Goal: Task Accomplishment & Management: Manage account settings

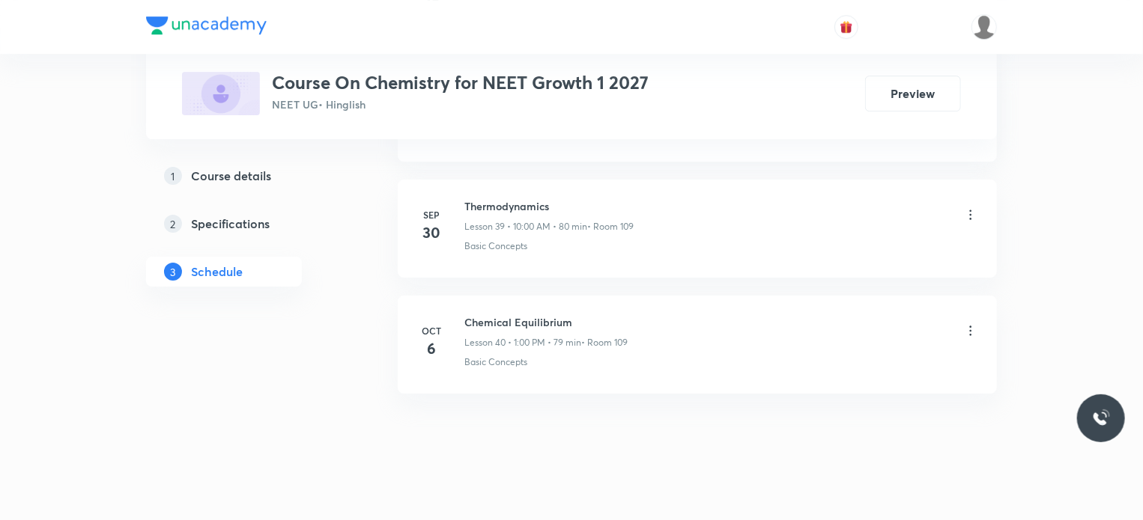
scroll to position [5310, 0]
drag, startPoint x: 464, startPoint y: 306, endPoint x: 619, endPoint y: 297, distance: 155.2
click at [619, 297] on li "Oct 6 Chemical Equilibrium Lesson 40 • 1:00 PM • 79 min • Room 109 Basic Concep…" at bounding box center [697, 344] width 599 height 98
copy h6 "Chemical Equilibrium"
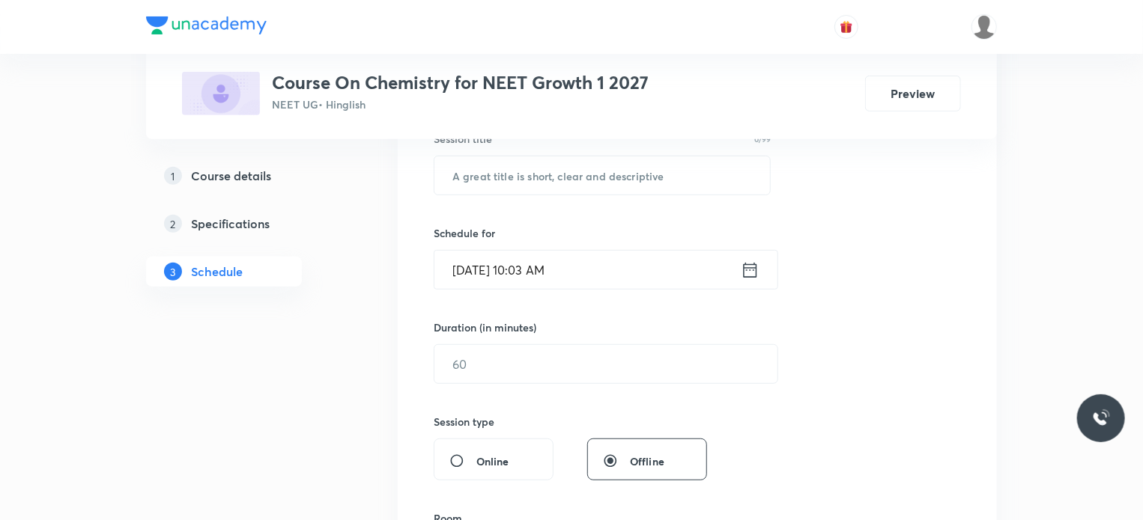
scroll to position [300, 0]
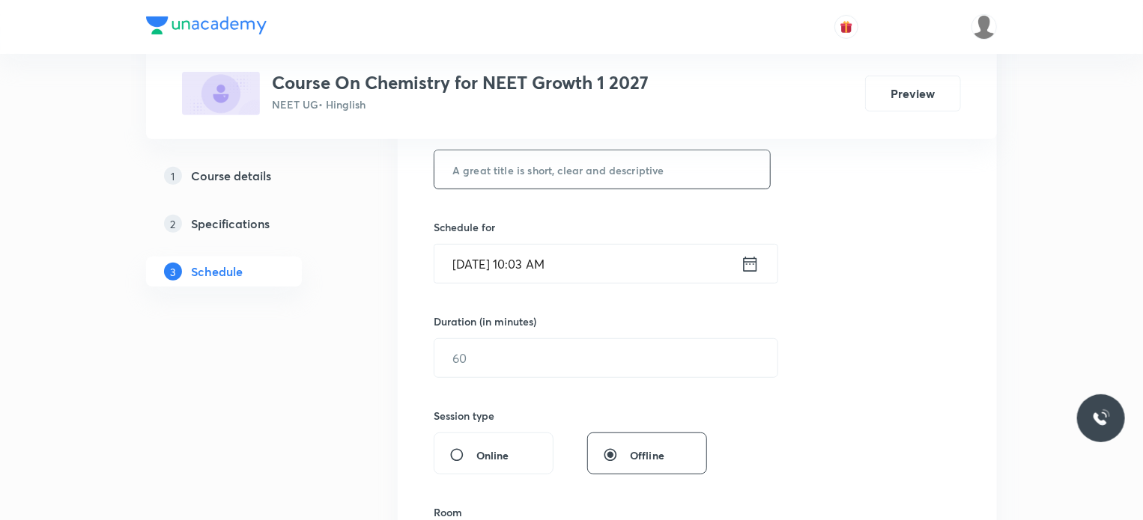
click at [545, 167] on input "text" at bounding box center [602, 170] width 336 height 38
paste input "Chemical Equilibrium"
type input "Chemical Equilibrium"
click at [545, 265] on input "Oct 7, 2025, 10:03 AM" at bounding box center [587, 264] width 306 height 38
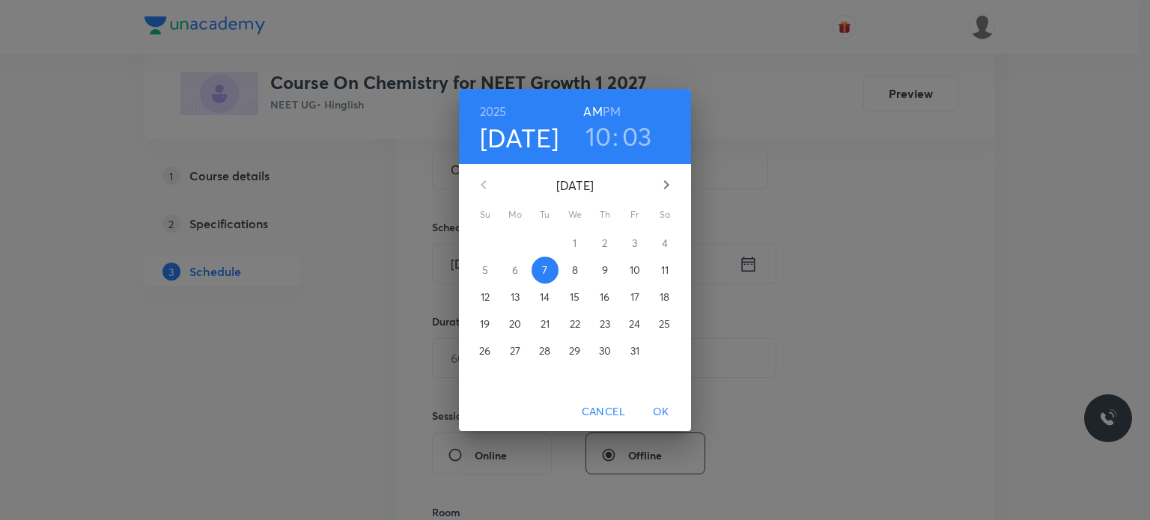
click at [644, 137] on h3 "03" at bounding box center [637, 136] width 30 height 31
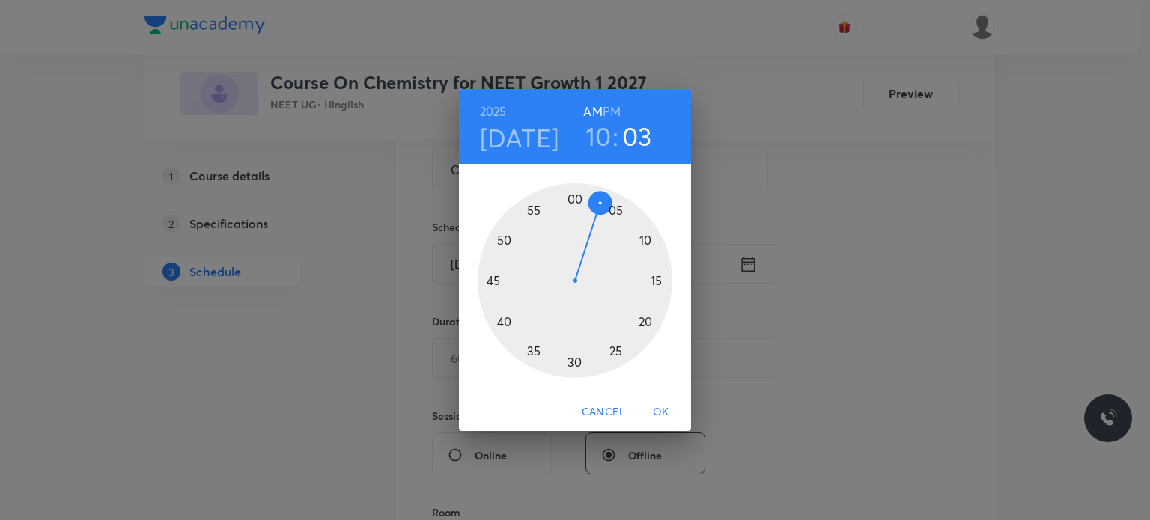
click at [602, 216] on div at bounding box center [575, 280] width 195 height 195
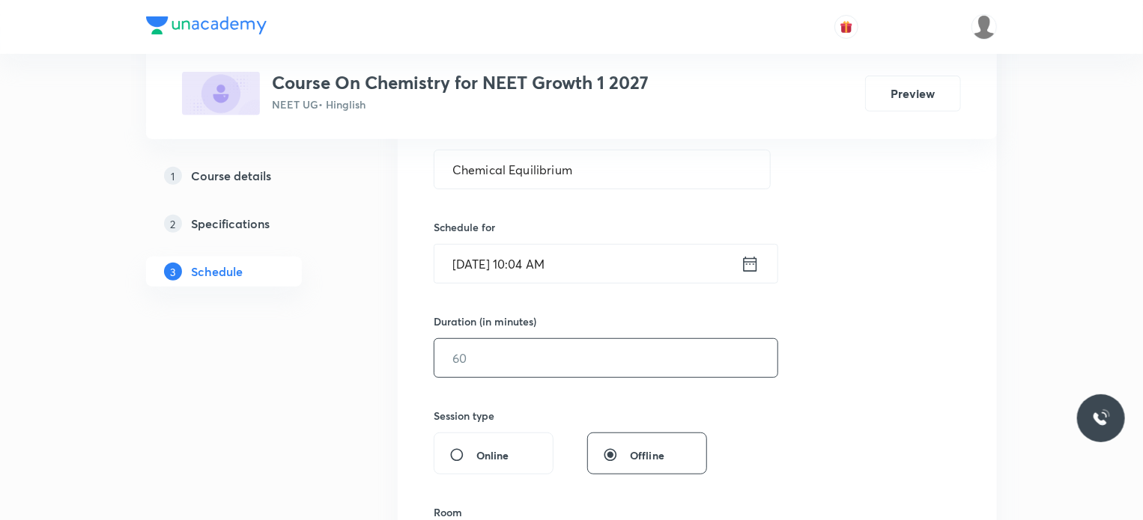
click at [517, 353] on input "text" at bounding box center [605, 358] width 343 height 38
type input "75"
click at [562, 411] on div "Session type" at bounding box center [570, 416] width 273 height 16
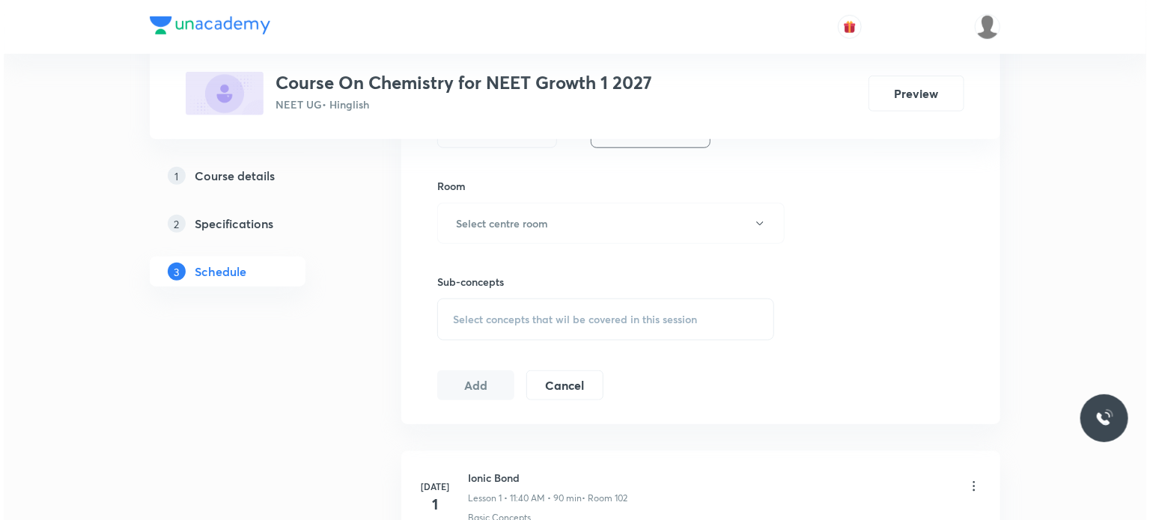
scroll to position [659, 0]
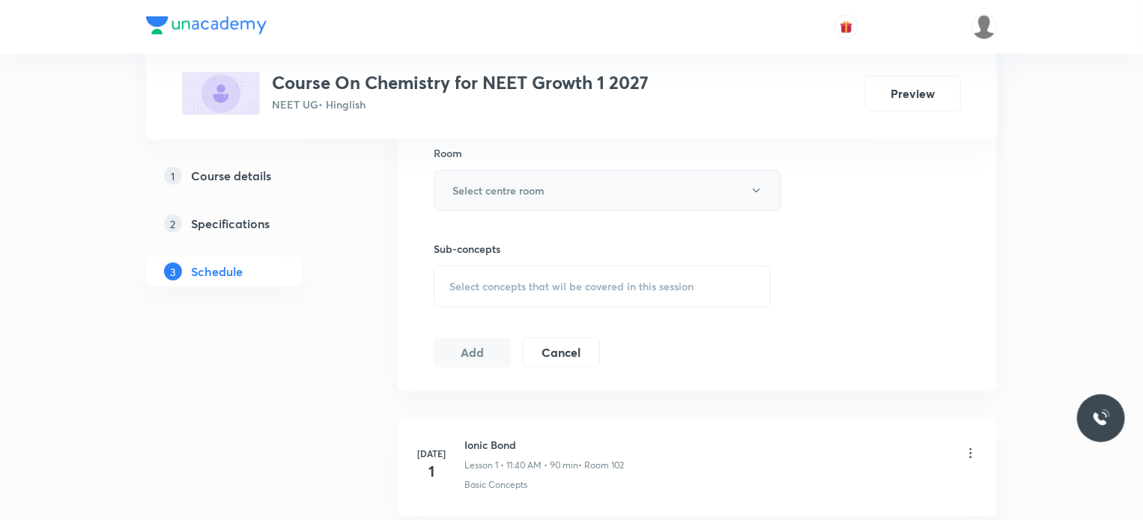
click at [554, 190] on button "Select centre room" at bounding box center [607, 190] width 347 height 41
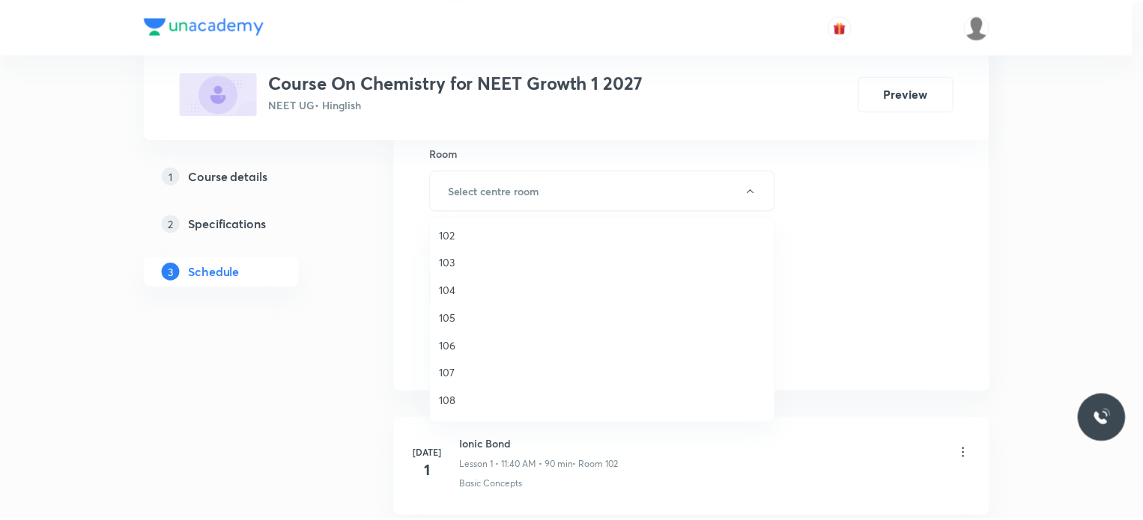
scroll to position [55, 0]
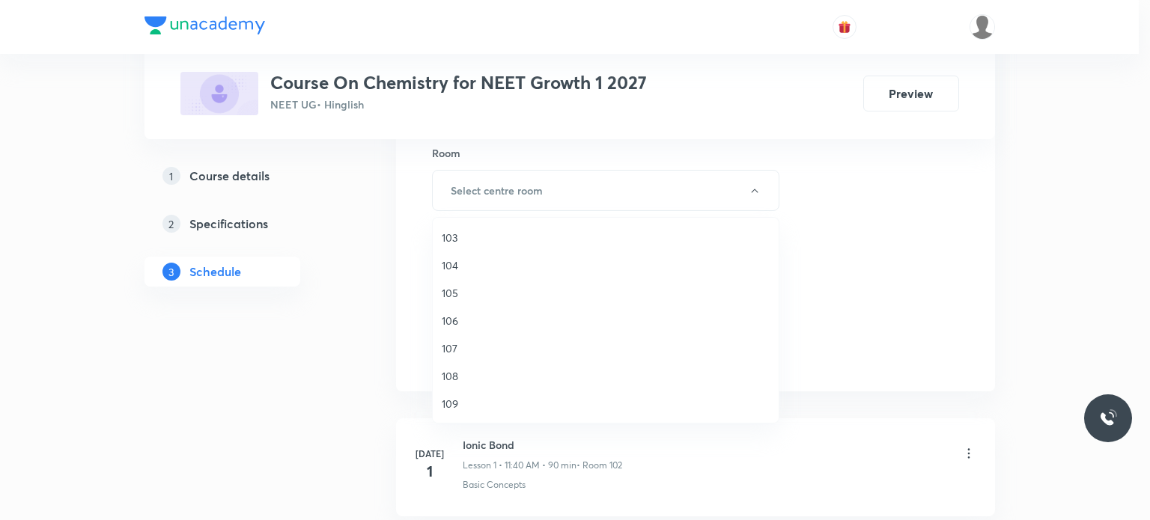
click at [467, 401] on span "109" at bounding box center [606, 404] width 328 height 16
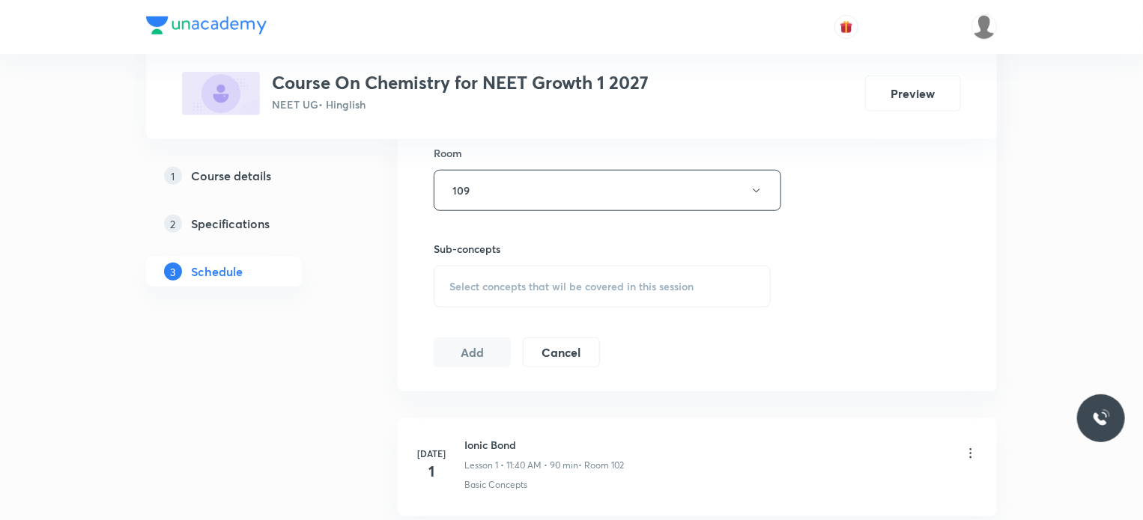
click at [489, 281] on span "Select concepts that wil be covered in this session" at bounding box center [571, 287] width 244 height 12
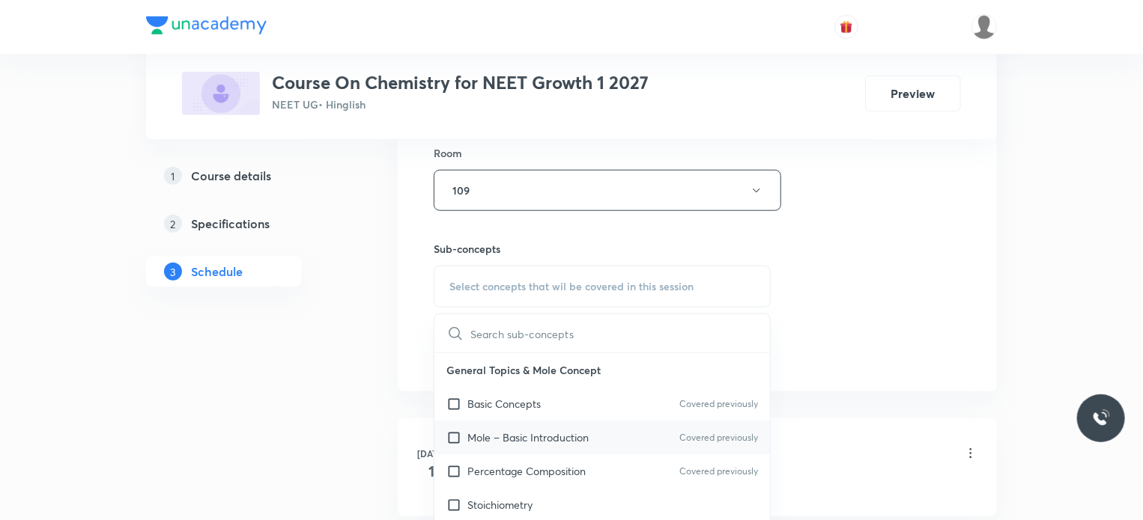
click at [503, 432] on p "Mole – Basic Introduction" at bounding box center [527, 438] width 121 height 16
checkbox input "true"
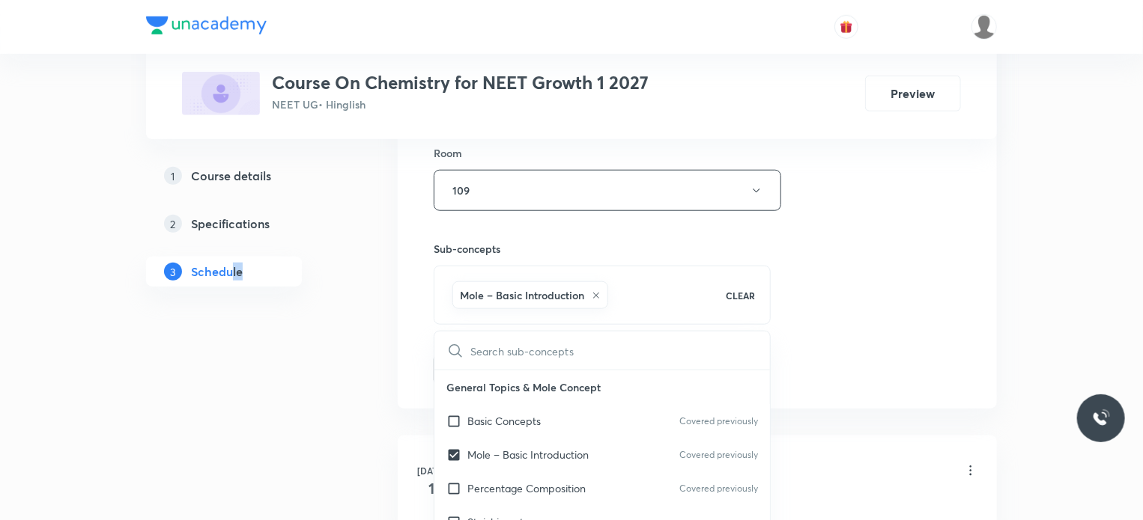
drag, startPoint x: 249, startPoint y: 394, endPoint x: 234, endPoint y: 410, distance: 21.7
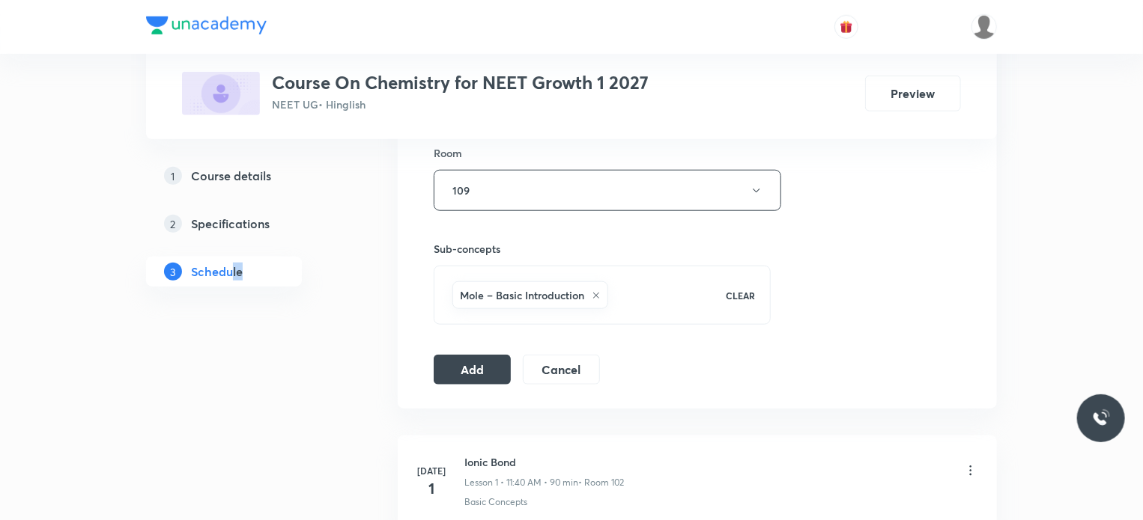
click at [461, 362] on button "Add" at bounding box center [472, 368] width 77 height 30
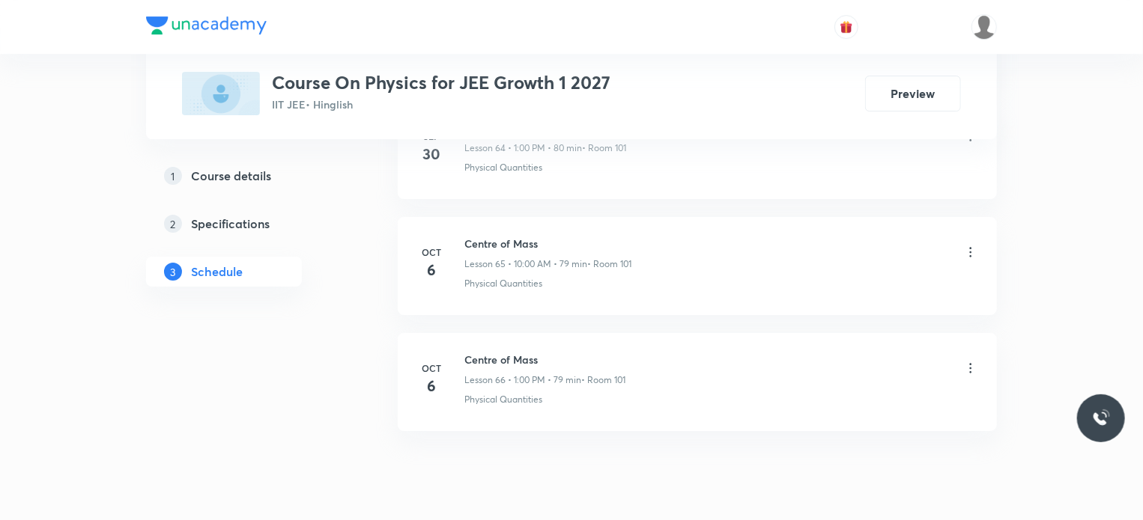
scroll to position [8319, 0]
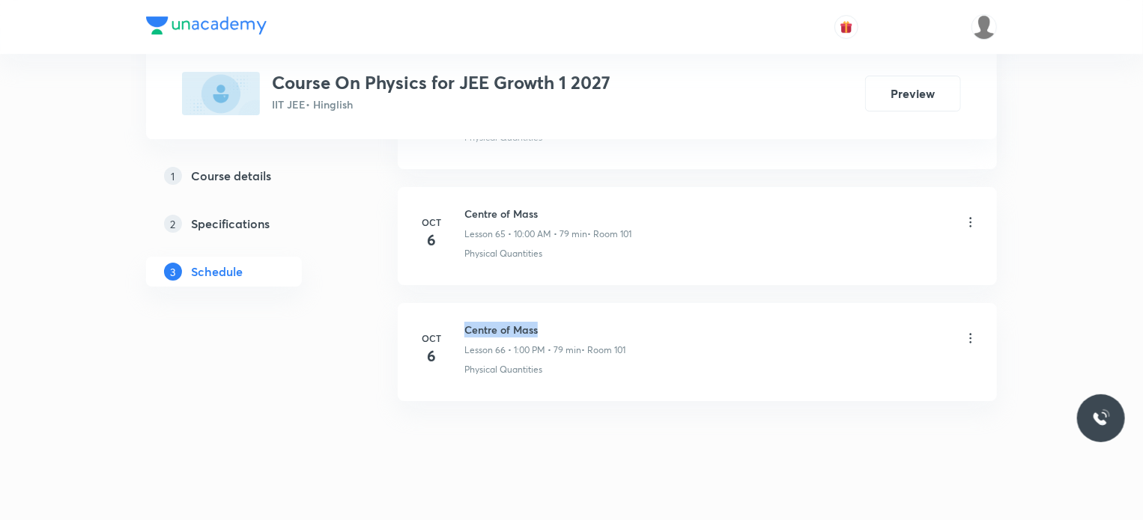
drag, startPoint x: 466, startPoint y: 305, endPoint x: 641, endPoint y: 289, distance: 175.9
click at [641, 303] on li "Oct 6 Centre of Mass Lesson 66 • 1:00 PM • 79 min • Room 101 Physical Quantities" at bounding box center [697, 352] width 599 height 98
copy h6 "Centre of Mass"
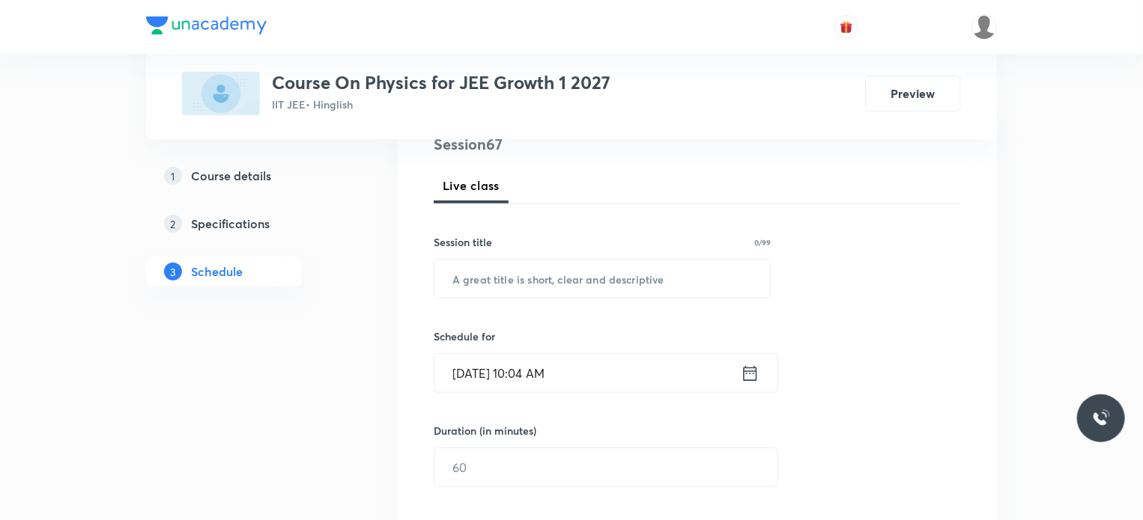
scroll to position [270, 0]
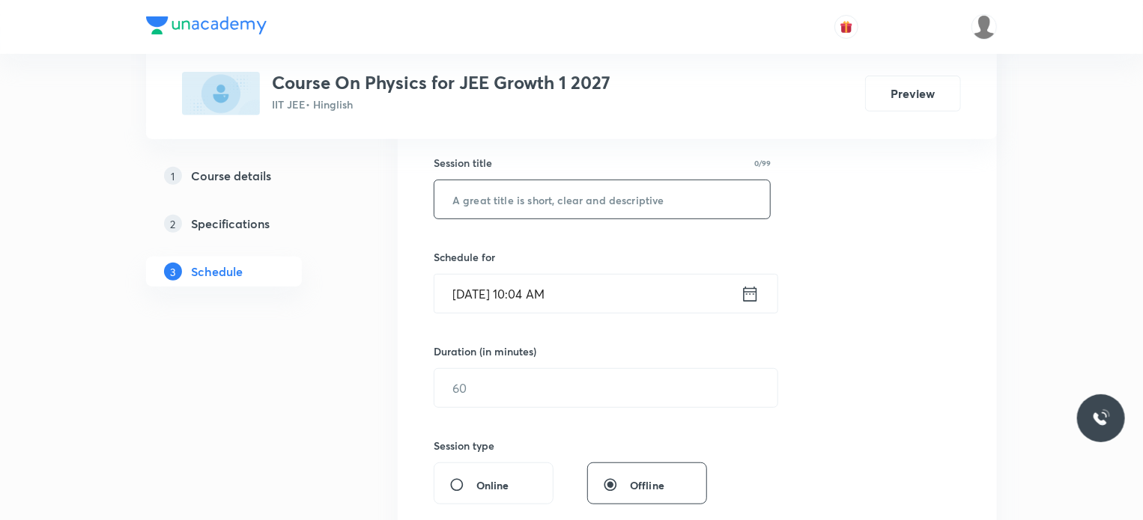
click at [579, 194] on input "text" at bounding box center [602, 199] width 336 height 38
paste input "Centre of Mass"
type input "Centre of Mass"
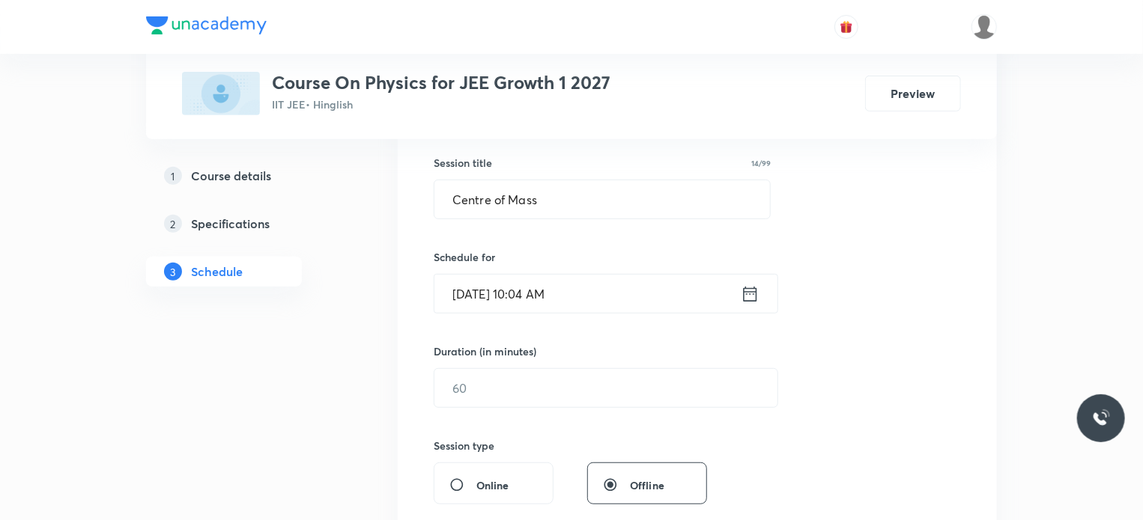
click at [542, 293] on input "Oct 7, 2025, 10:04 AM" at bounding box center [587, 294] width 306 height 38
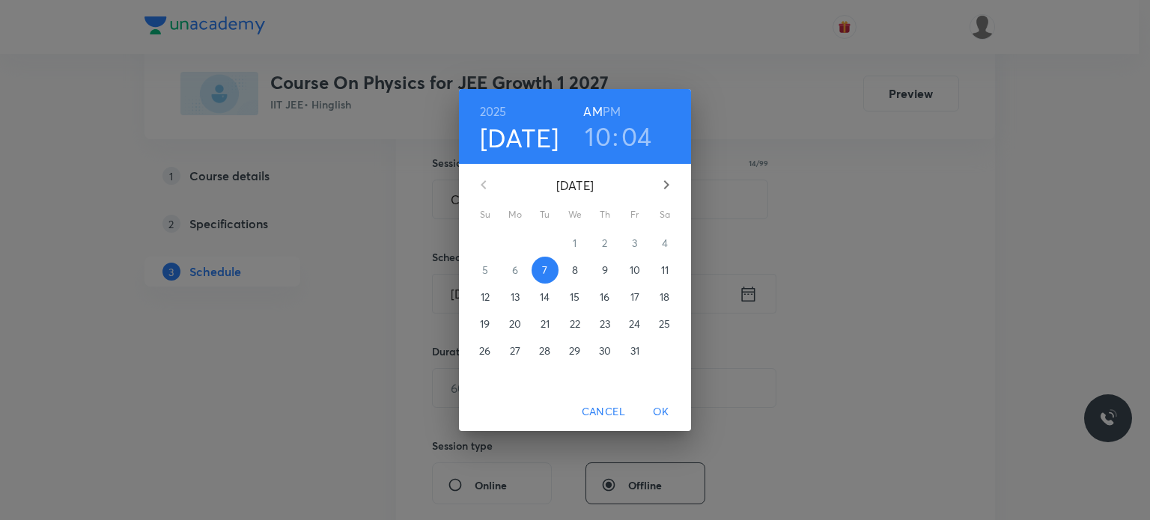
click at [643, 138] on h3 "04" at bounding box center [637, 136] width 31 height 31
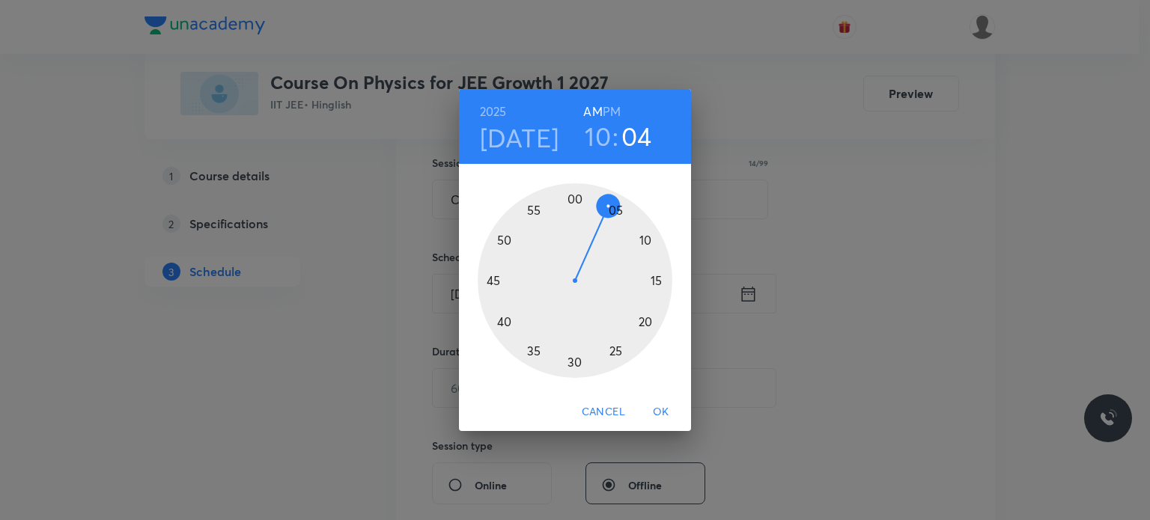
click at [618, 221] on div at bounding box center [575, 280] width 195 height 195
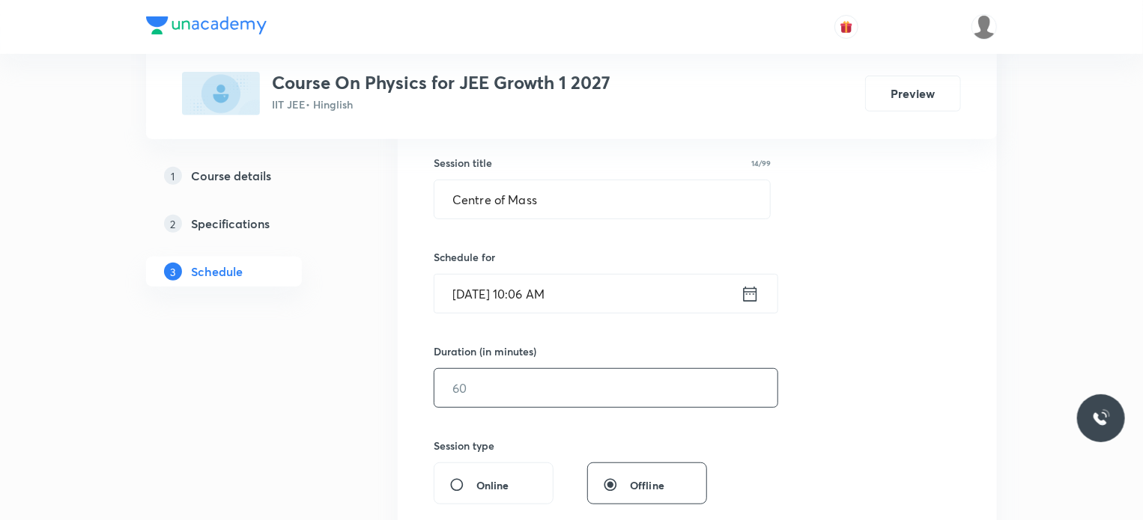
click at [506, 383] on input "text" at bounding box center [605, 388] width 343 height 38
type input "73"
click at [517, 430] on div "Session 67 Live class Session title 14/99 Centre of Mass ​ Schedule for Oct 7, …" at bounding box center [697, 405] width 527 height 703
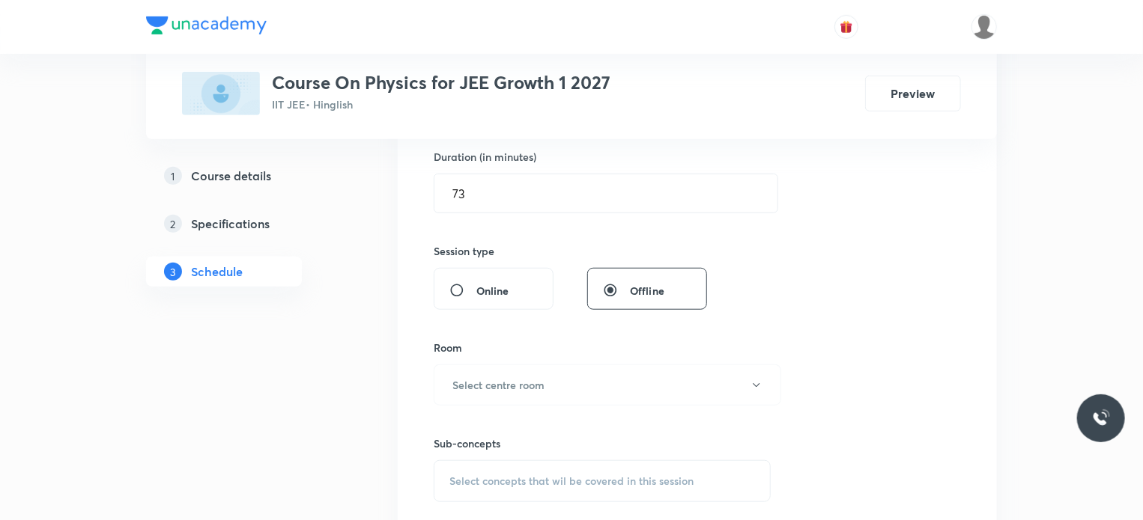
scroll to position [629, 0]
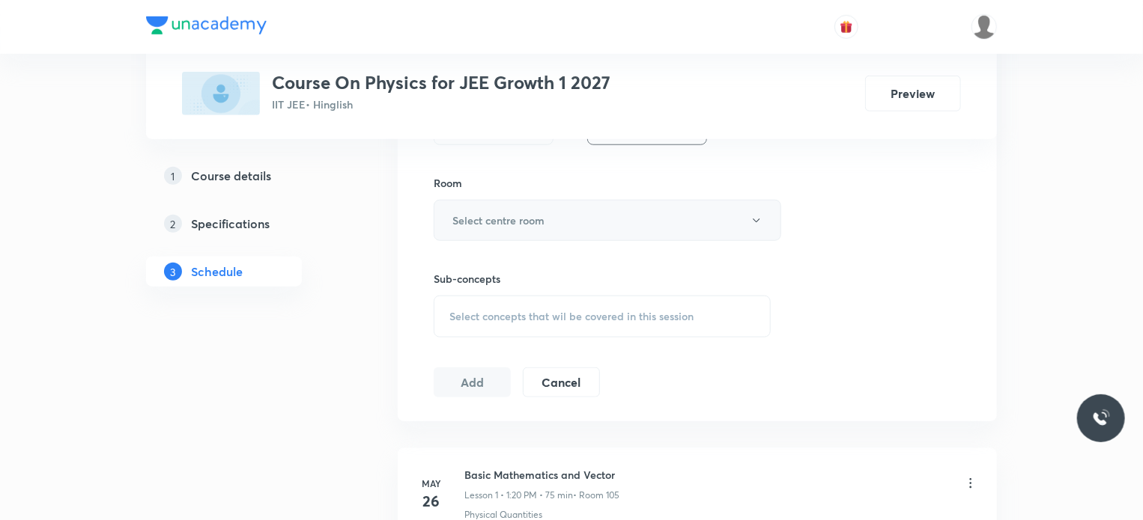
click at [512, 213] on h6 "Select centre room" at bounding box center [498, 221] width 92 height 16
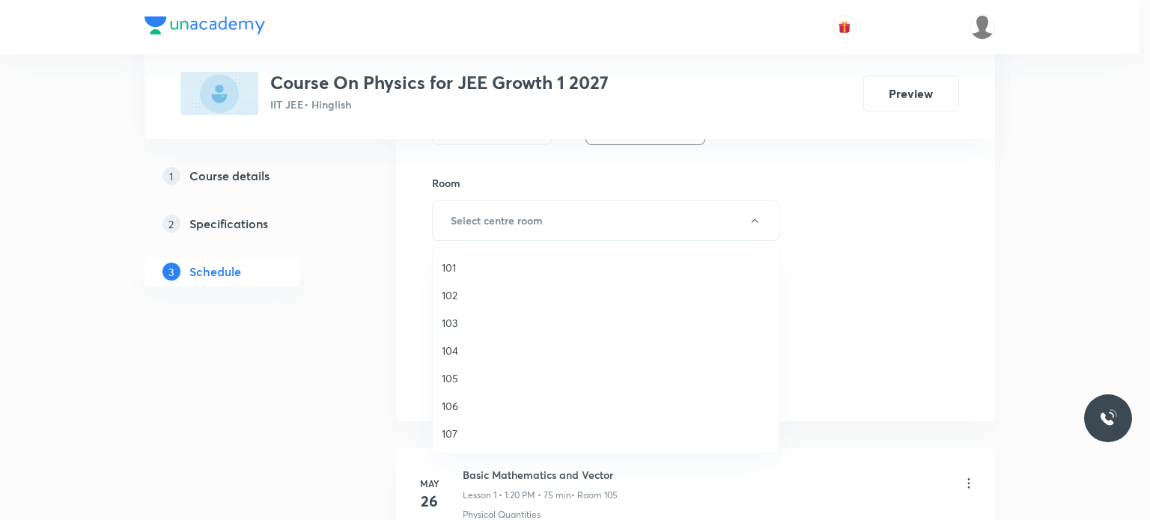
click at [446, 266] on span "101" at bounding box center [606, 268] width 328 height 16
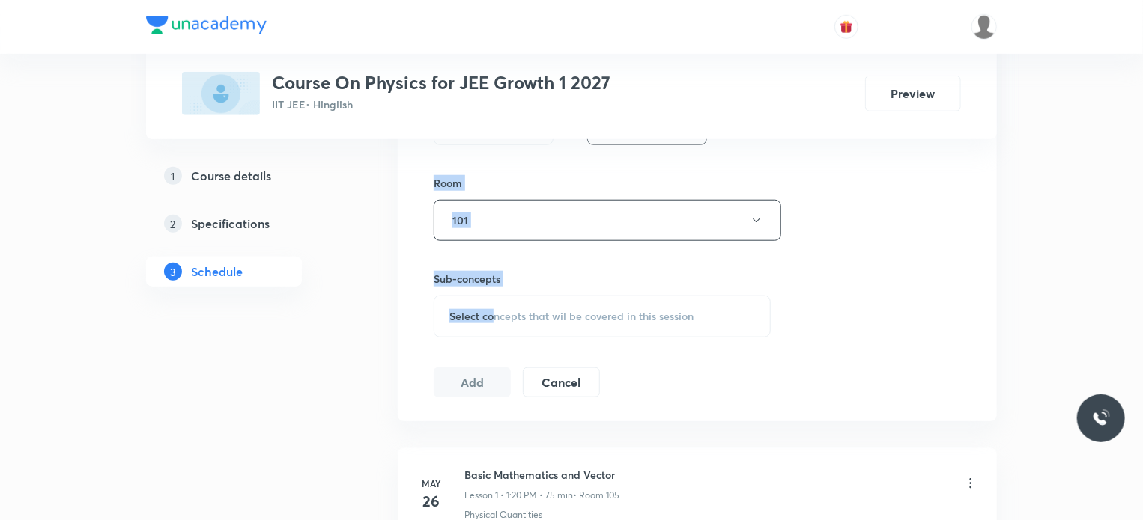
drag, startPoint x: 330, startPoint y: 351, endPoint x: 492, endPoint y: 302, distance: 169.9
click at [492, 302] on div "Select concepts that wil be covered in this session" at bounding box center [602, 317] width 337 height 42
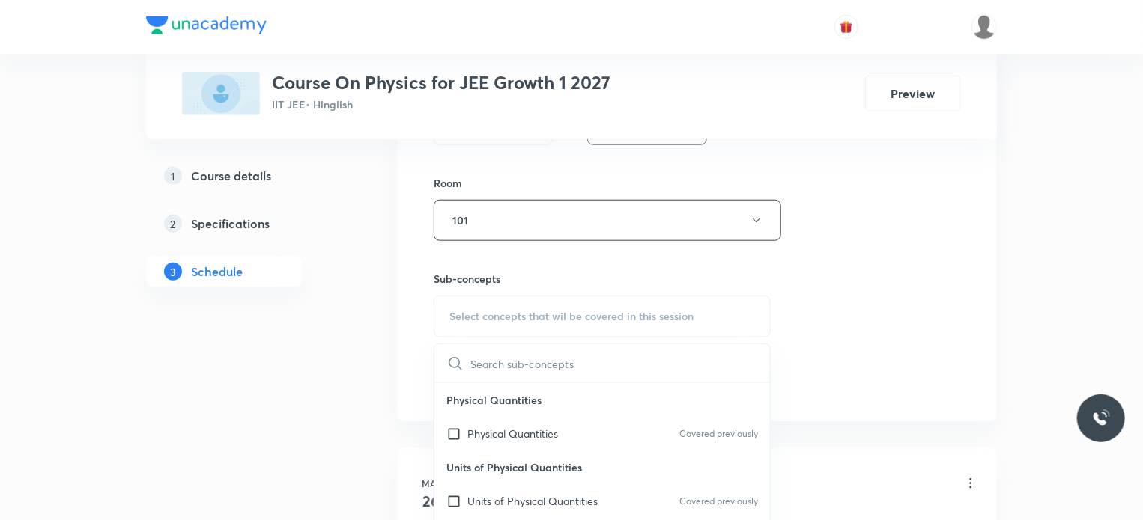
click at [523, 318] on span "Select concepts that wil be covered in this session" at bounding box center [571, 317] width 244 height 12
click at [488, 440] on div "Physical Quantities Covered previously" at bounding box center [602, 434] width 336 height 34
checkbox input "true"
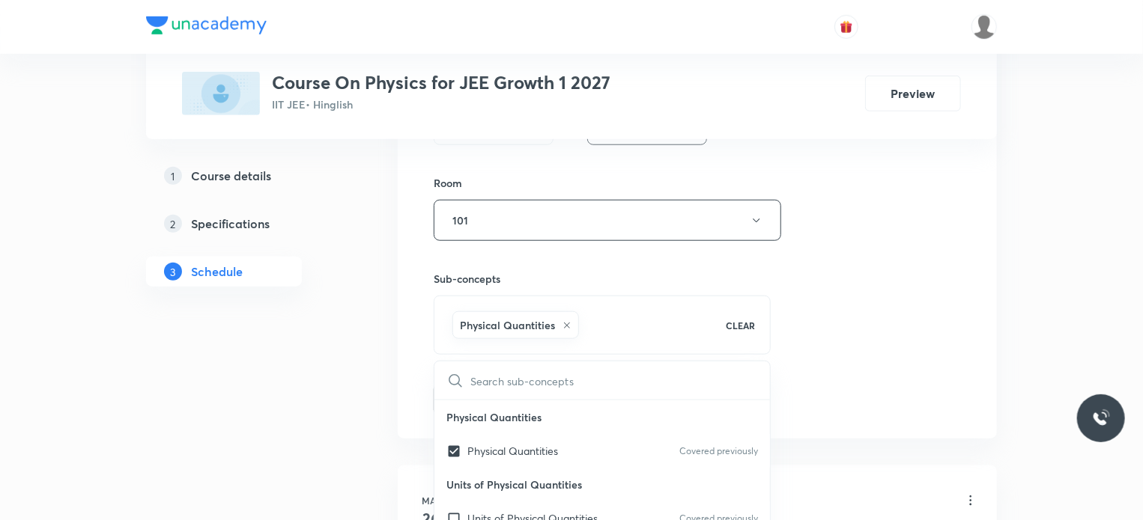
drag, startPoint x: 288, startPoint y: 410, endPoint x: 260, endPoint y: 384, distance: 38.1
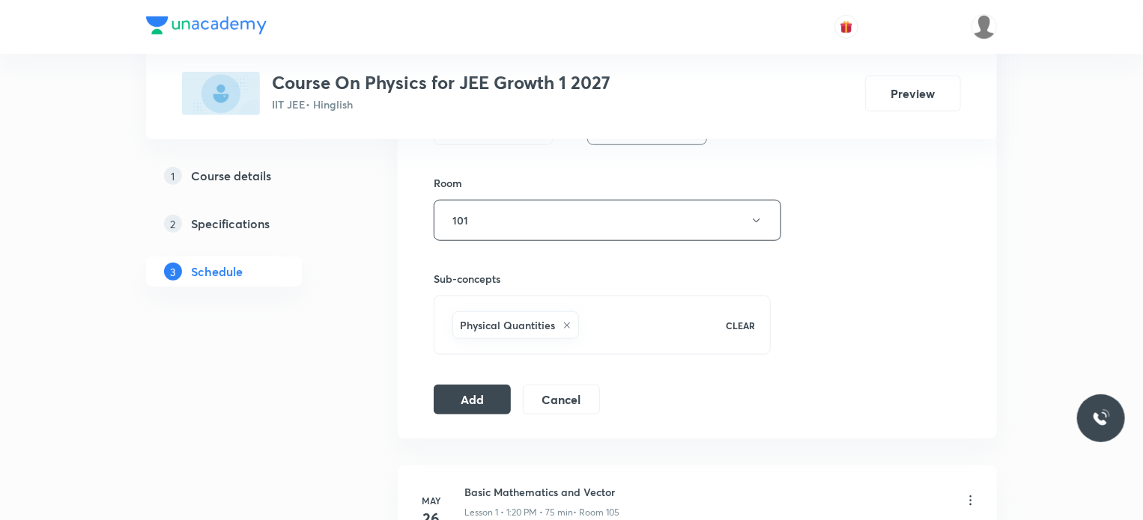
click at [455, 389] on button "Add" at bounding box center [472, 398] width 77 height 30
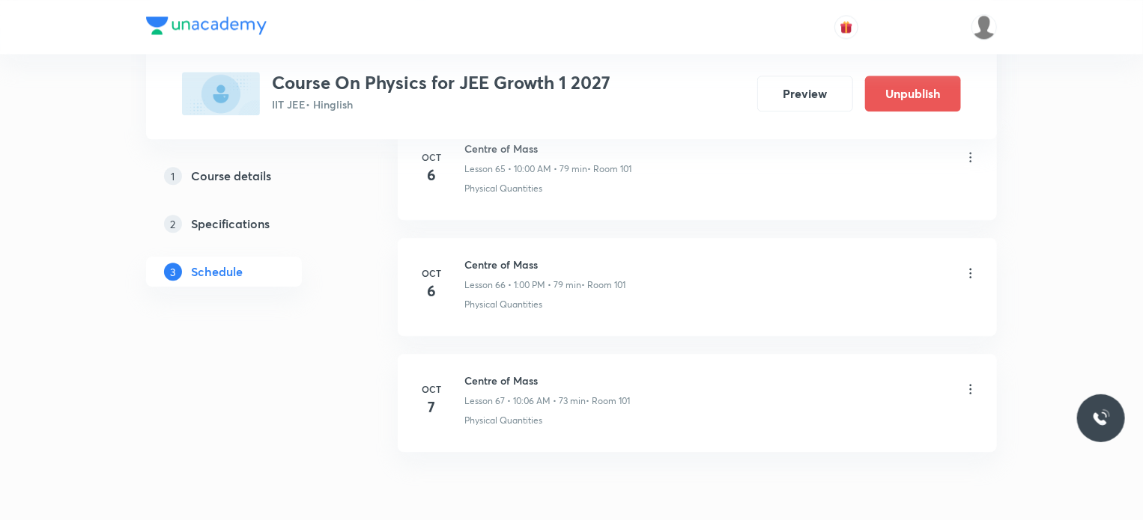
scroll to position [7749, 0]
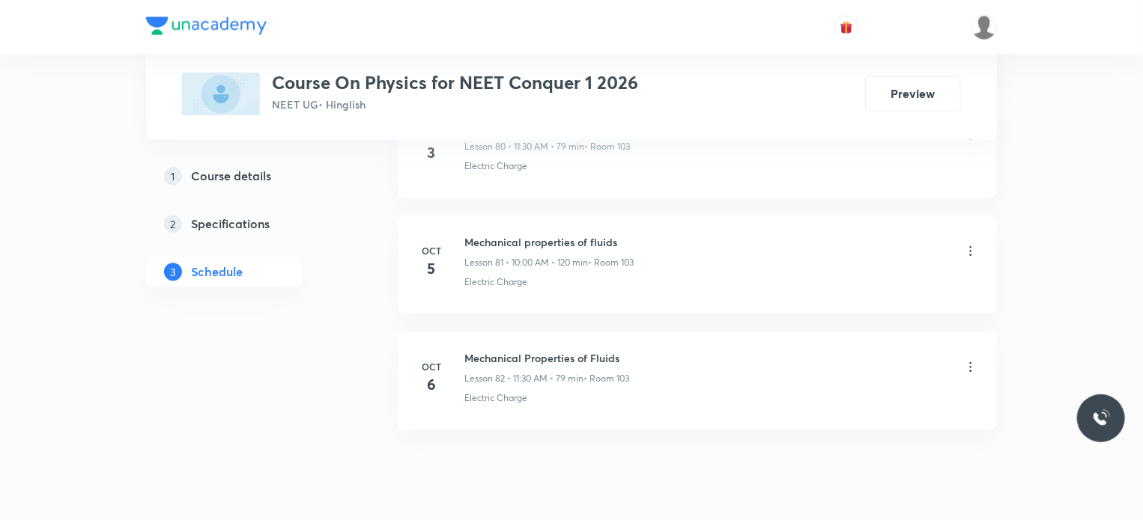
scroll to position [10172, 0]
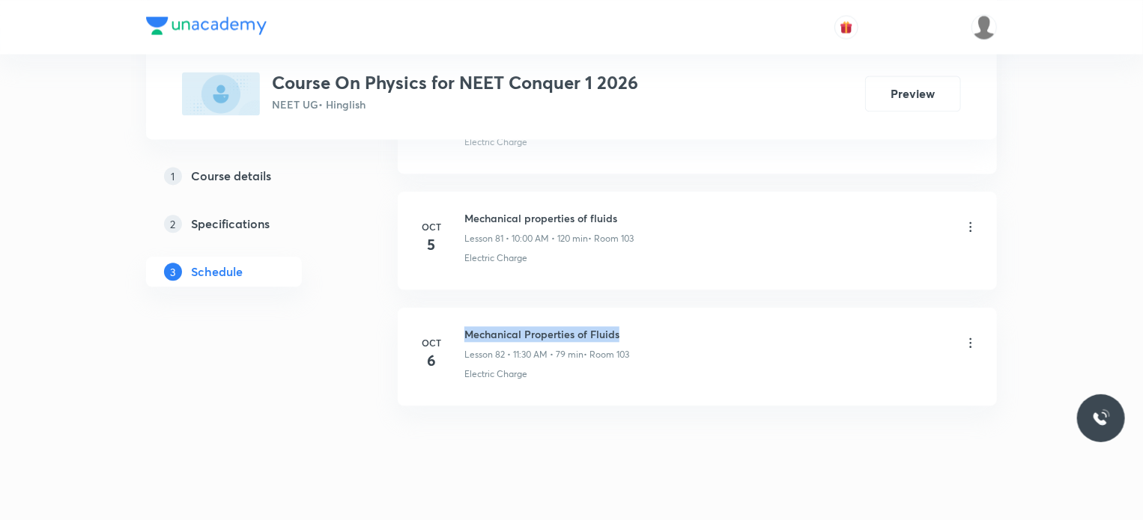
drag, startPoint x: 464, startPoint y: 306, endPoint x: 693, endPoint y: 282, distance: 229.7
click at [693, 308] on li "[DATE] Mechanical Properties of Fluids Lesson 82 • 11:30 AM • 79 min • Room 103…" at bounding box center [697, 357] width 599 height 98
copy h6 "Mechanical Properties of Fluids"
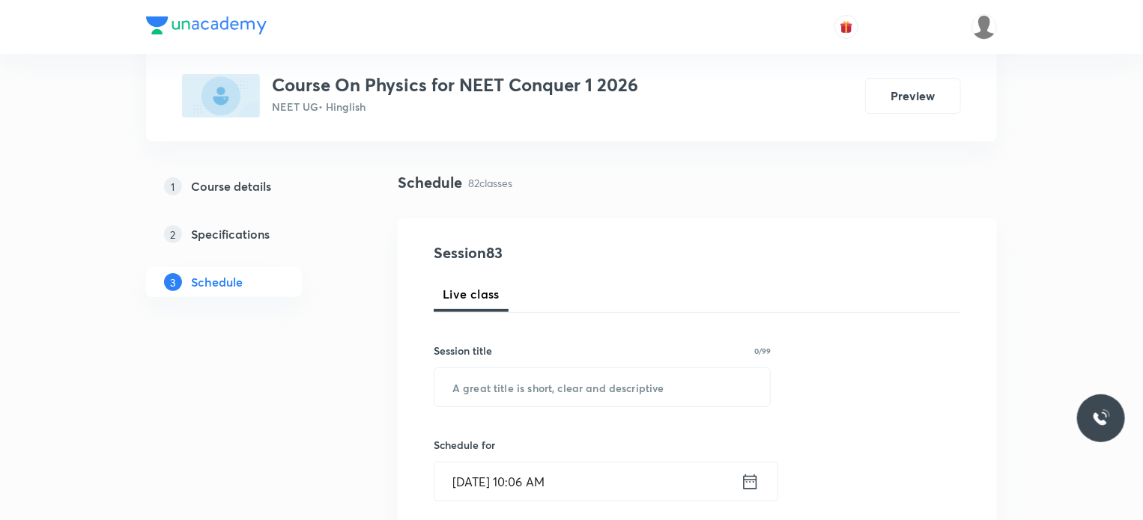
scroll to position [120, 0]
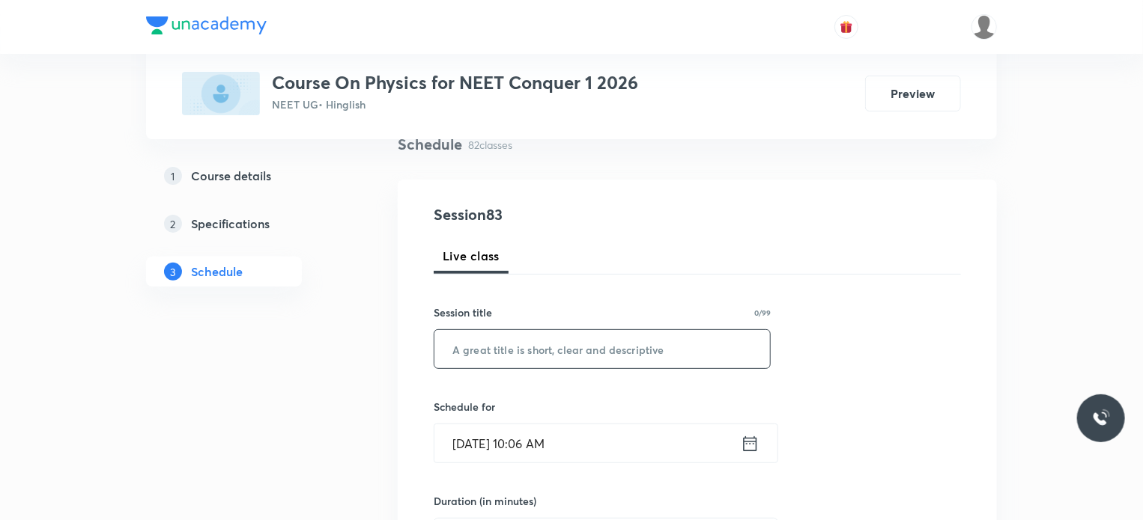
click at [527, 350] on input "text" at bounding box center [602, 349] width 336 height 38
paste input "Mechanical Properties of Fluids"
type input "Mechanical Properties of Fluids"
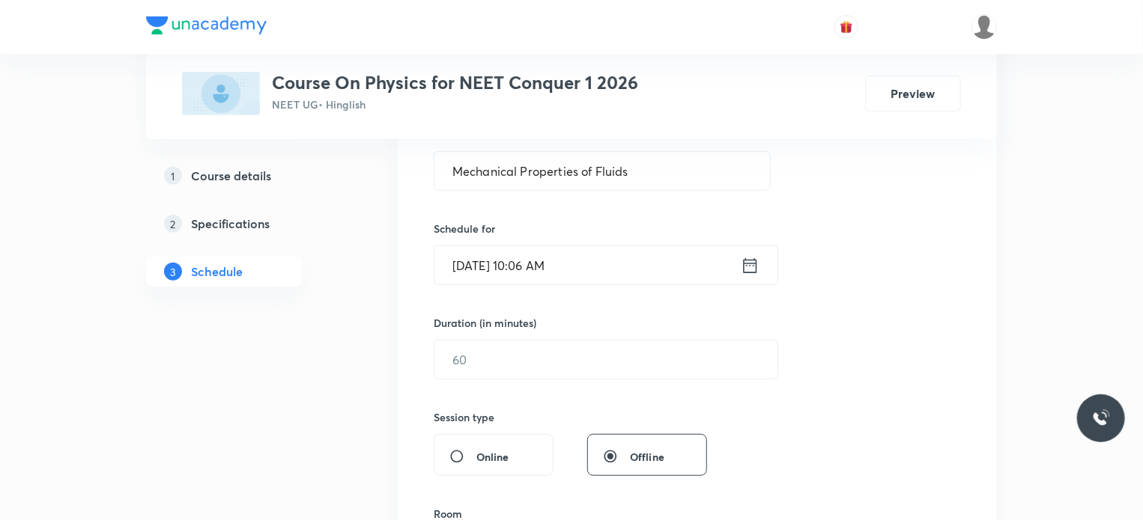
scroll to position [330, 0]
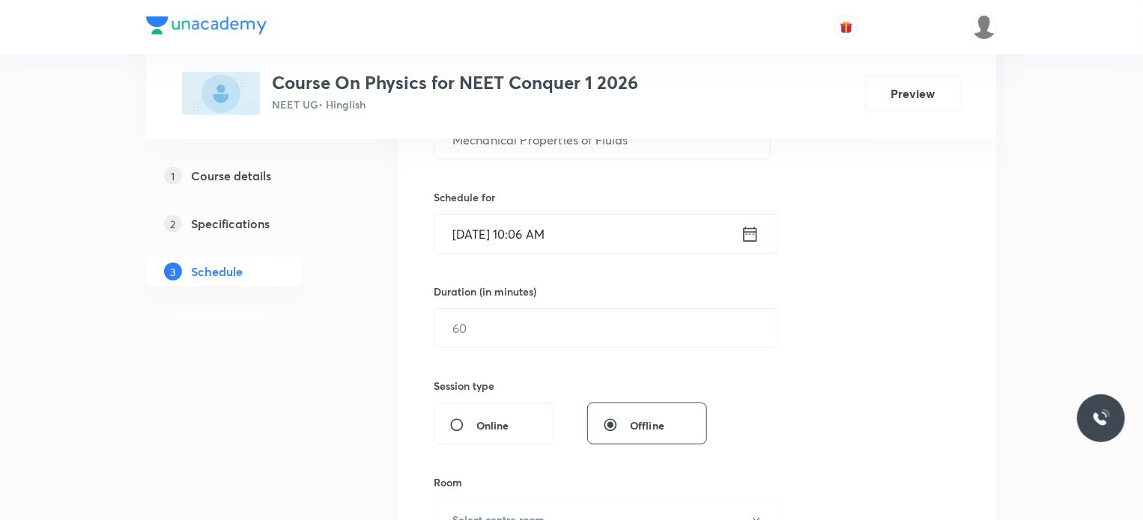
click at [546, 232] on input "Oct 7, 2025, 10:06 AM" at bounding box center [587, 234] width 306 height 38
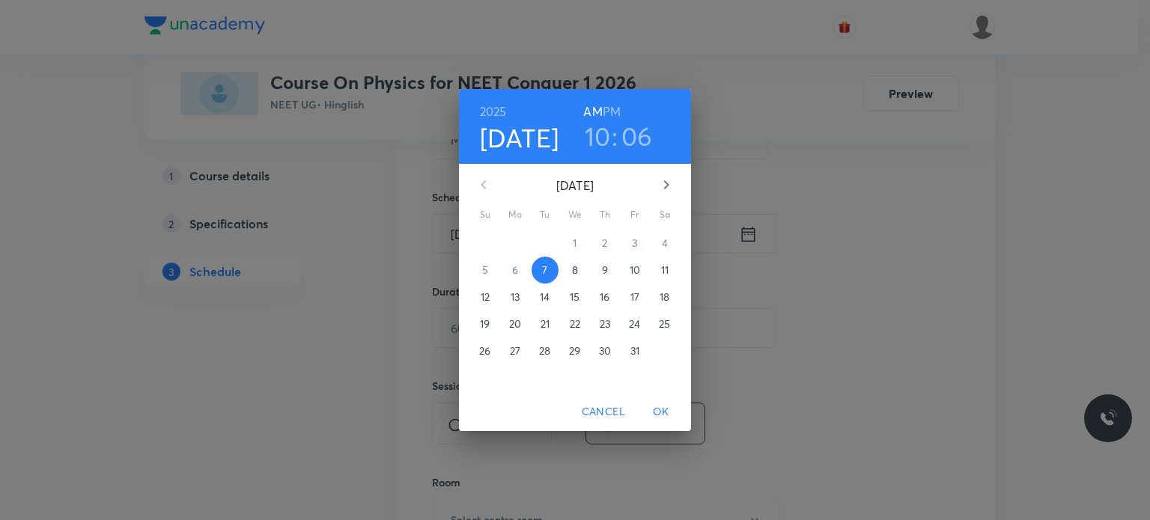
click at [636, 135] on h3 "06" at bounding box center [637, 136] width 31 height 31
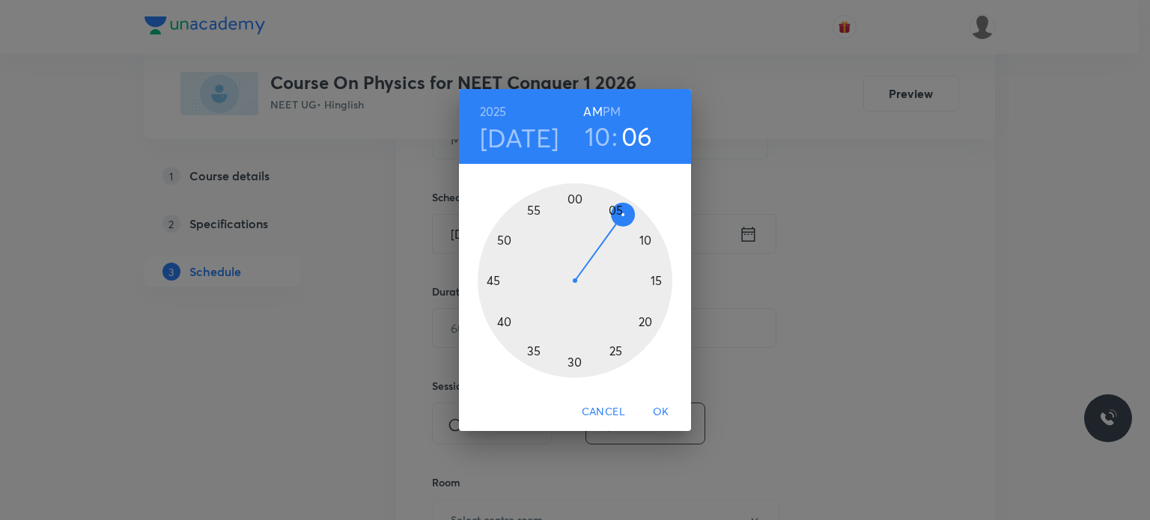
click at [631, 226] on div at bounding box center [575, 280] width 195 height 195
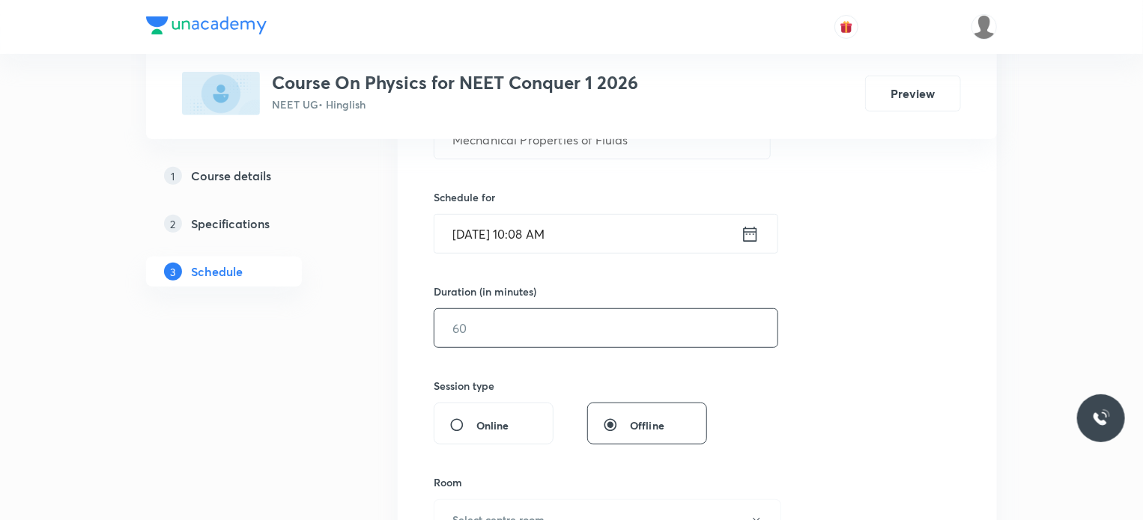
click at [503, 329] on input "text" at bounding box center [605, 328] width 343 height 38
type input "70"
click at [519, 371] on div "Session 83 Live class Session title 31/99 Mechanical Properties of Fluids ​ Sch…" at bounding box center [697, 345] width 527 height 703
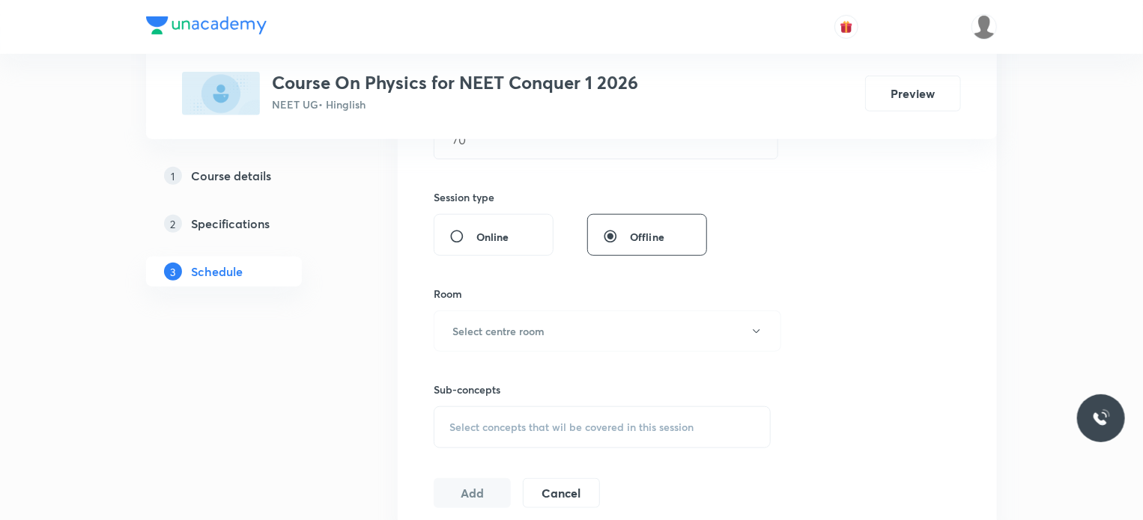
scroll to position [569, 0]
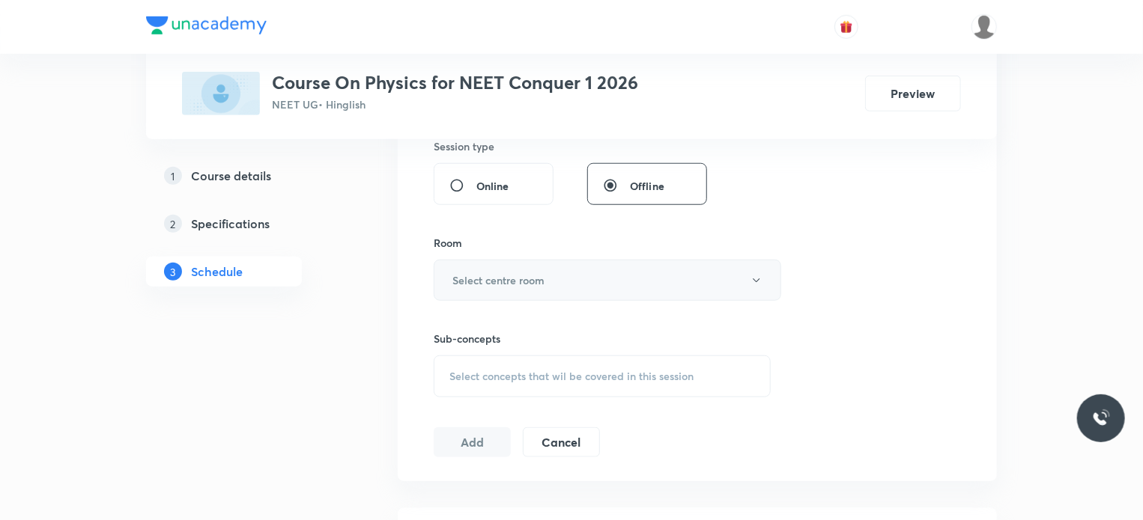
click at [521, 282] on h6 "Select centre room" at bounding box center [498, 281] width 92 height 16
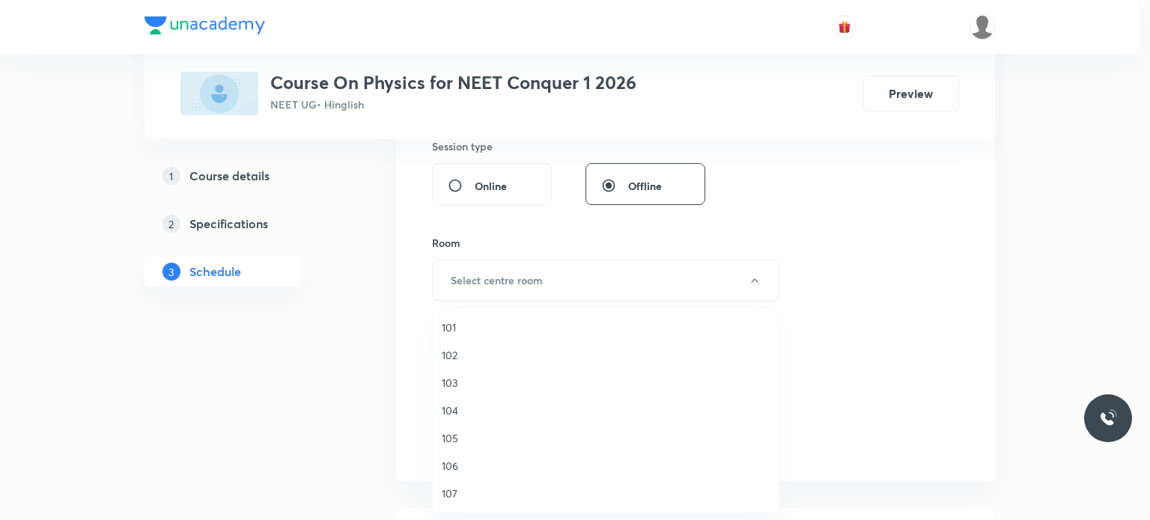
click at [454, 382] on span "103" at bounding box center [606, 383] width 328 height 16
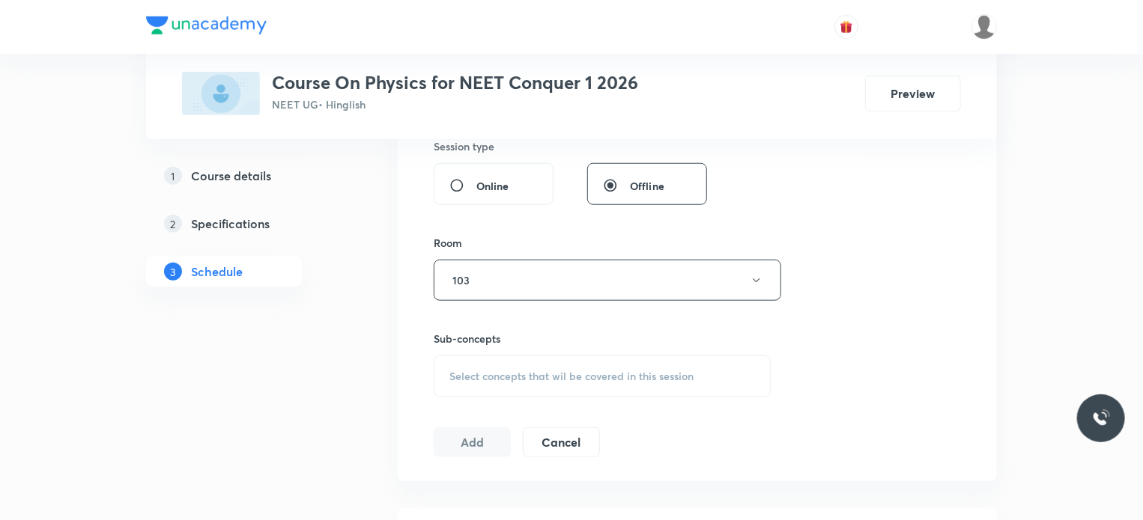
click at [464, 383] on div "Select concepts that wil be covered in this session" at bounding box center [602, 377] width 337 height 42
click at [479, 495] on p "Electric Charge" at bounding box center [503, 494] width 73 height 16
checkbox input "true"
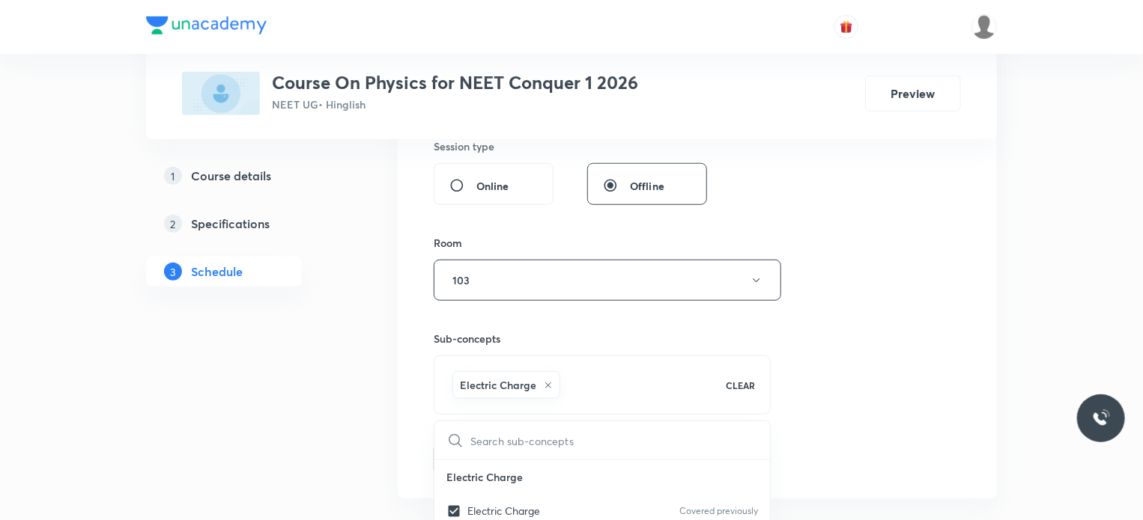
drag, startPoint x: 346, startPoint y: 431, endPoint x: 368, endPoint y: 437, distance: 22.5
click at [461, 457] on button "Add" at bounding box center [472, 458] width 77 height 30
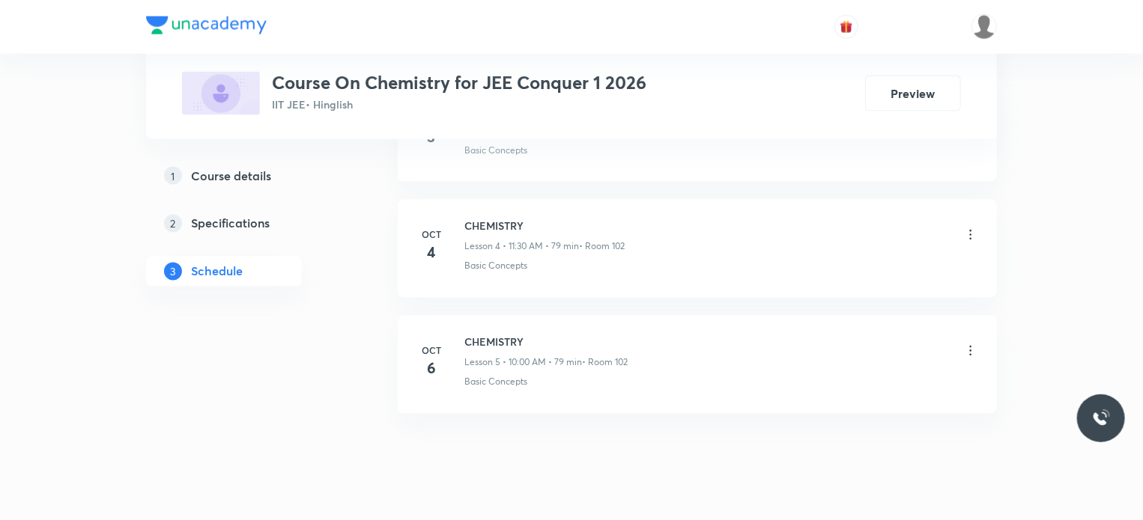
scroll to position [1257, 0]
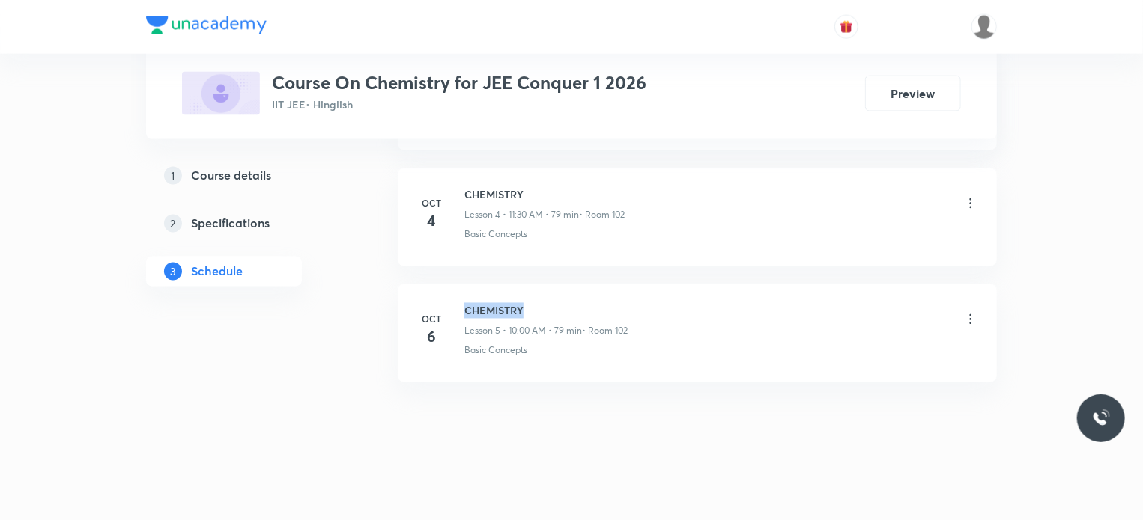
drag, startPoint x: 464, startPoint y: 307, endPoint x: 596, endPoint y: 304, distance: 131.8
click at [596, 304] on h6 "CHEMISTRY" at bounding box center [545, 311] width 163 height 16
copy h6 "CHEMISTRY"
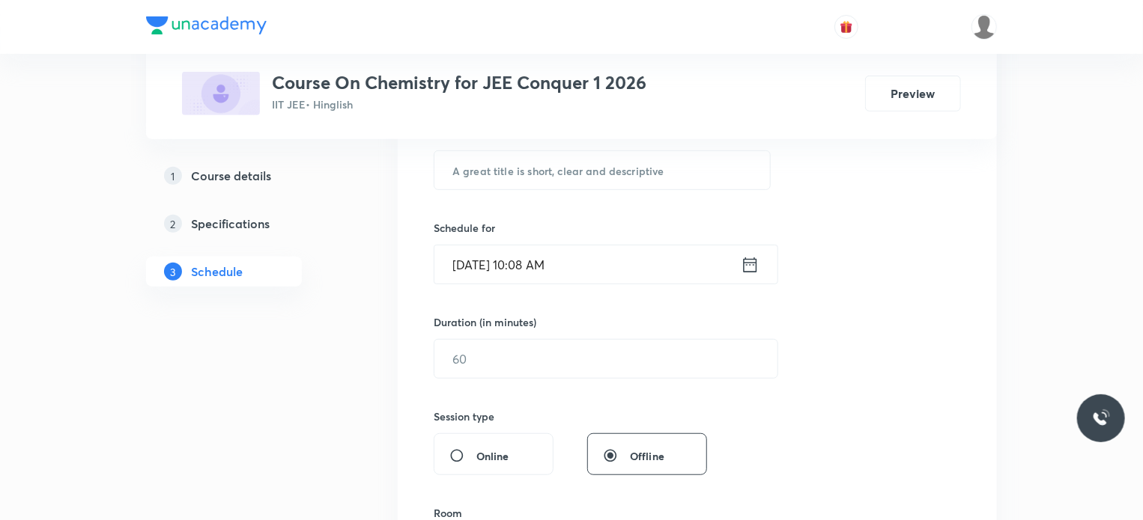
scroll to position [269, 0]
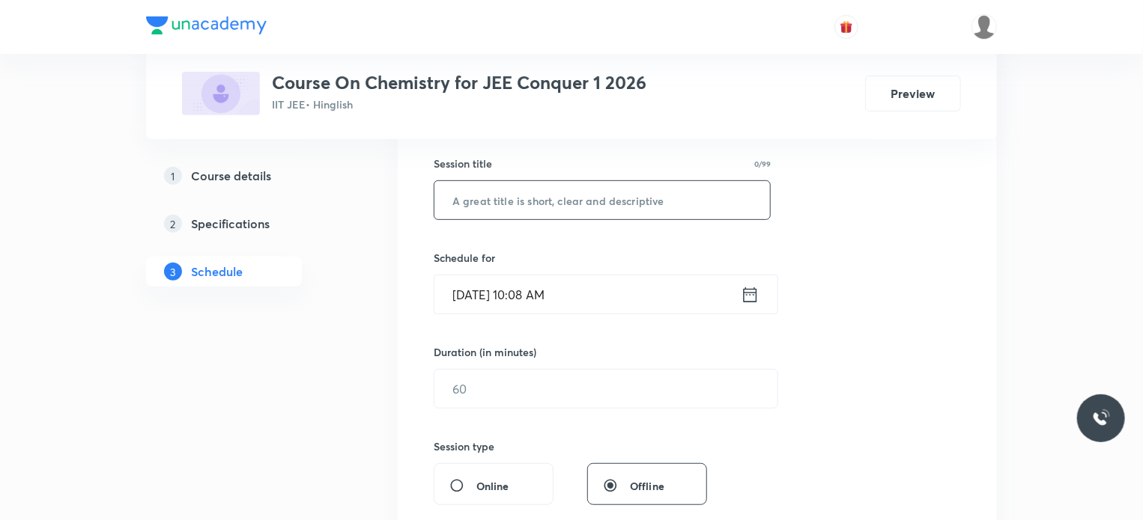
click at [550, 203] on input "text" at bounding box center [602, 200] width 336 height 38
paste input "CHEMISTRY"
type input "CHEMISTRY"
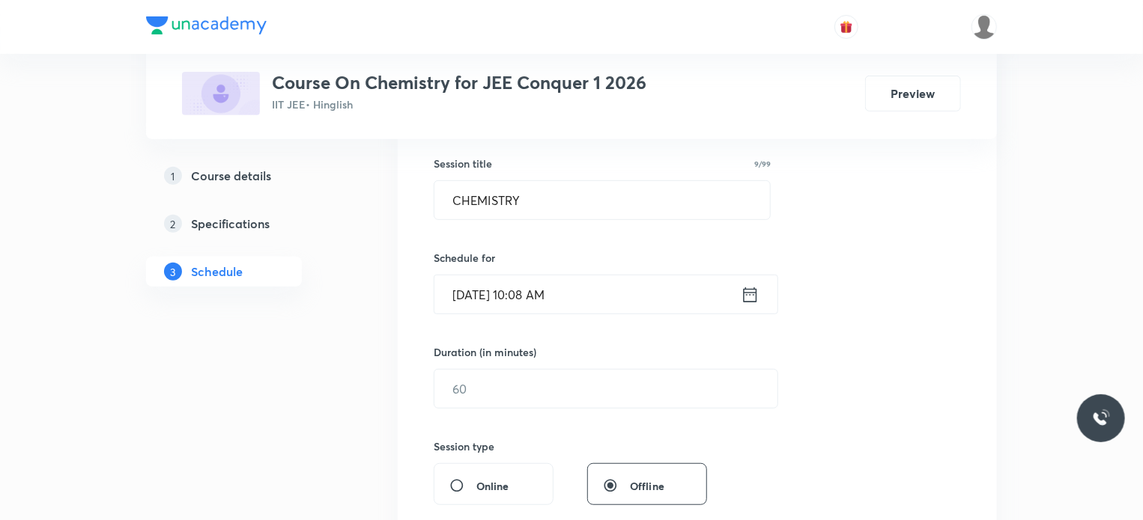
click at [544, 294] on input "Oct 7, 2025, 10:08 AM" at bounding box center [587, 295] width 306 height 38
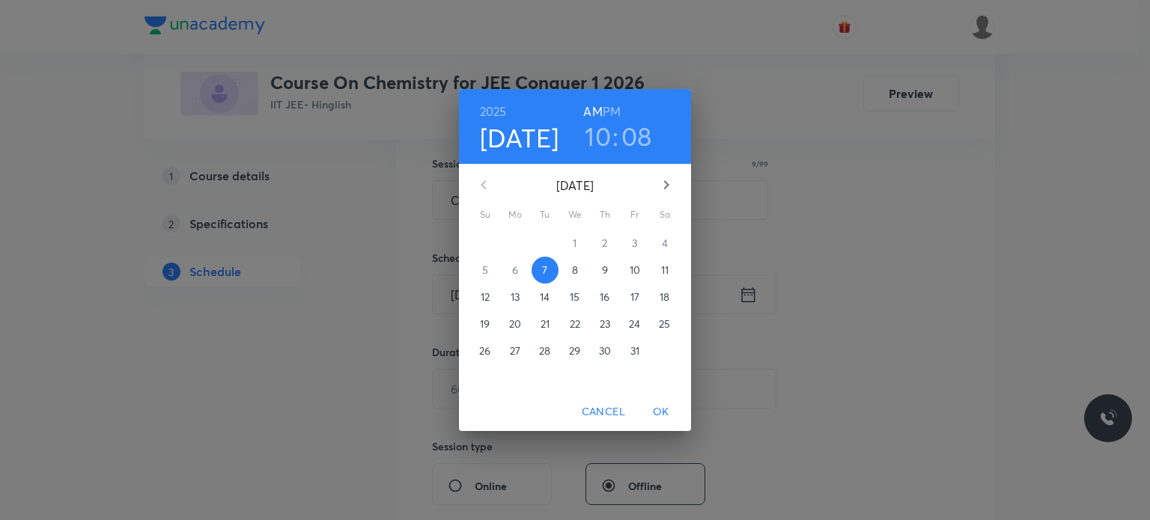
click at [637, 137] on h3 "08" at bounding box center [637, 136] width 31 height 31
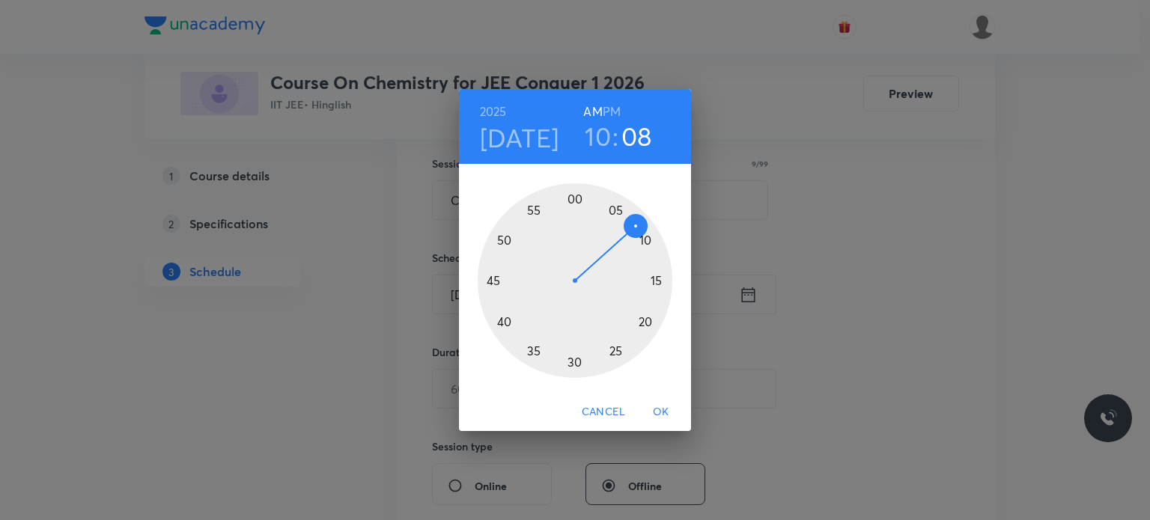
click at [636, 240] on div at bounding box center [575, 280] width 195 height 195
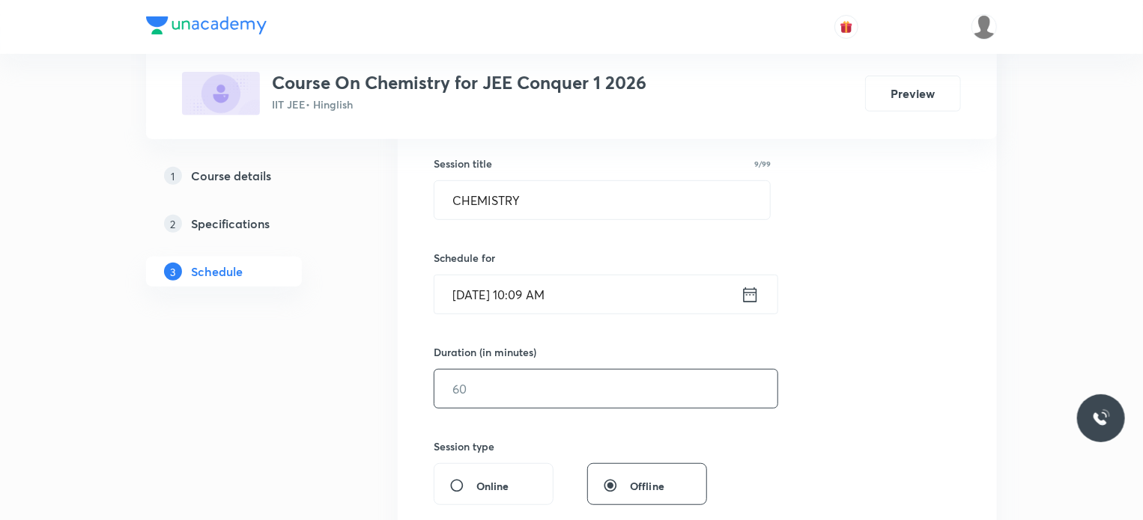
click at [524, 392] on input "text" at bounding box center [605, 389] width 343 height 38
type input "70"
click at [535, 432] on div "Session 6 Live class Session title 9/99 CHEMISTRY ​ Schedule for Oct 7, 2025, 1…" at bounding box center [697, 406] width 527 height 703
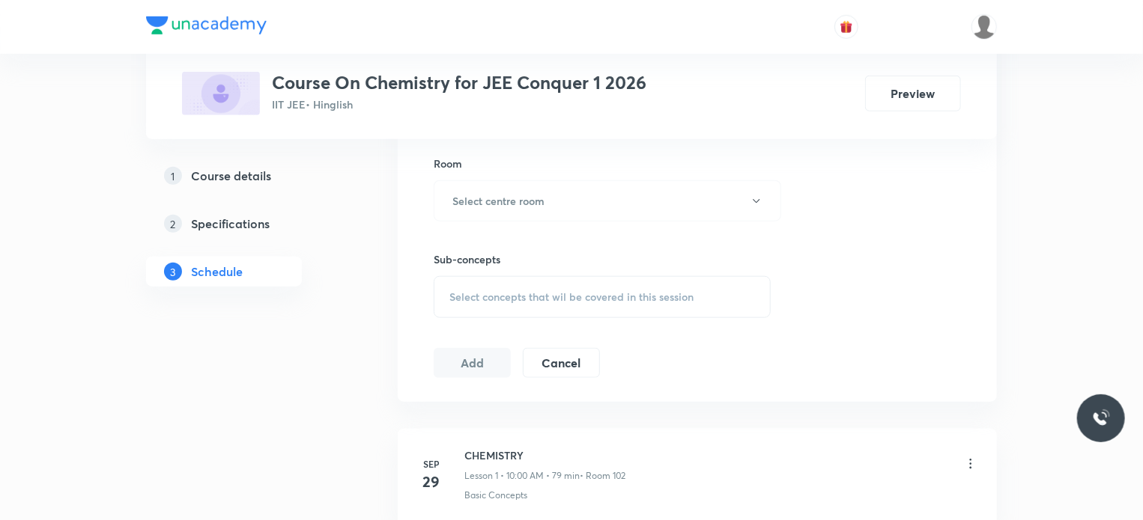
scroll to position [658, 0]
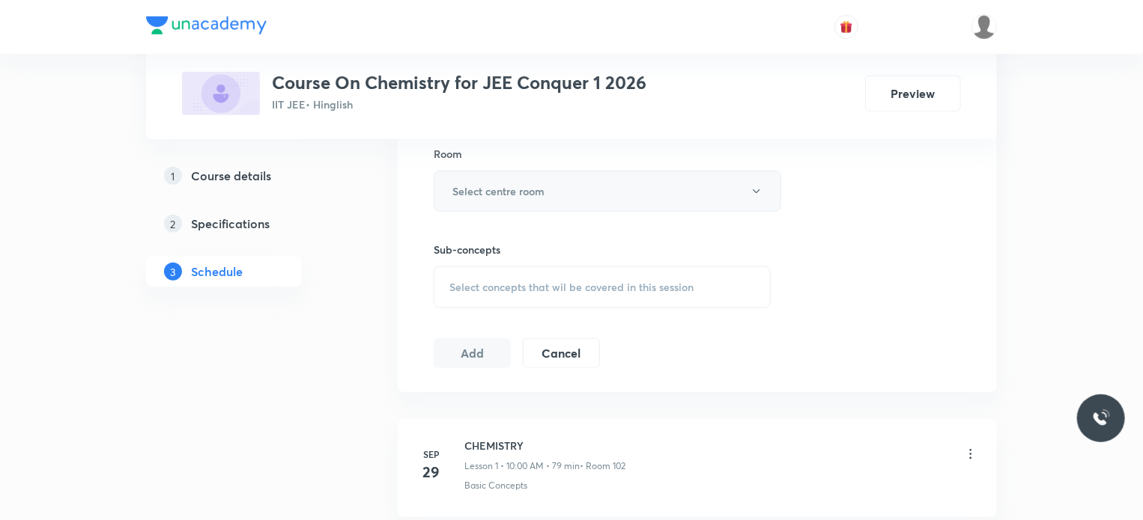
click at [508, 191] on h6 "Select centre room" at bounding box center [498, 191] width 92 height 16
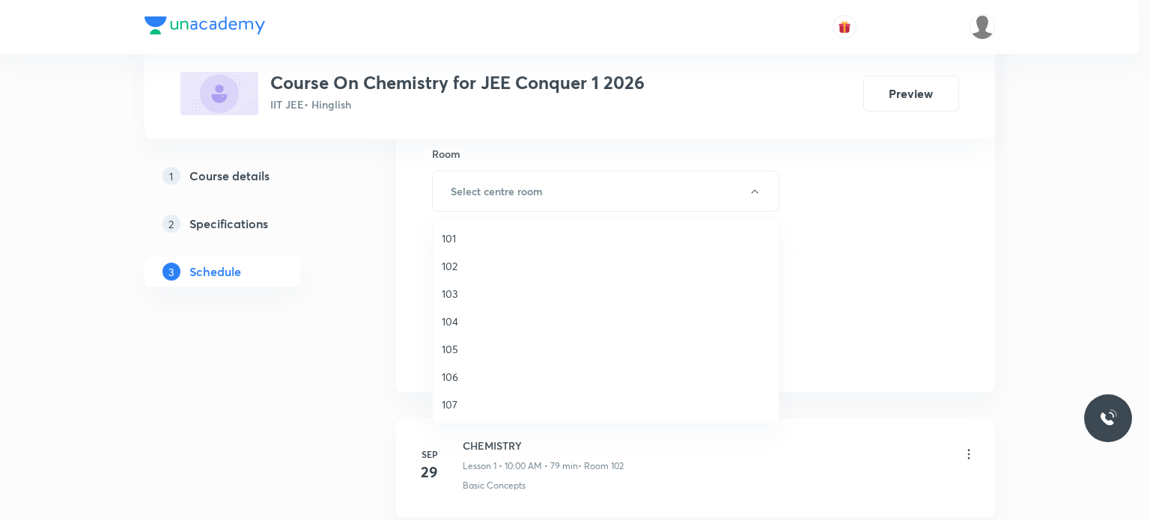
click at [454, 264] on span "102" at bounding box center [606, 266] width 328 height 16
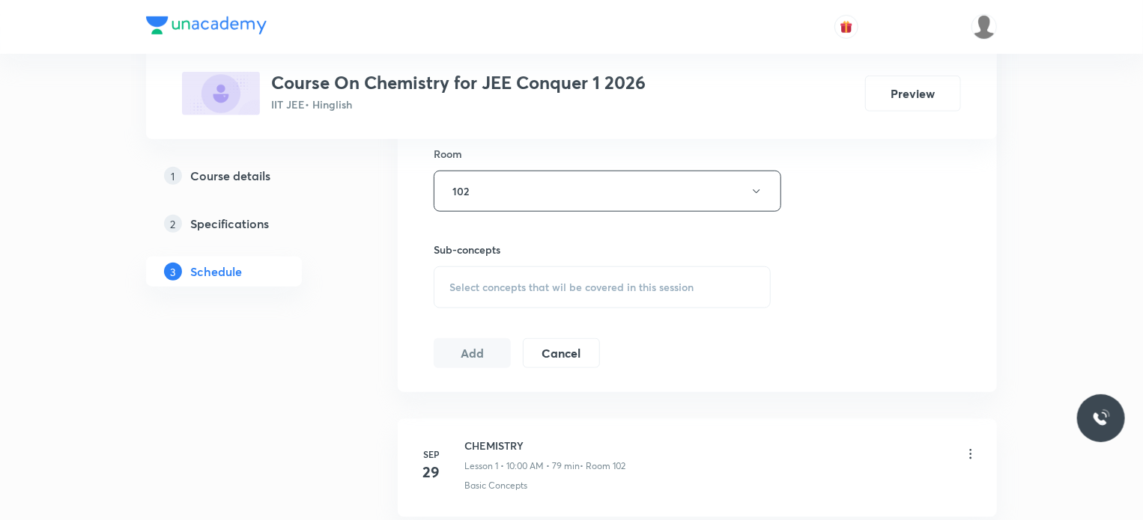
click at [324, 302] on div "1 Course details 2 Specifications 3 Schedule" at bounding box center [248, 233] width 204 height 144
click at [472, 274] on div "Select concepts that wil be covered in this session" at bounding box center [602, 288] width 337 height 42
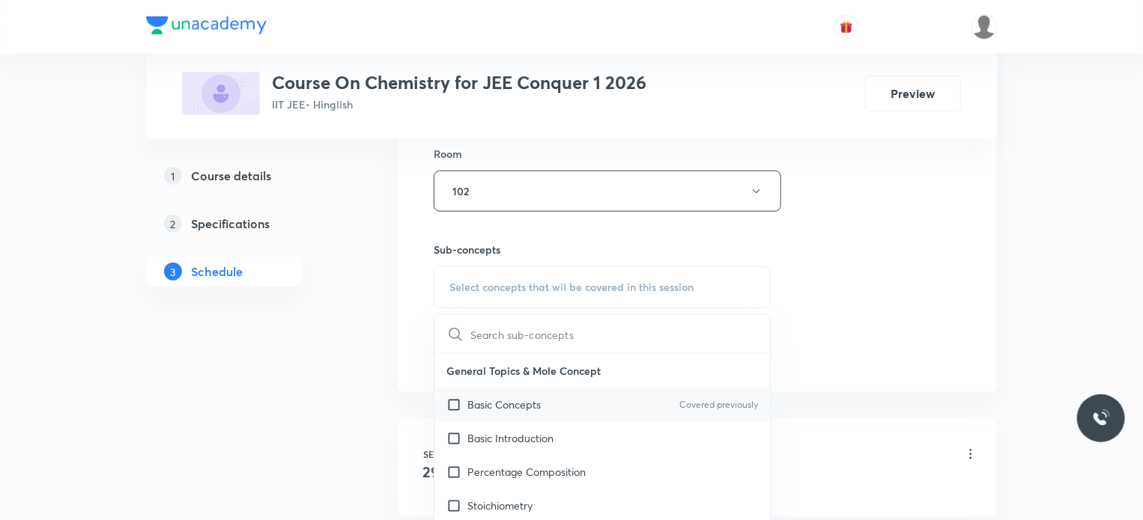
click at [468, 408] on p "Basic Concepts" at bounding box center [503, 405] width 73 height 16
checkbox input "true"
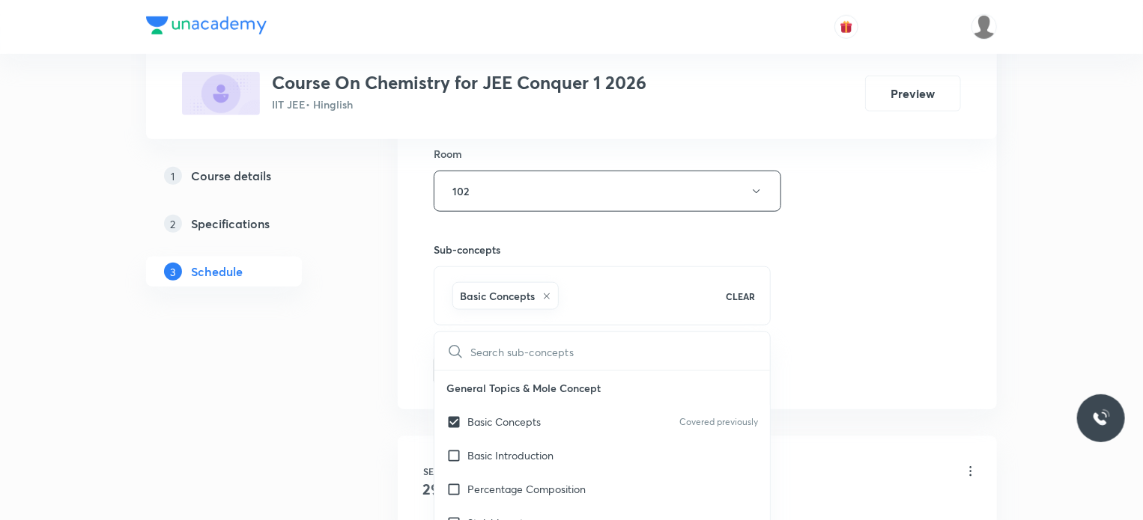
drag, startPoint x: 330, startPoint y: 363, endPoint x: 344, endPoint y: 368, distance: 15.9
click at [344, 368] on div "1 Course details 2 Specifications 3 Schedule" at bounding box center [248, 354] width 204 height 1518
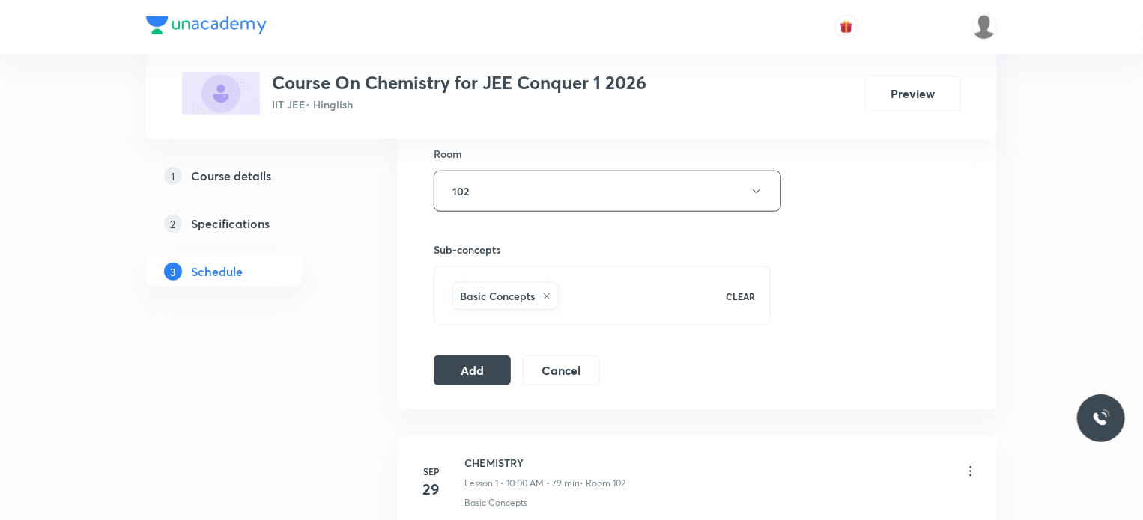
click at [344, 368] on div "1 Course details 2 Specifications 3 Schedule" at bounding box center [248, 354] width 204 height 1518
click at [457, 362] on button "Add" at bounding box center [472, 369] width 77 height 30
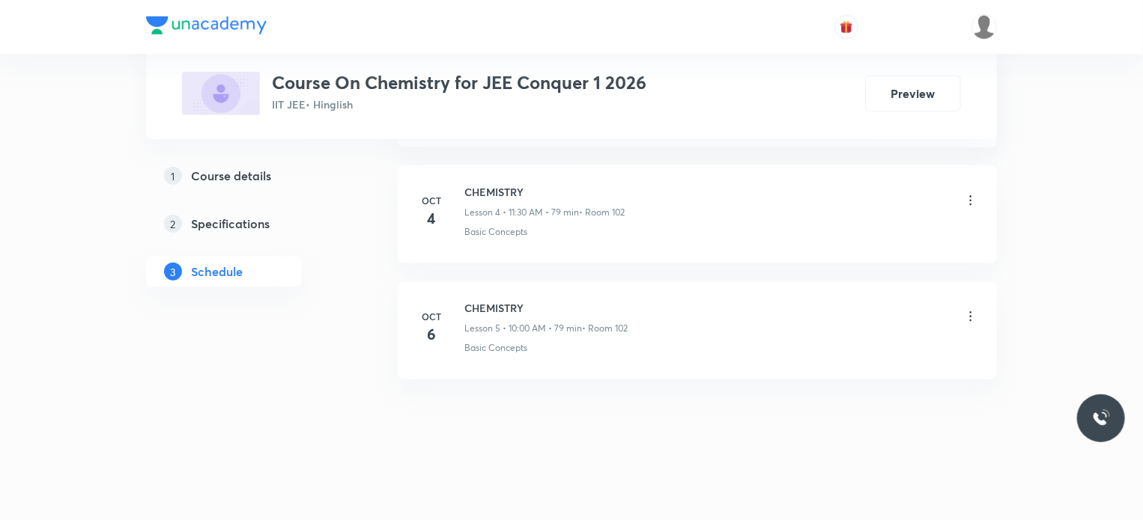
scroll to position [570, 0]
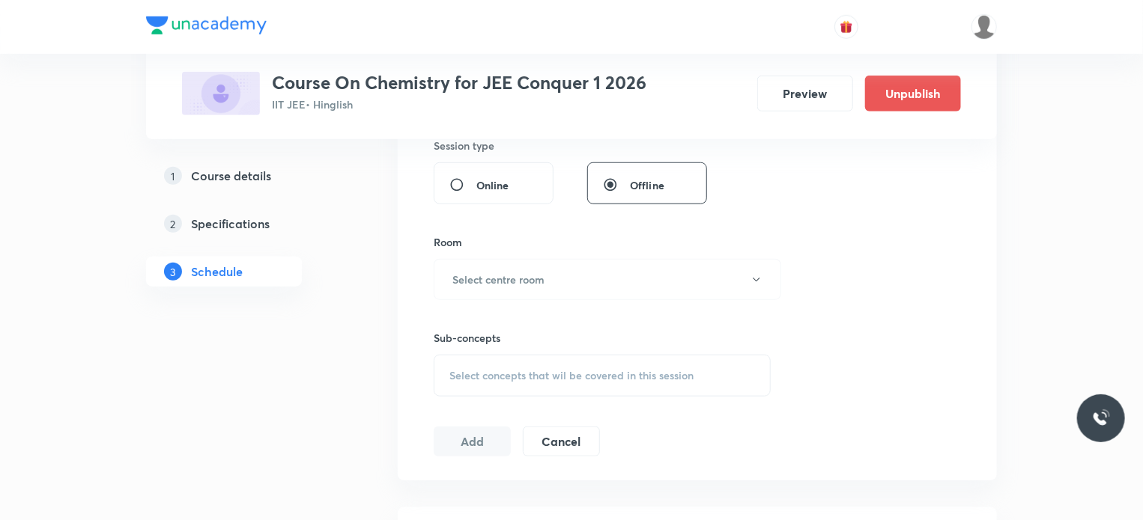
click at [1058, 172] on div "Plus Courses Course On Chemistry for JEE Conquer 1 2026 IIT JEE • Hinglish Prev…" at bounding box center [571, 378] width 1143 height 1897
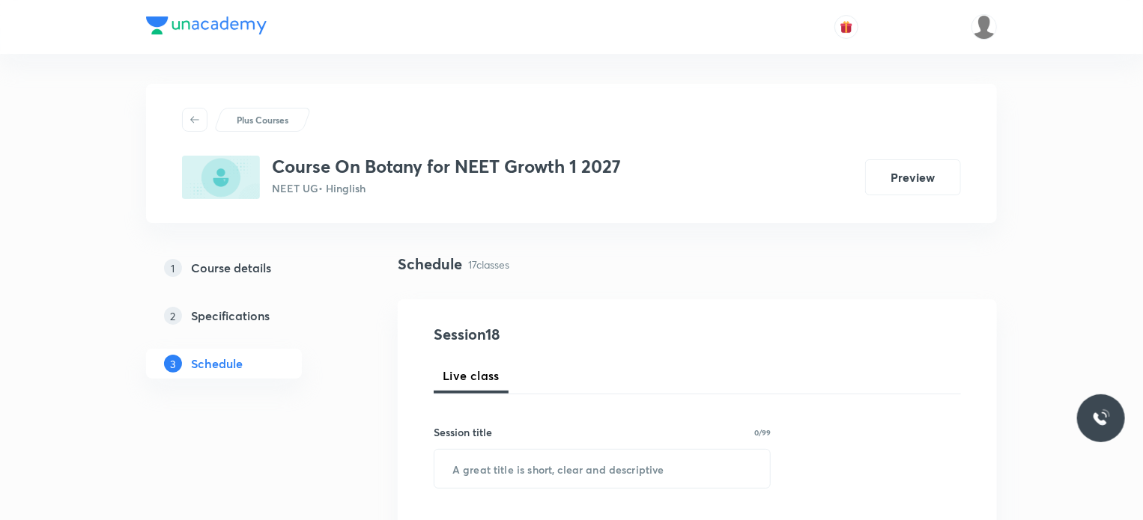
click at [331, 380] on div "1 Course details 2 Specifications 3 Schedule" at bounding box center [248, 325] width 204 height 144
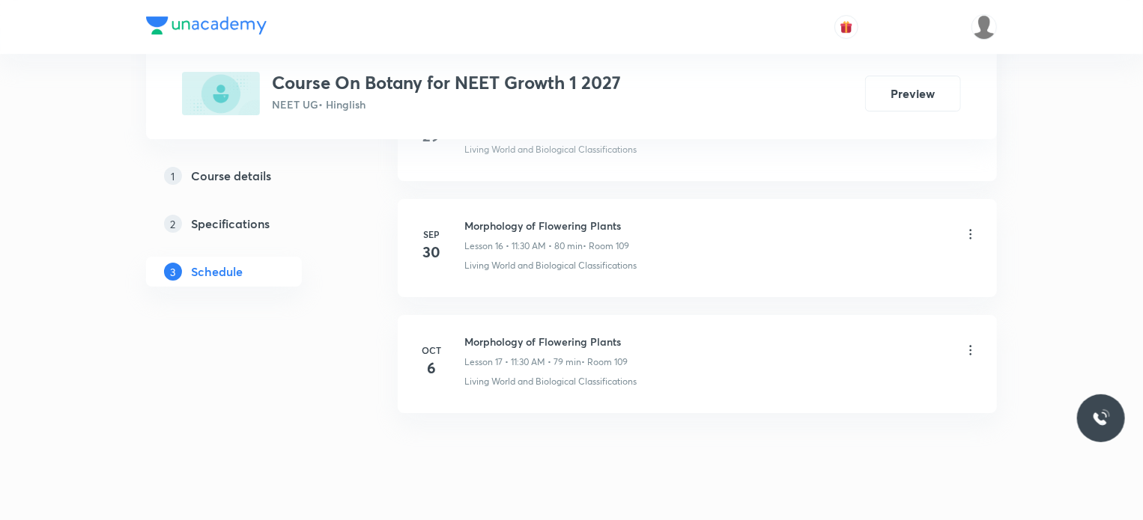
scroll to position [2647, 0]
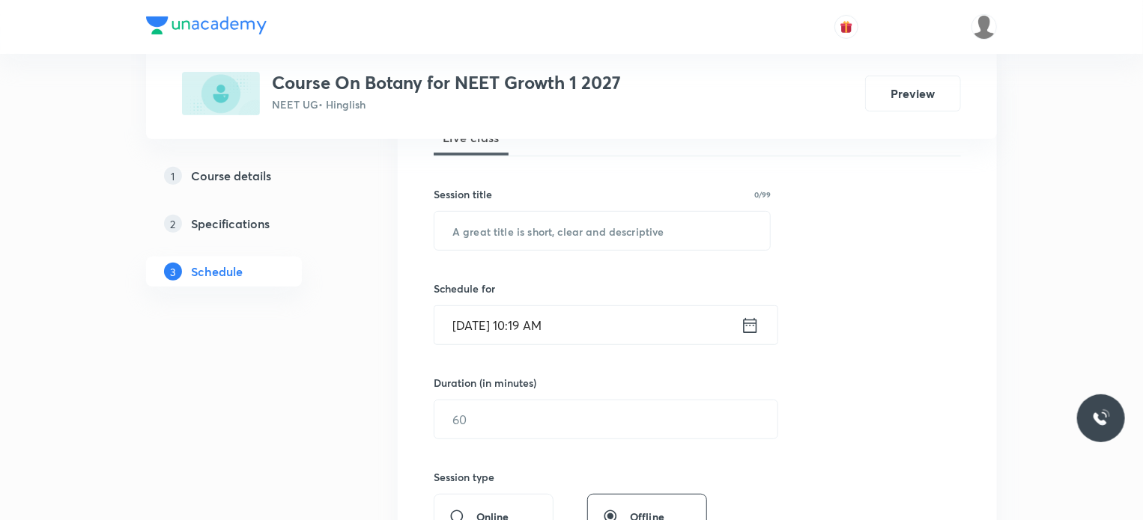
scroll to position [240, 0]
click at [537, 227] on input "text" at bounding box center [602, 229] width 336 height 38
paste input "Anatomy of Flowering Plants"
type input "Anatomy of Flowering Plants"
click at [534, 321] on input "[DATE] 10:19 AM" at bounding box center [587, 324] width 306 height 38
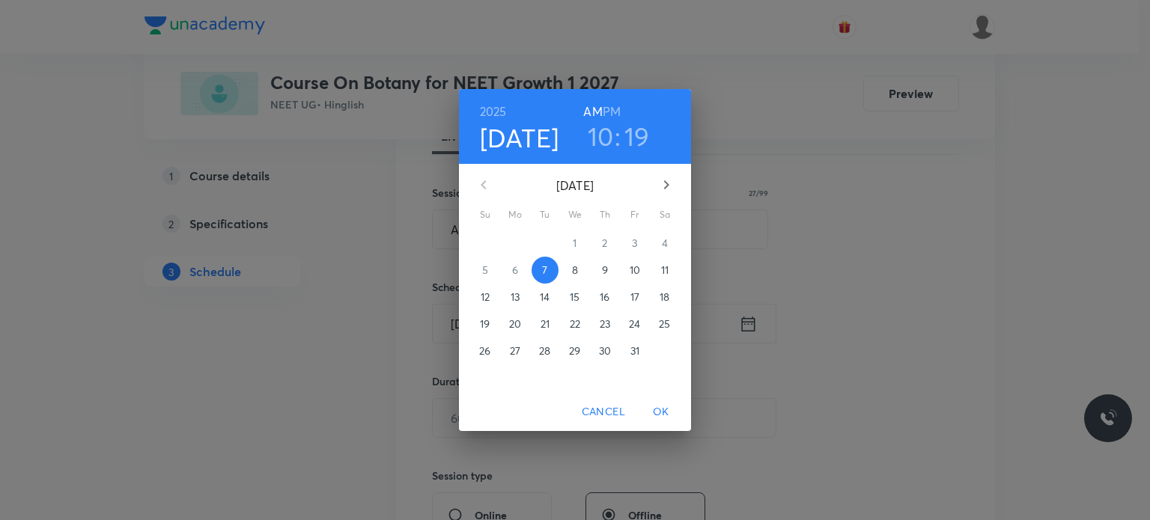
click at [601, 136] on h3 "10" at bounding box center [601, 136] width 26 height 31
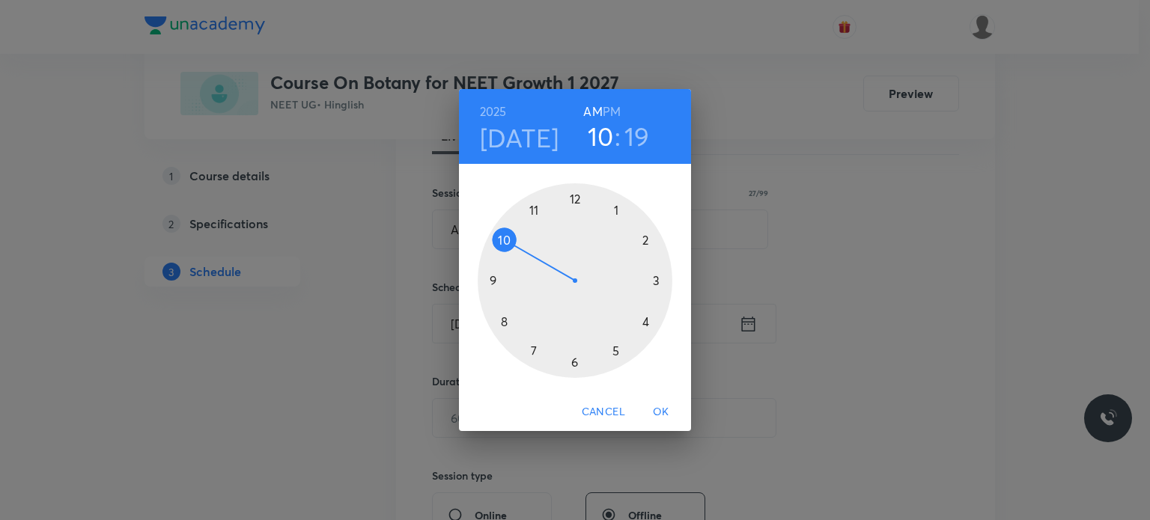
click at [534, 208] on div at bounding box center [575, 280] width 195 height 195
click at [575, 364] on div at bounding box center [575, 280] width 195 height 195
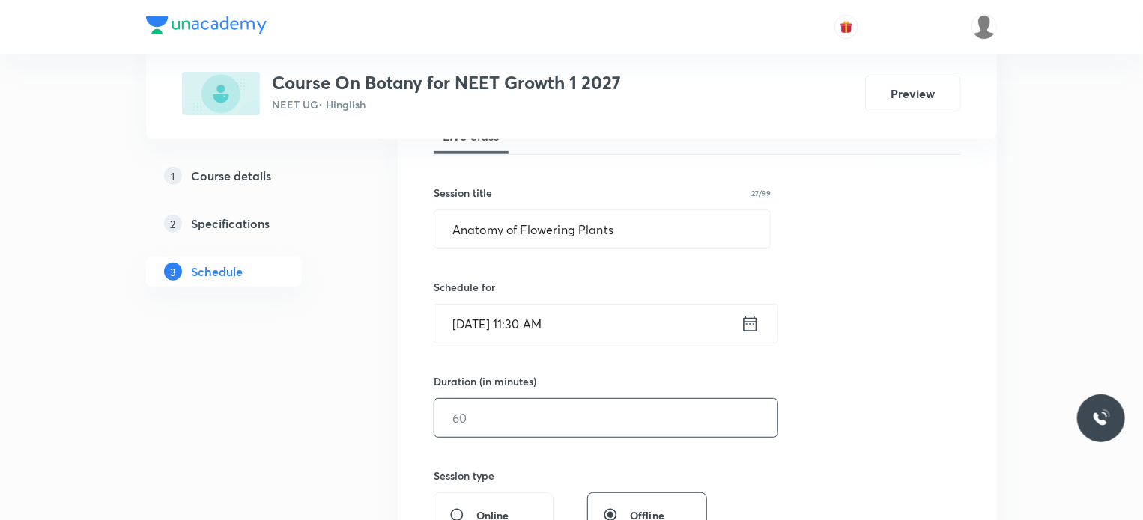
click at [554, 421] on input "text" at bounding box center [605, 418] width 343 height 38
type input "80"
click at [657, 347] on div "Session 18 Live class Session title 27/99 Anatomy of Flowering Plants ​ Schedul…" at bounding box center [697, 435] width 527 height 703
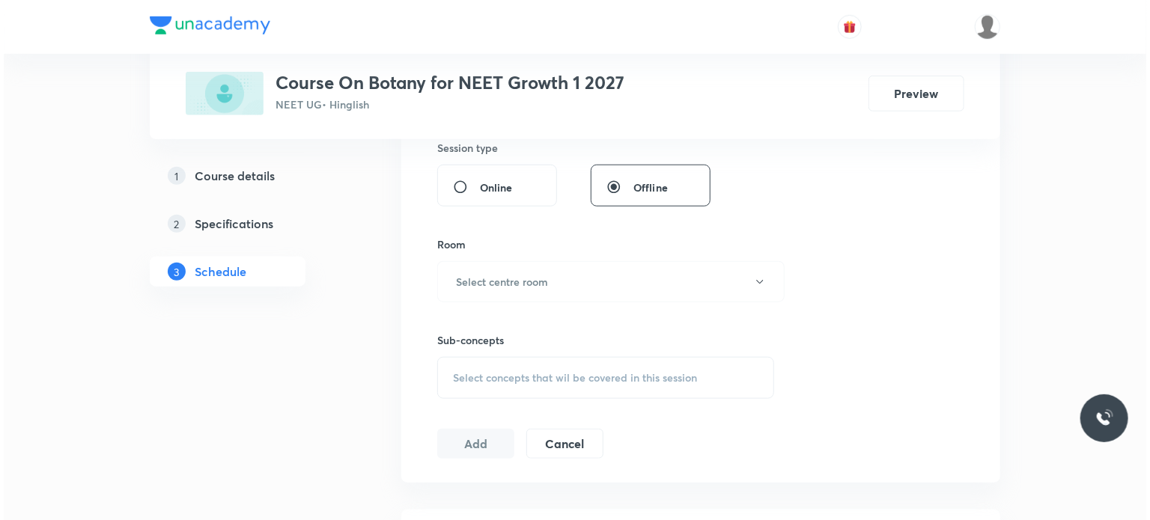
scroll to position [569, 0]
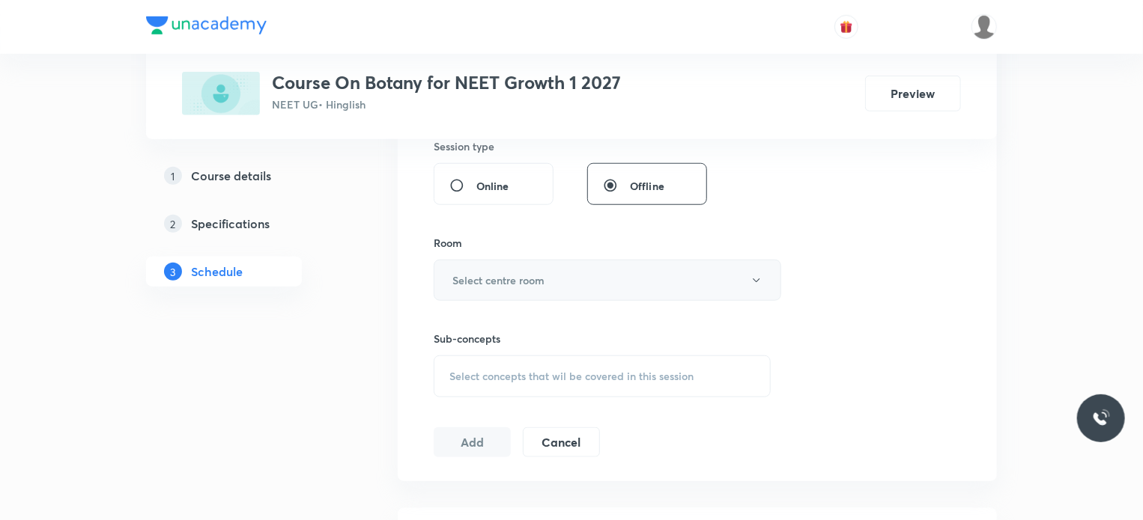
click at [527, 277] on h6 "Select centre room" at bounding box center [498, 281] width 92 height 16
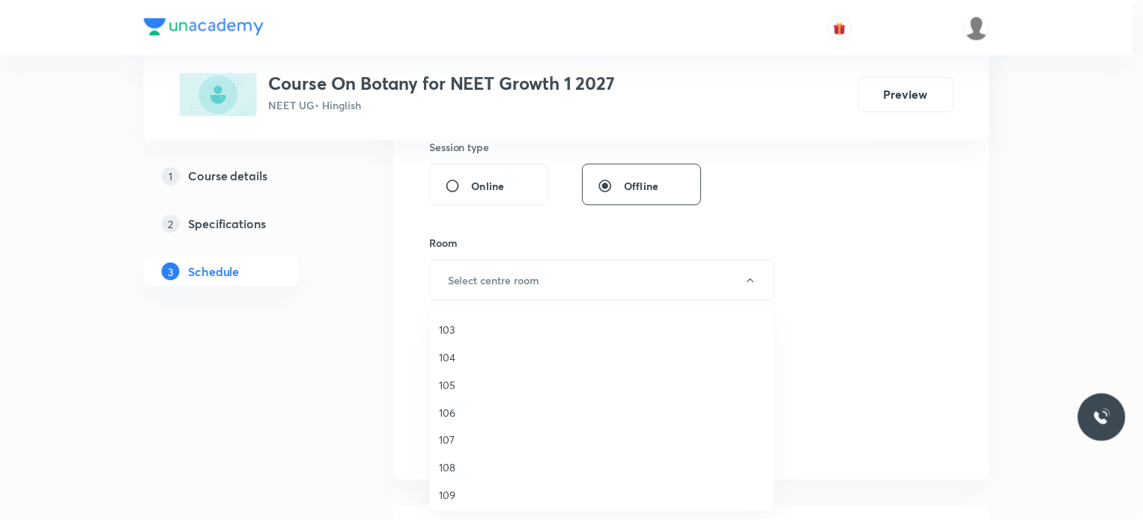
scroll to position [55, 0]
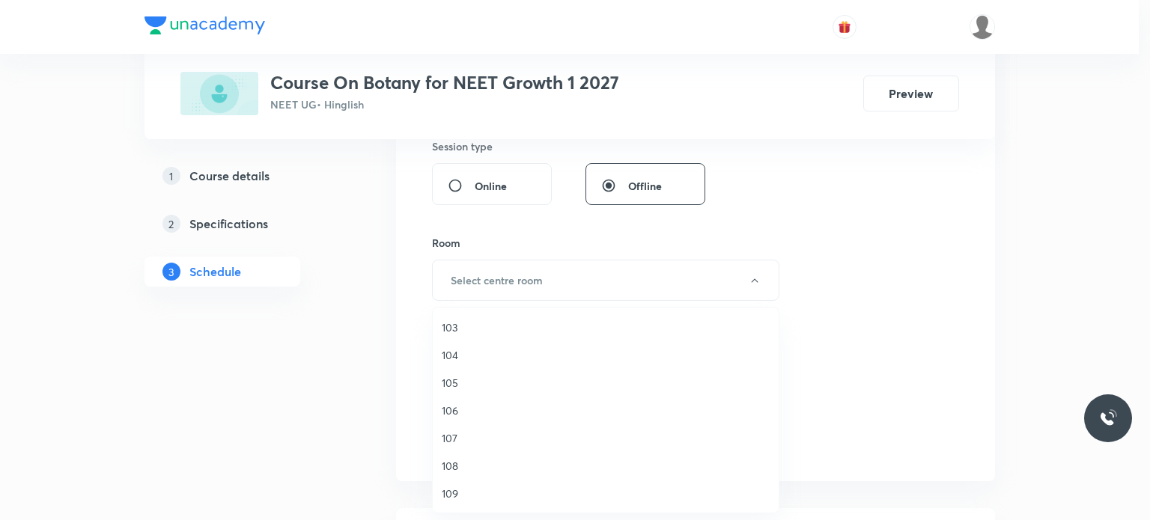
click at [451, 494] on span "109" at bounding box center [606, 494] width 328 height 16
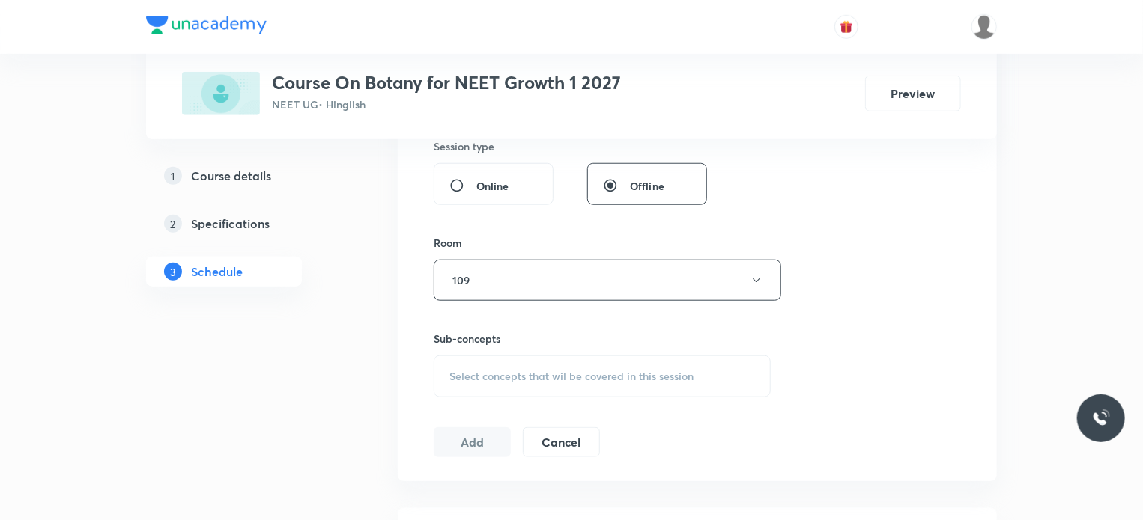
click at [504, 374] on span "Select concepts that wil be covered in this session" at bounding box center [571, 377] width 244 height 12
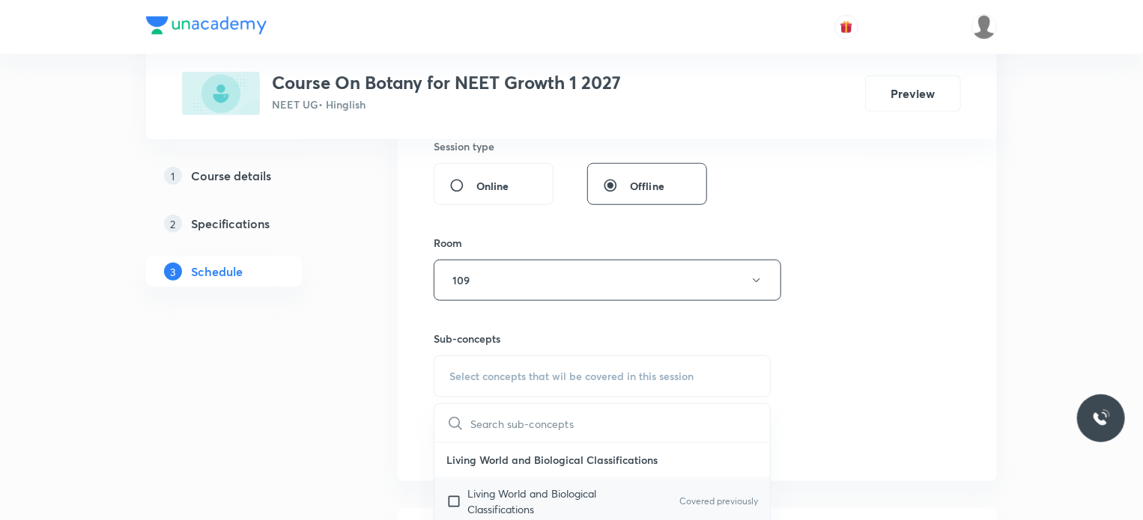
click at [479, 497] on p "Living World and Biological Classifications" at bounding box center [542, 501] width 151 height 31
checkbox input "true"
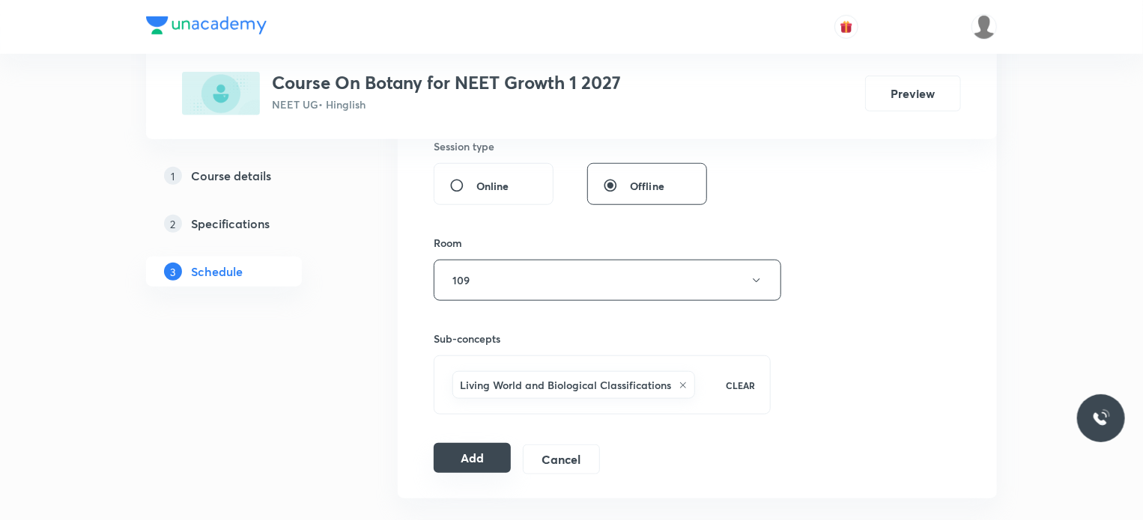
click at [479, 455] on button "Add" at bounding box center [472, 458] width 77 height 30
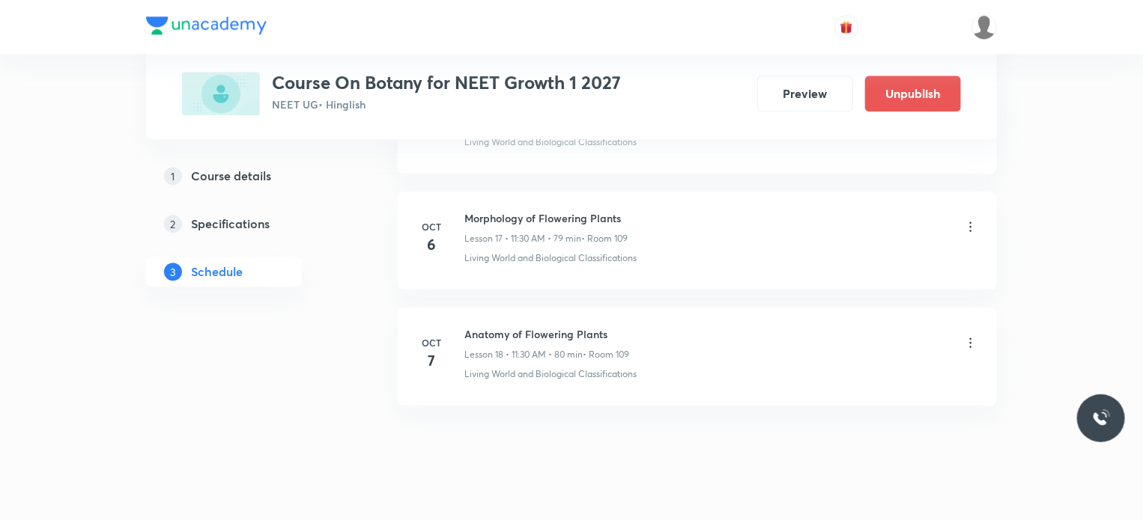
scroll to position [2076, 0]
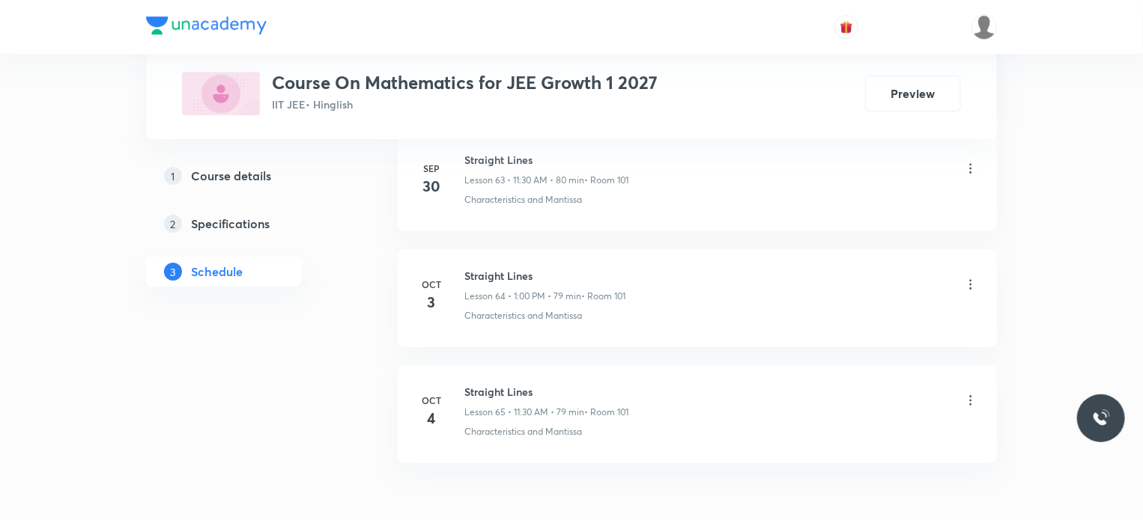
scroll to position [8204, 0]
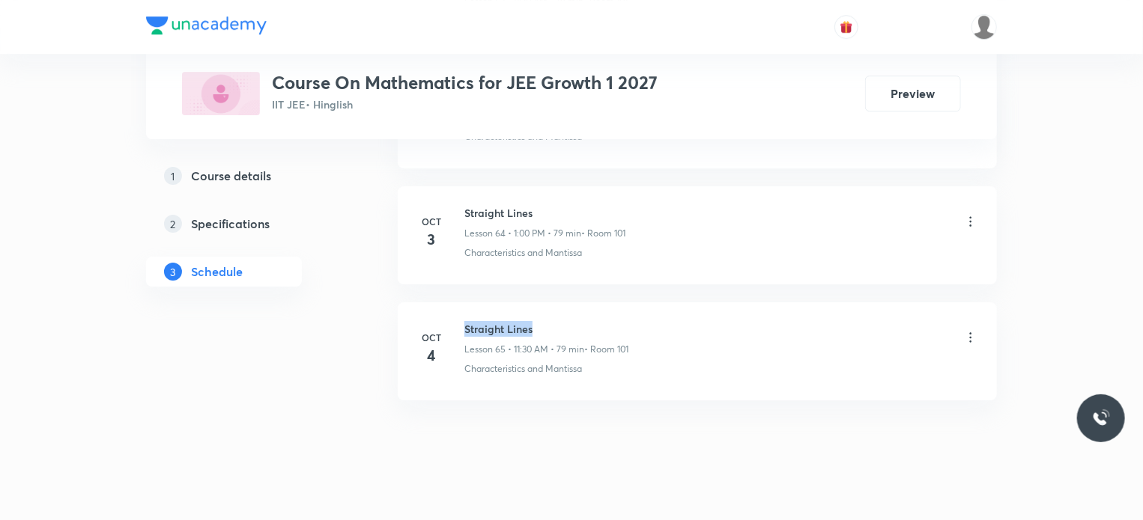
drag, startPoint x: 464, startPoint y: 308, endPoint x: 579, endPoint y: 296, distance: 115.2
click at [579, 303] on li "[DATE] Straight Lines Lesson 65 • 11:30 AM • 79 min • Room 101 Characteristics …" at bounding box center [697, 352] width 599 height 98
copy h6 "Straight Lines"
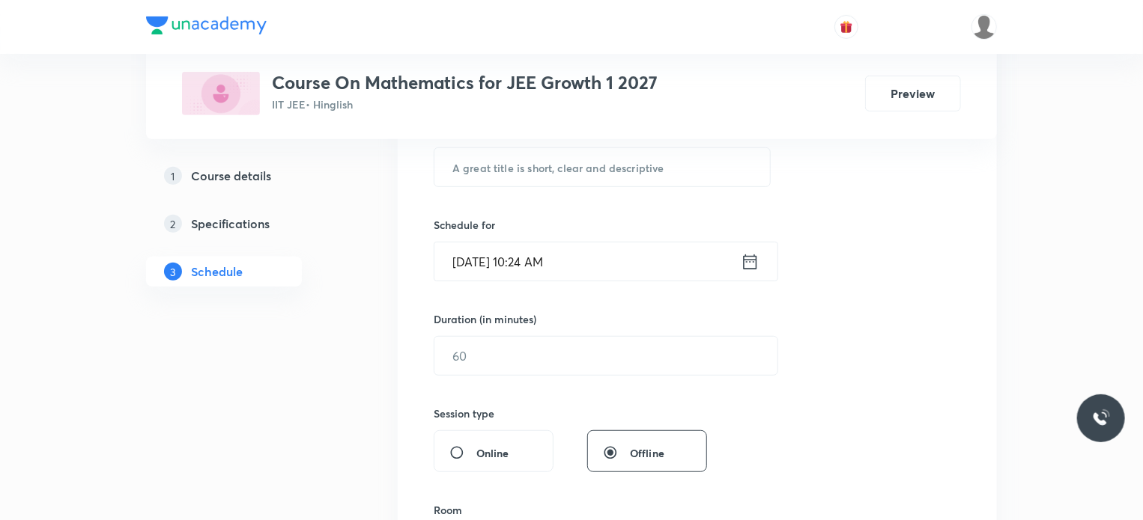
scroll to position [300, 0]
click at [474, 168] on input "text" at bounding box center [602, 170] width 336 height 38
paste input "Straight Lines"
type input "Straight Lines"
click at [544, 262] on input "[DATE] 10:24 AM" at bounding box center [587, 264] width 306 height 38
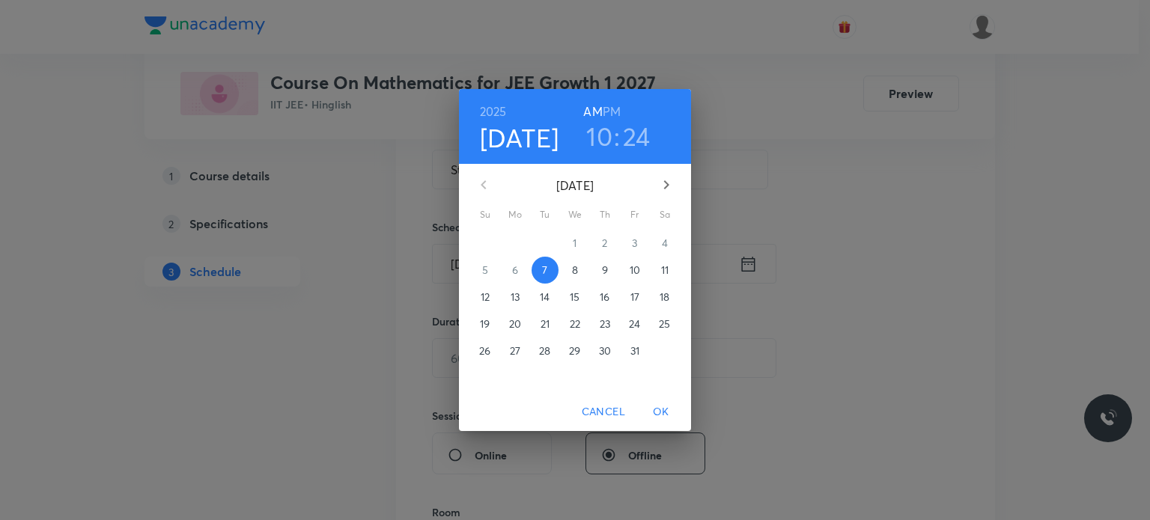
click at [602, 136] on h3 "10" at bounding box center [599, 136] width 26 height 31
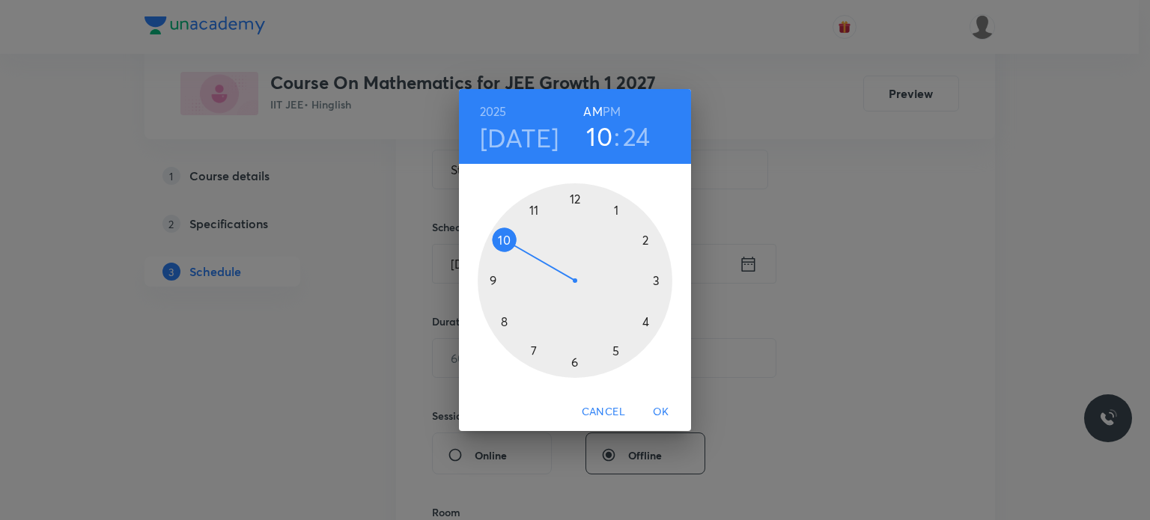
click at [531, 208] on div at bounding box center [575, 280] width 195 height 195
click at [575, 358] on div at bounding box center [575, 280] width 195 height 195
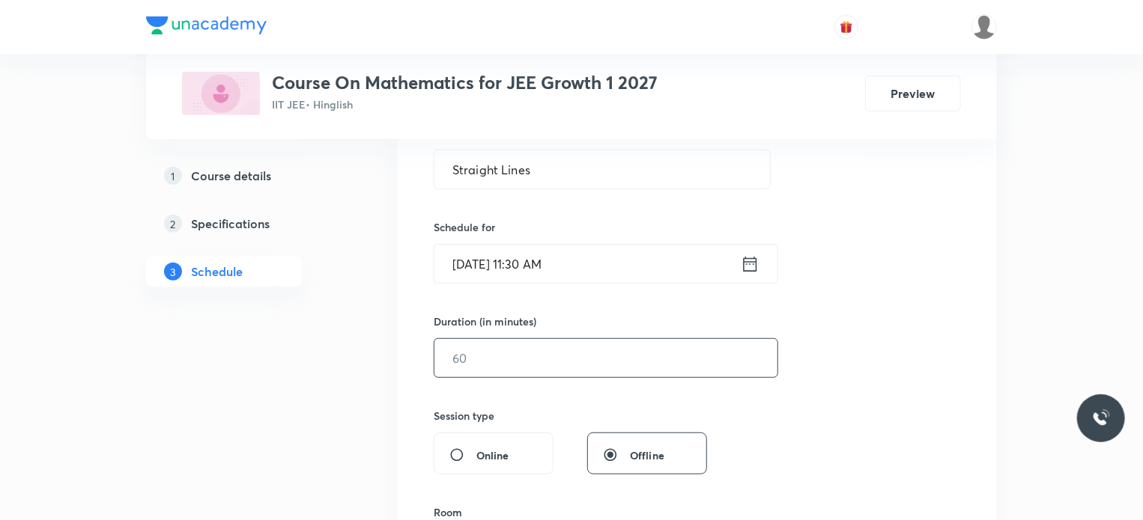
click at [547, 344] on input "text" at bounding box center [605, 358] width 343 height 38
type input "80"
click at [556, 287] on div "Session 66 Live class Session title 14/99 Straight Lines ​ Schedule for Oct 7, …" at bounding box center [697, 375] width 527 height 703
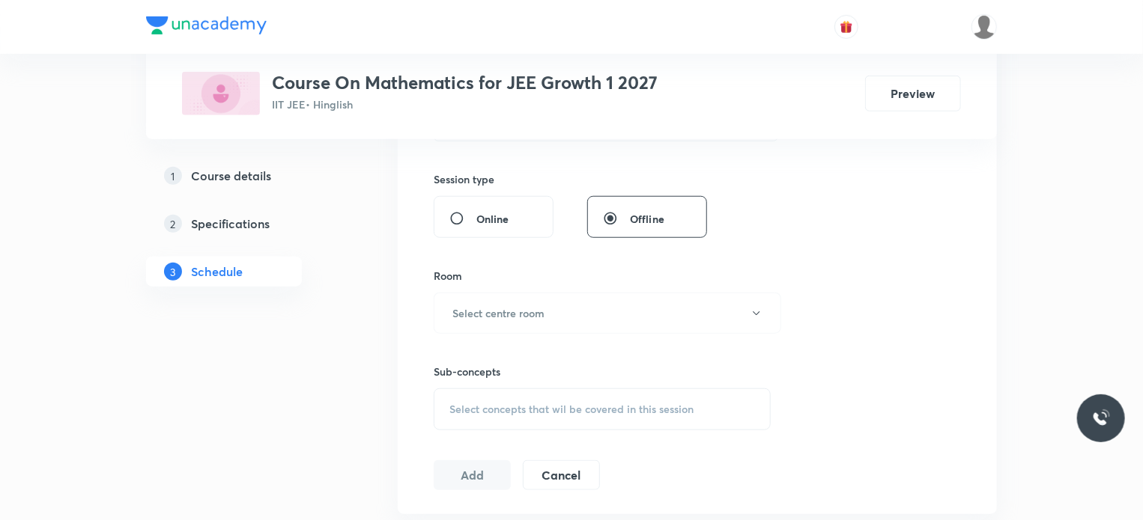
scroll to position [539, 0]
click at [533, 306] on h6 "Select centre room" at bounding box center [498, 311] width 92 height 16
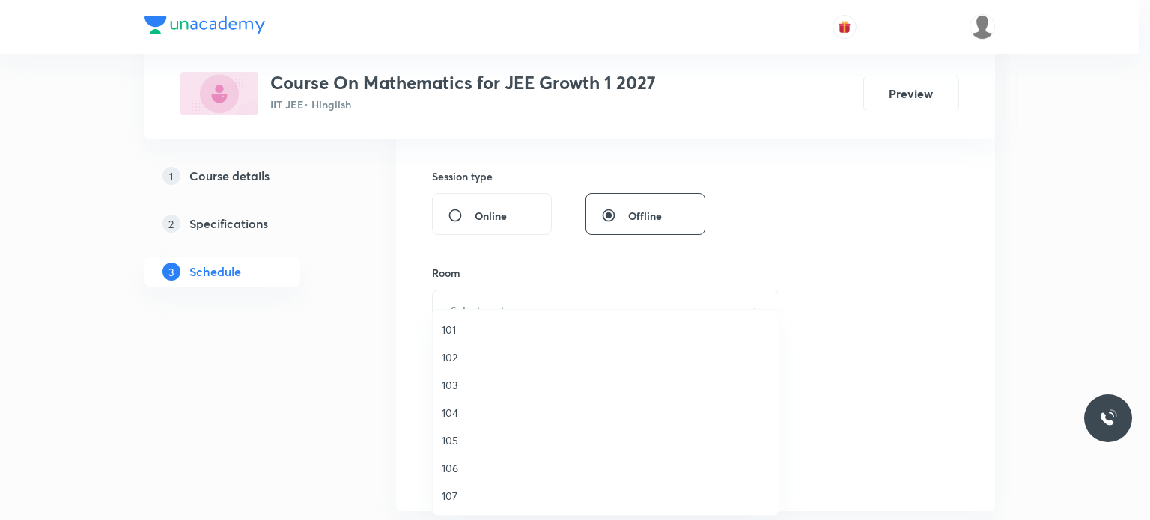
click at [460, 329] on span "101" at bounding box center [606, 330] width 328 height 16
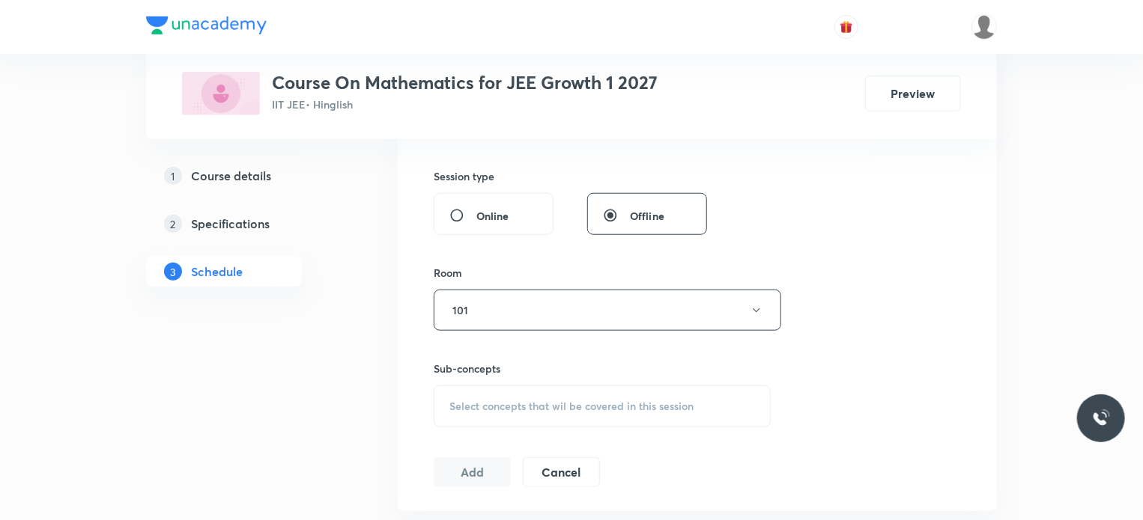
click at [488, 401] on span "Select concepts that wil be covered in this session" at bounding box center [571, 407] width 244 height 12
click at [410, 473] on div "Session 66 Live class Session title 14/99 Straight Lines ​ Schedule for Oct 7, …" at bounding box center [697, 135] width 599 height 751
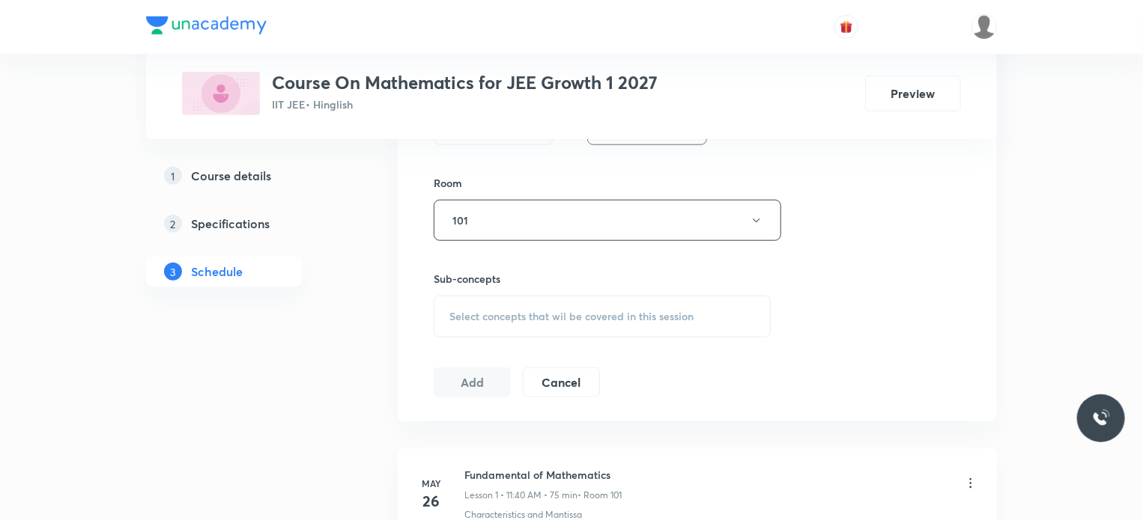
scroll to position [659, 0]
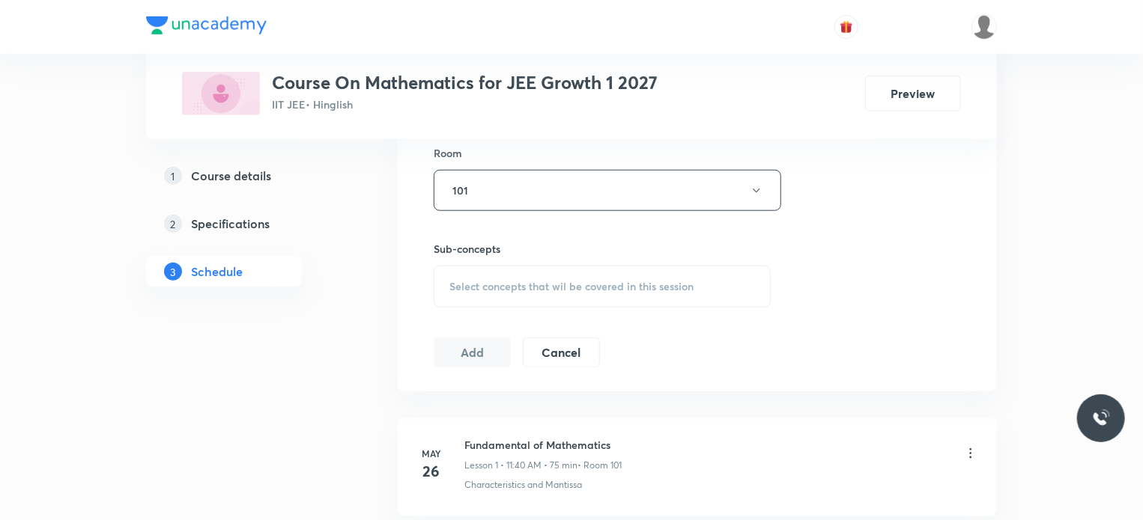
click at [456, 298] on div "Select concepts that wil be covered in this session" at bounding box center [602, 287] width 337 height 42
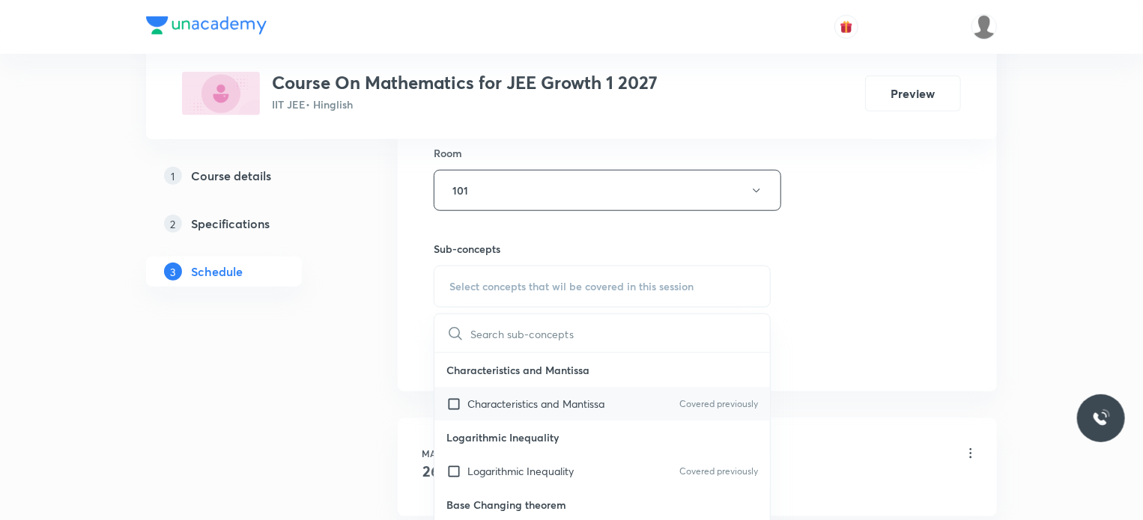
click at [457, 404] on input "checkbox" at bounding box center [456, 404] width 21 height 16
checkbox input "true"
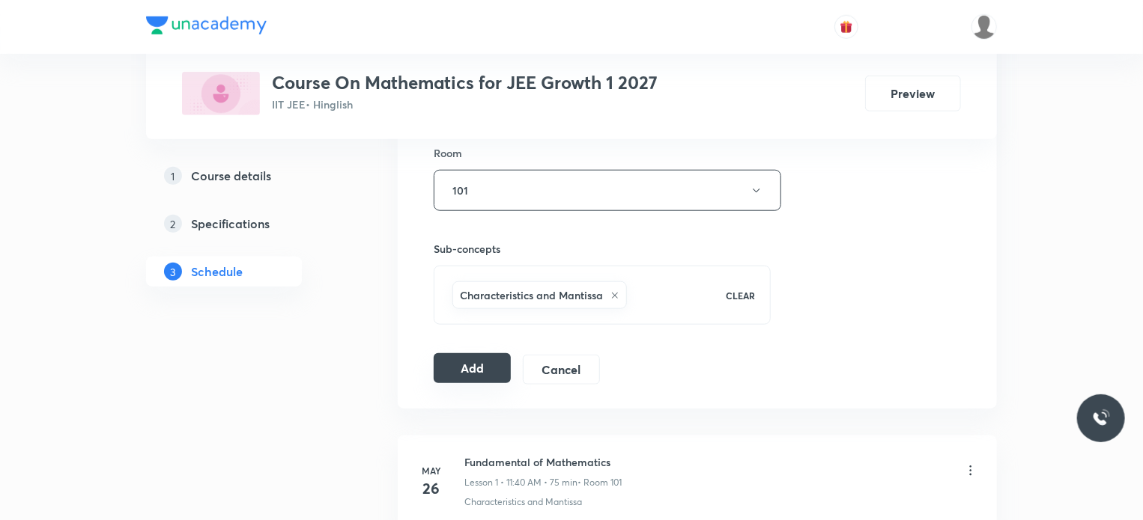
click at [458, 371] on button "Add" at bounding box center [472, 368] width 77 height 30
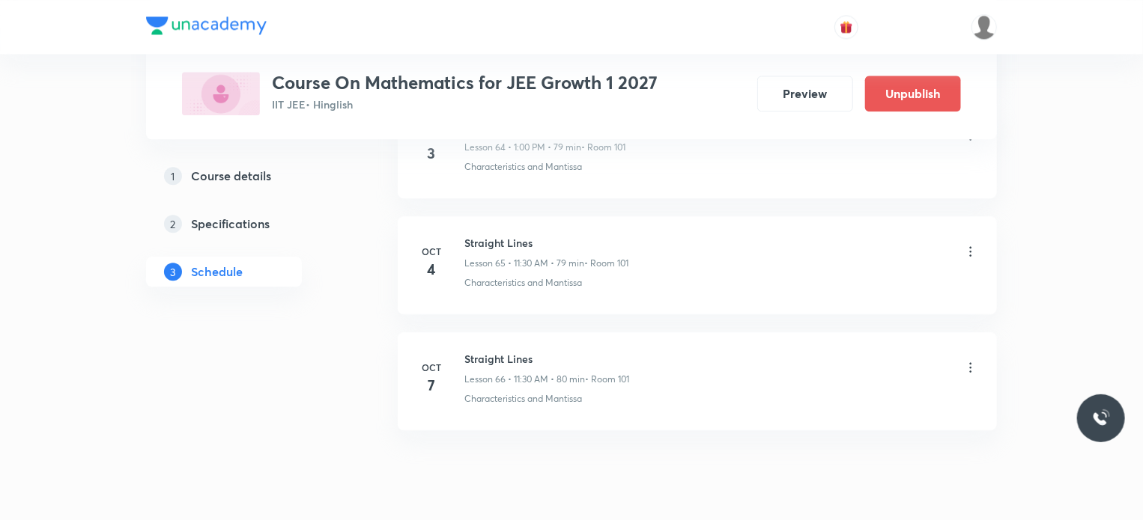
scroll to position [7633, 0]
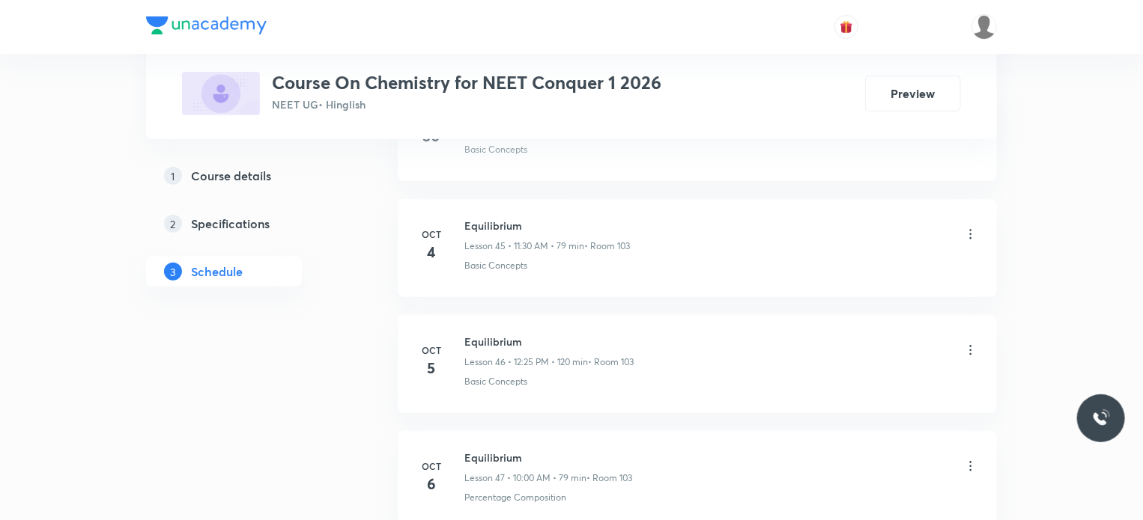
scroll to position [6120, 0]
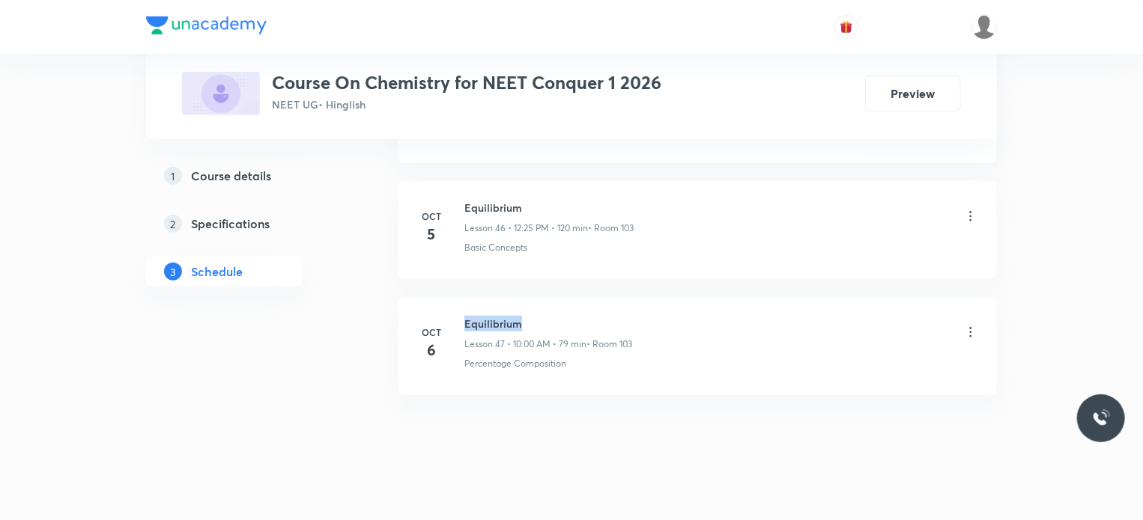
drag, startPoint x: 465, startPoint y: 306, endPoint x: 536, endPoint y: 316, distance: 71.8
click at [536, 316] on h6 "Equilibrium" at bounding box center [548, 324] width 168 height 16
copy h6 "Equilibrium"
click at [539, 297] on li "[DATE] Equilibrium Lesson 47 • 10:00 AM • 79 min • Room 103 Percentage Composit…" at bounding box center [697, 346] width 599 height 98
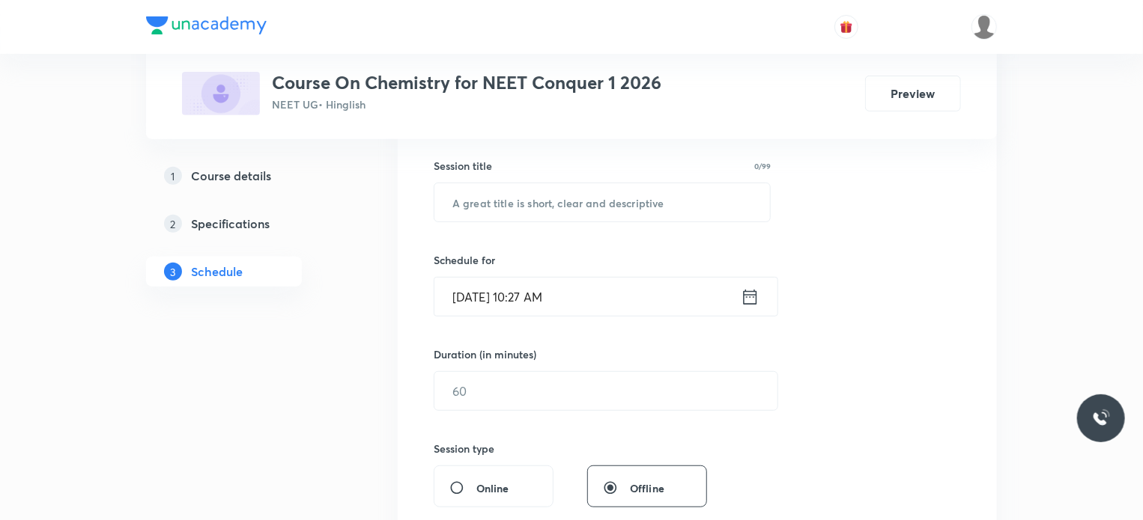
scroll to position [270, 0]
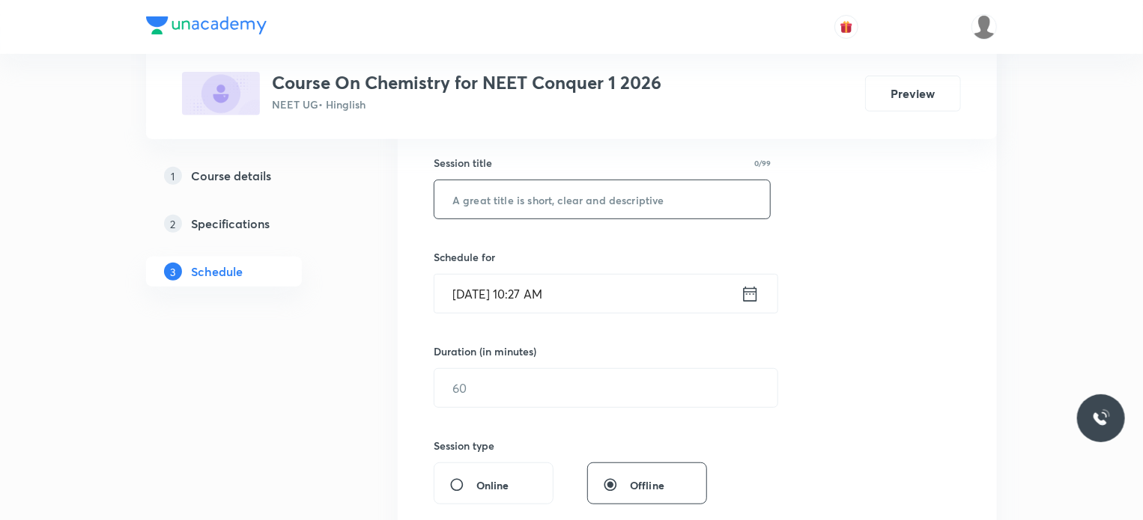
click at [506, 193] on input "text" at bounding box center [602, 199] width 336 height 38
paste input "Equilibrium"
type input "Equilibrium"
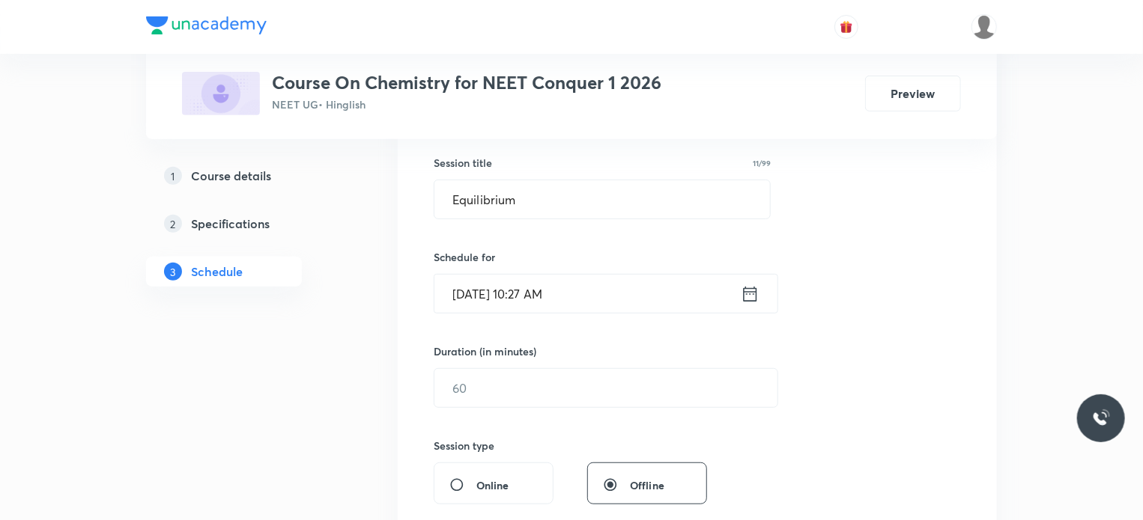
click at [541, 293] on input "[DATE] 10:27 AM" at bounding box center [587, 294] width 306 height 38
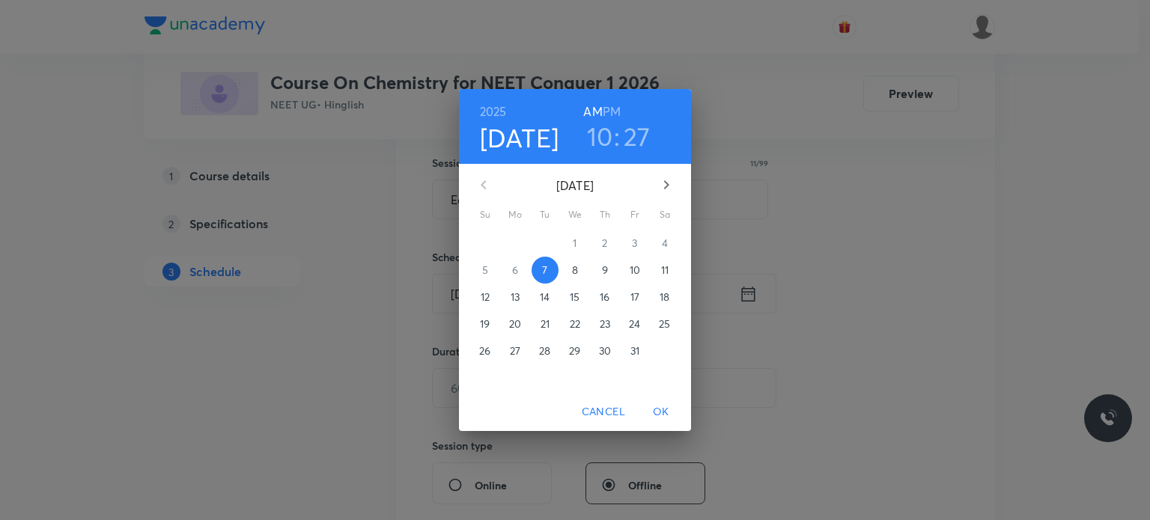
click at [599, 137] on h3 "10" at bounding box center [600, 136] width 26 height 31
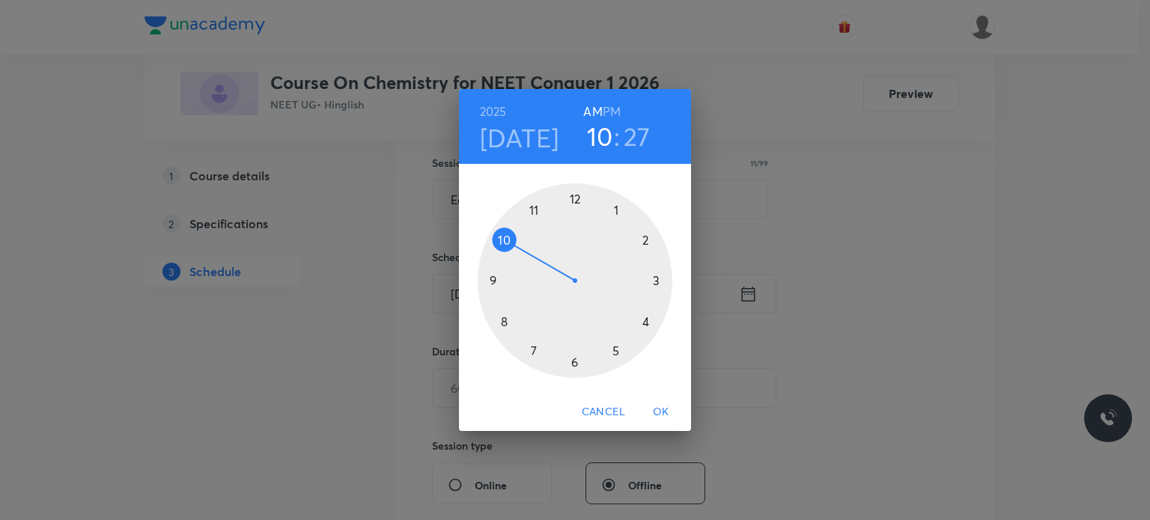
click at [532, 210] on div at bounding box center [575, 280] width 195 height 195
click at [573, 368] on div at bounding box center [575, 280] width 195 height 195
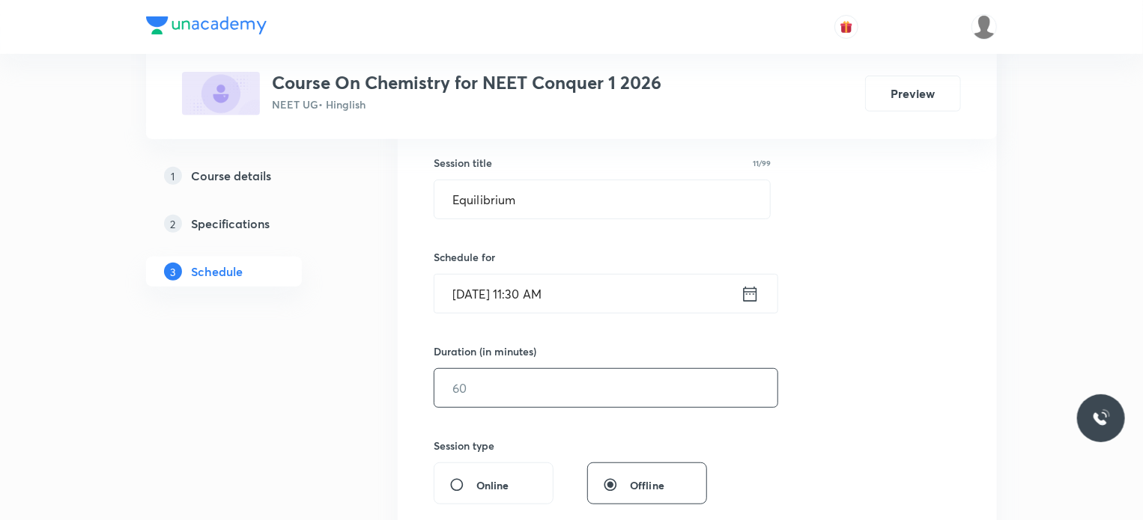
click at [518, 395] on input "text" at bounding box center [605, 388] width 343 height 38
type input "80"
click at [560, 329] on div "Session 48 Live class Session title 11/99 Equilibrium ​ Schedule for [DATE] 11:…" at bounding box center [697, 405] width 527 height 703
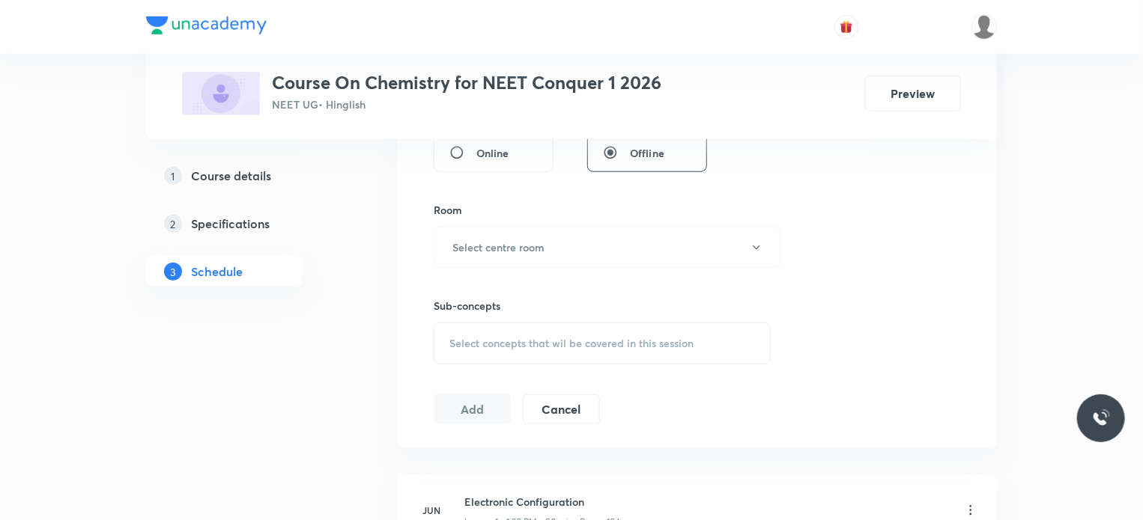
scroll to position [629, 0]
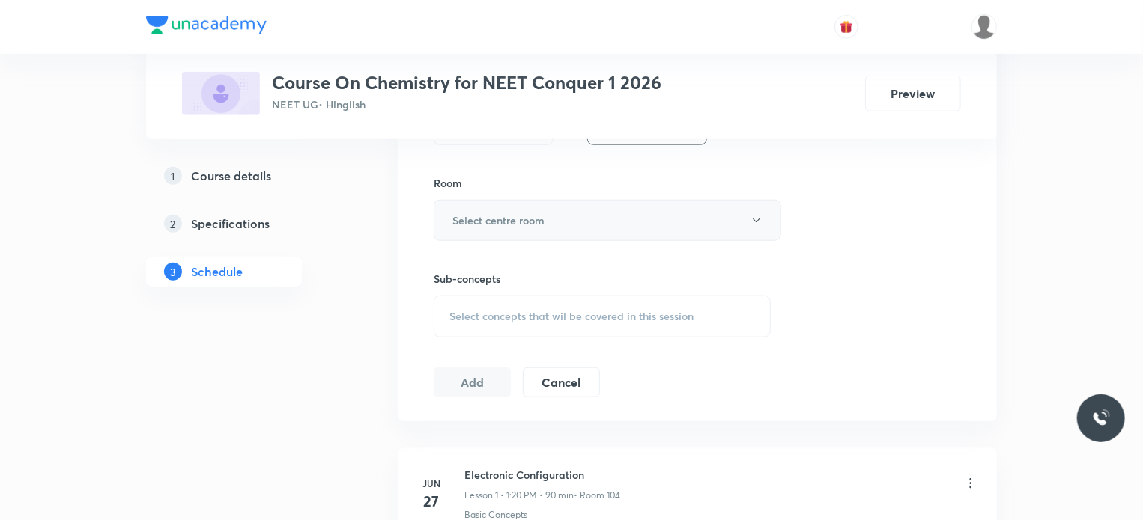
click at [548, 216] on button "Select centre room" at bounding box center [607, 220] width 347 height 41
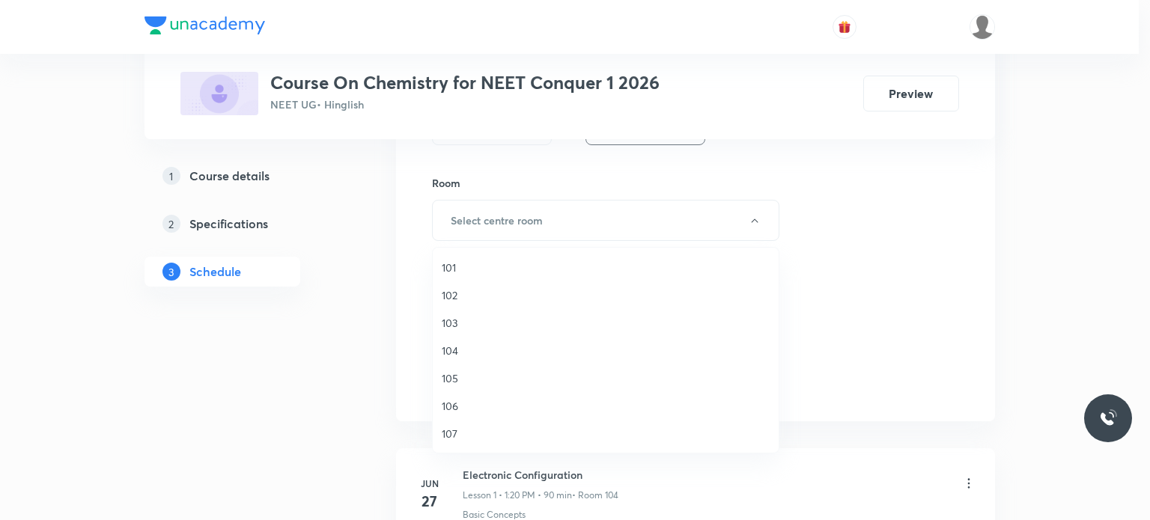
click at [447, 319] on span "103" at bounding box center [606, 323] width 328 height 16
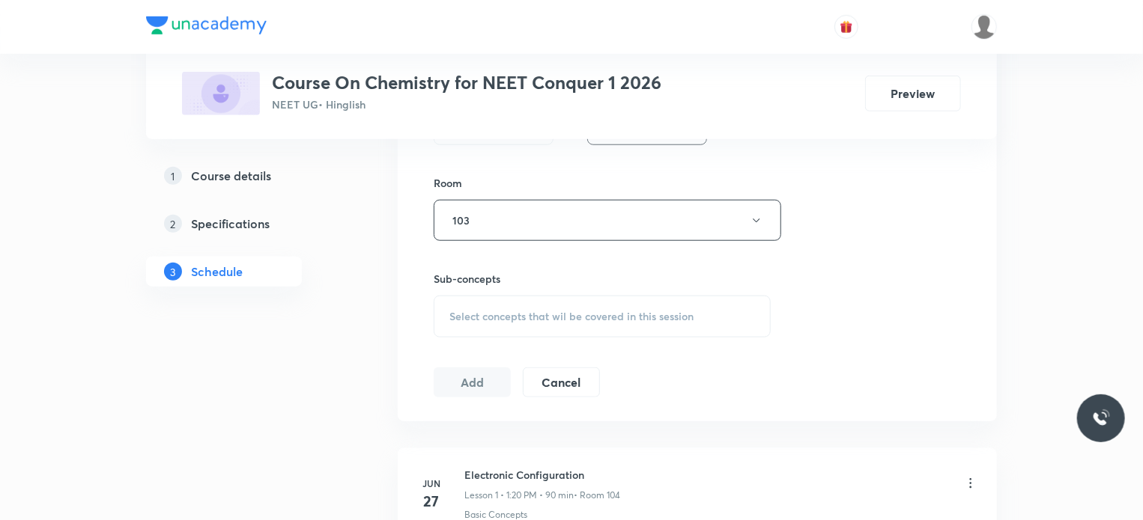
click at [460, 316] on span "Select concepts that wil be covered in this session" at bounding box center [571, 317] width 244 height 12
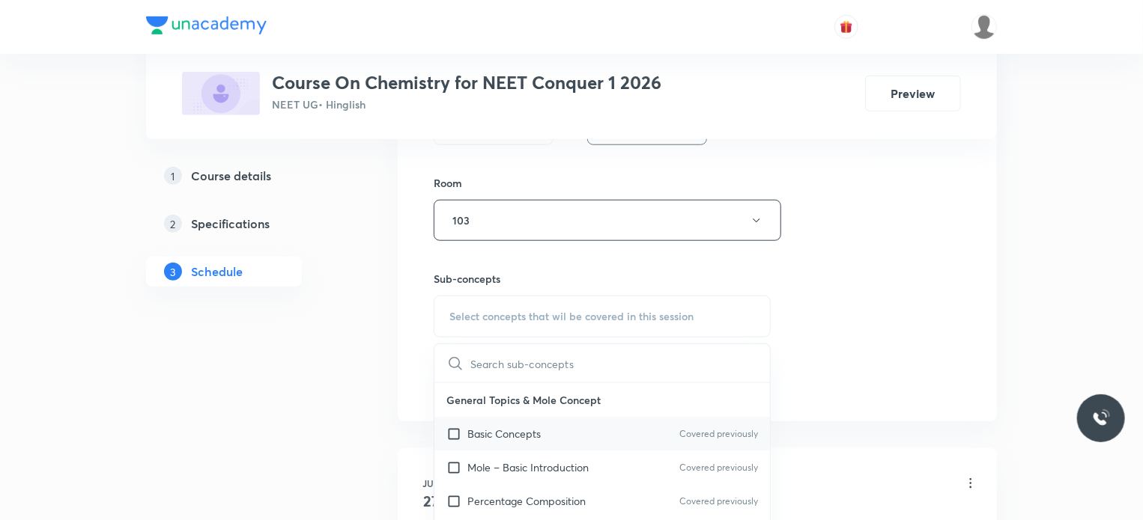
click at [452, 431] on input "checkbox" at bounding box center [456, 434] width 21 height 16
checkbox input "true"
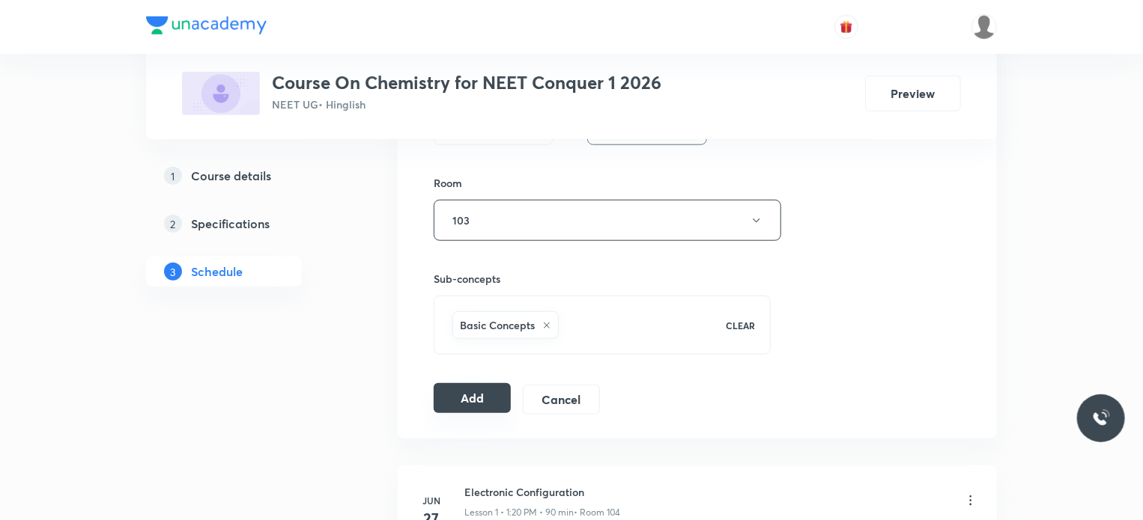
click at [456, 386] on button "Add" at bounding box center [472, 398] width 77 height 30
click at [456, 386] on button "Add" at bounding box center [472, 400] width 77 height 30
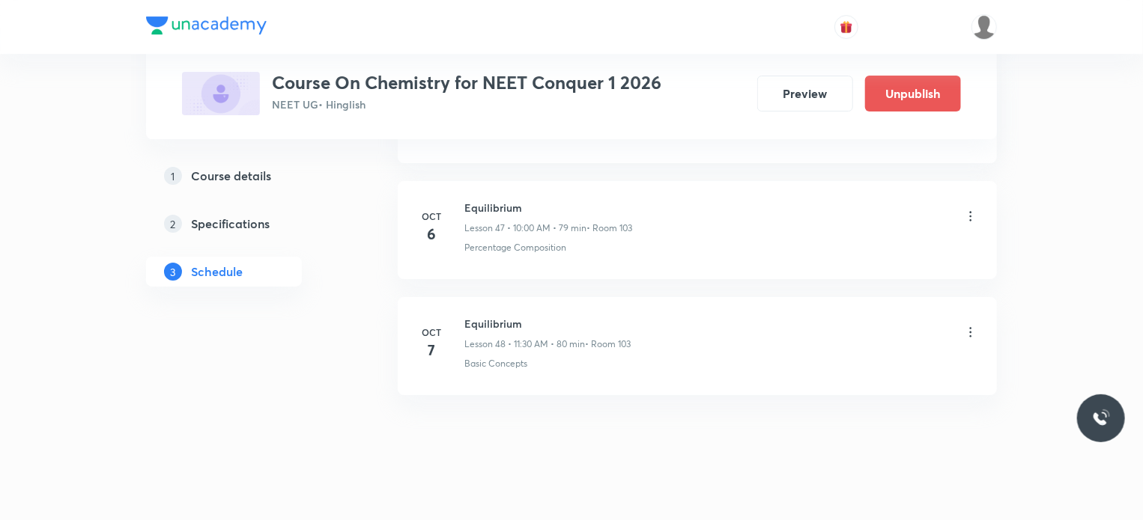
scroll to position [5549, 0]
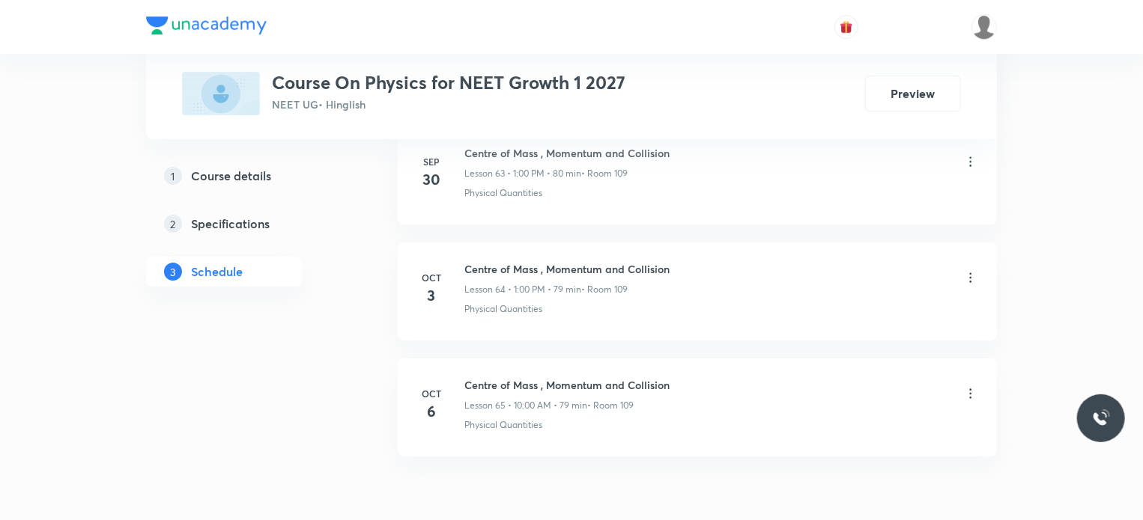
scroll to position [8204, 0]
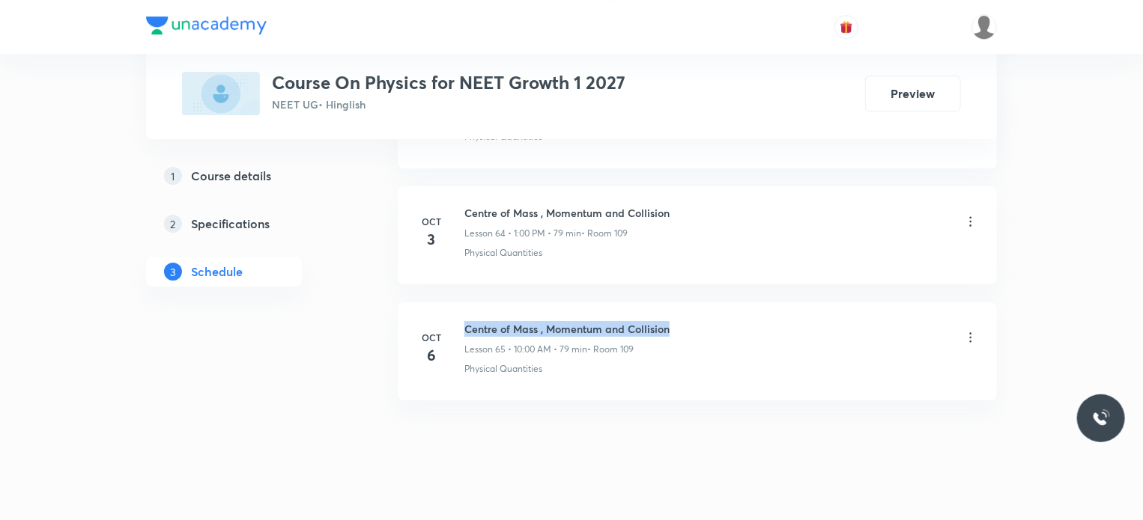
drag, startPoint x: 464, startPoint y: 306, endPoint x: 702, endPoint y: 301, distance: 237.4
click at [702, 321] on div "Centre of Mass , Momentum and Collision Lesson 65 • 10:00 AM • 79 min • Room 109" at bounding box center [721, 338] width 514 height 35
copy h6 "Centre of Mass , Momentum and Collision"
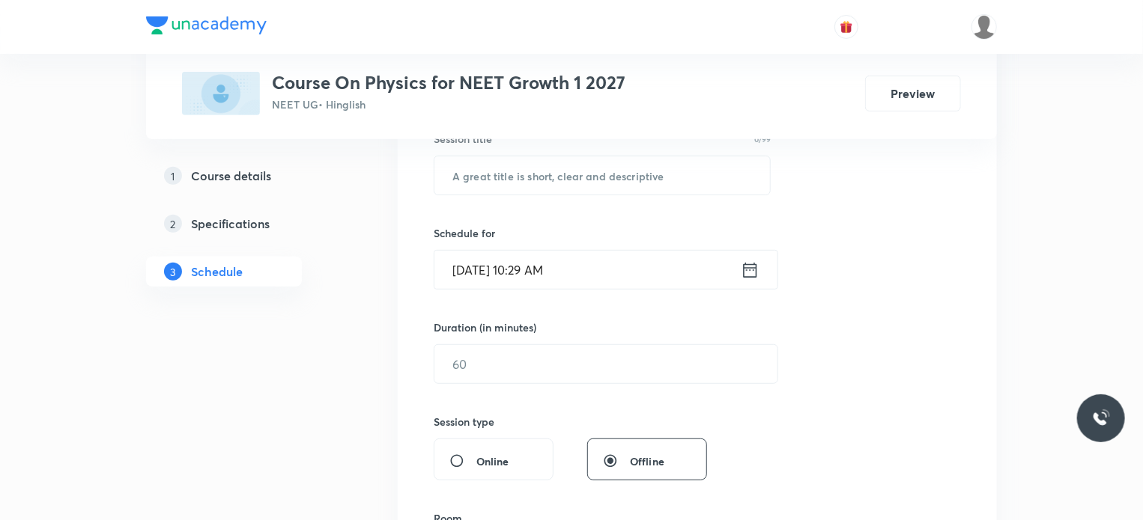
scroll to position [300, 0]
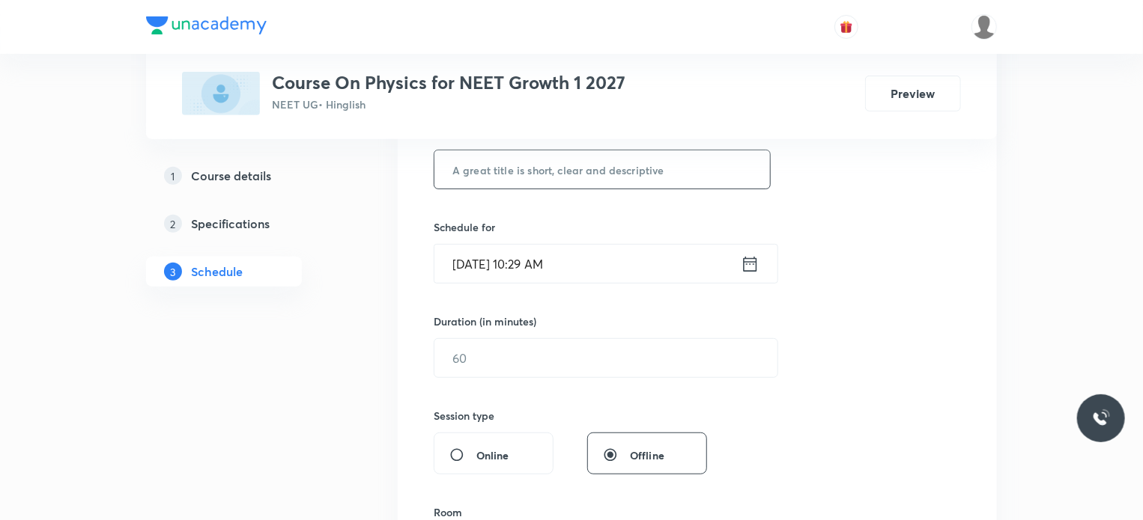
click at [590, 165] on input "text" at bounding box center [602, 170] width 336 height 38
paste input "Centre of Mass , Momentum and Collision"
type input "Centre of Mass , Momentum and Collision"
click at [539, 264] on input "Oct 7, 2025, 10:29 AM" at bounding box center [587, 264] width 306 height 38
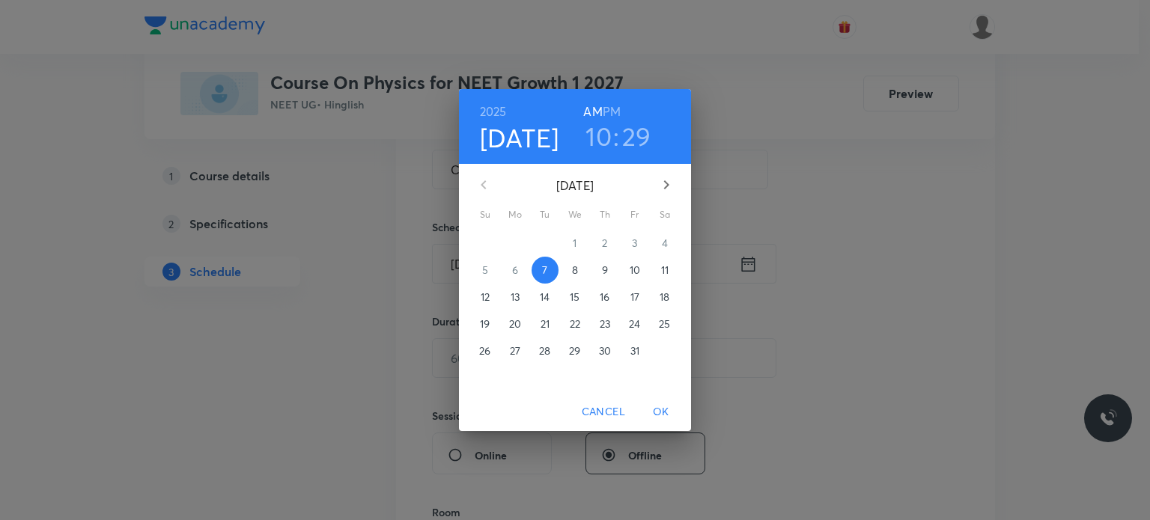
click at [611, 109] on h6 "PM" at bounding box center [612, 111] width 18 height 21
click at [604, 130] on h3 "10" at bounding box center [599, 136] width 26 height 31
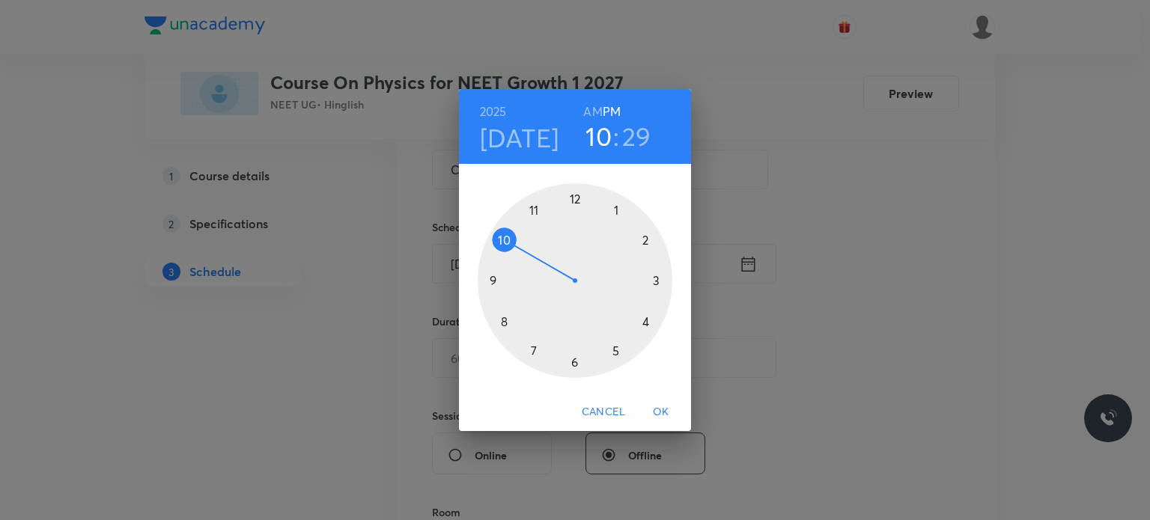
click at [614, 209] on div at bounding box center [575, 280] width 195 height 195
click at [574, 200] on div at bounding box center [575, 280] width 195 height 195
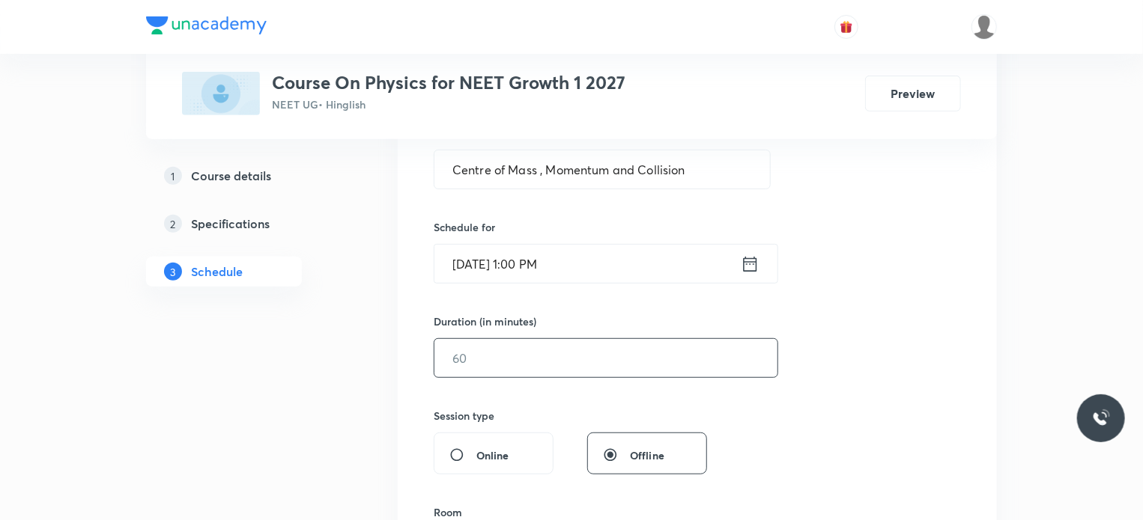
click at [529, 359] on input "text" at bounding box center [605, 358] width 343 height 38
type input "80"
click at [564, 405] on div "Session 66 Live class Session title 39/99 Centre of Mass , Momentum and Collisi…" at bounding box center [697, 375] width 527 height 703
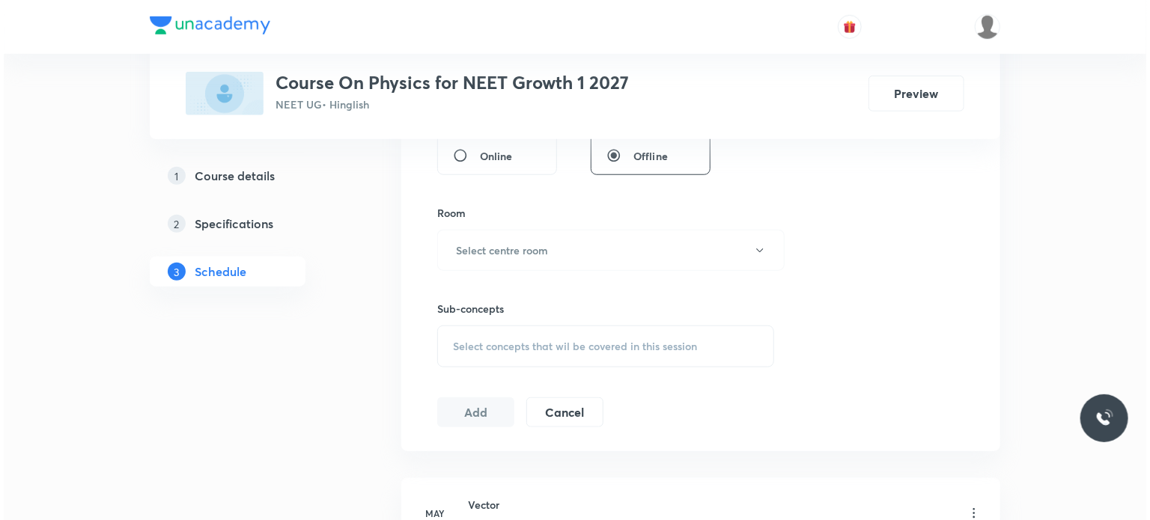
scroll to position [629, 0]
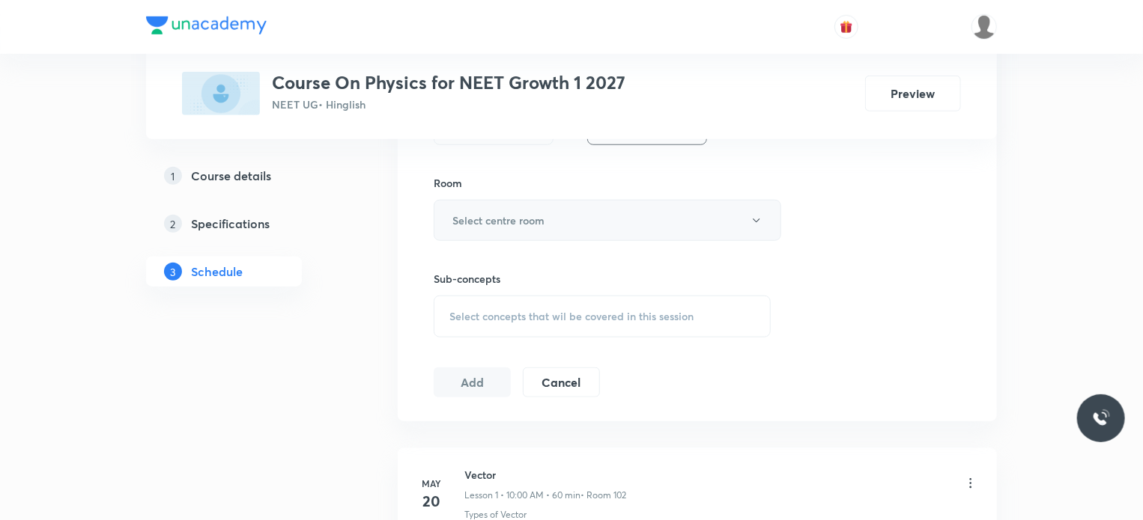
click at [559, 214] on button "Select centre room" at bounding box center [607, 220] width 347 height 41
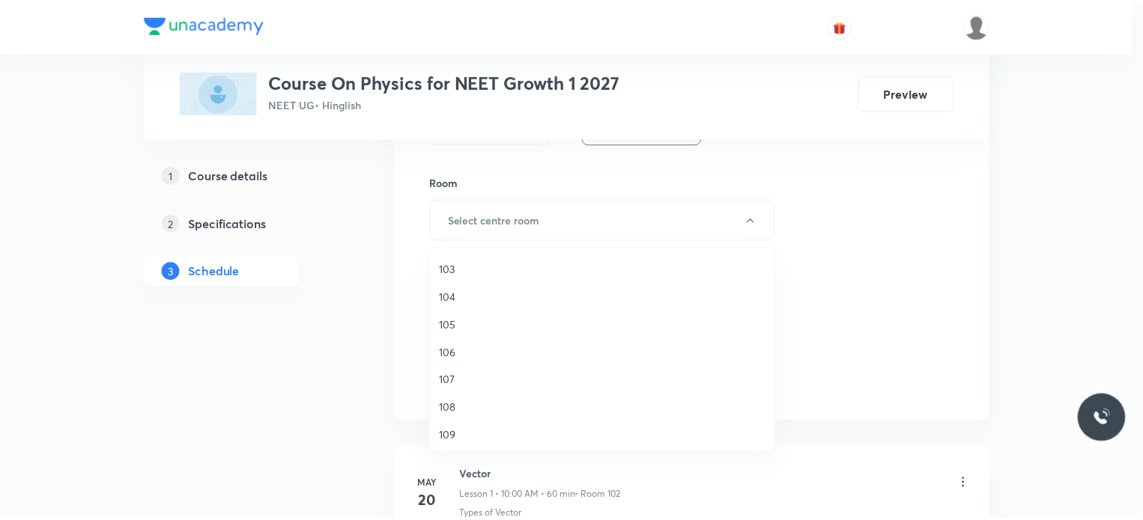
scroll to position [55, 0]
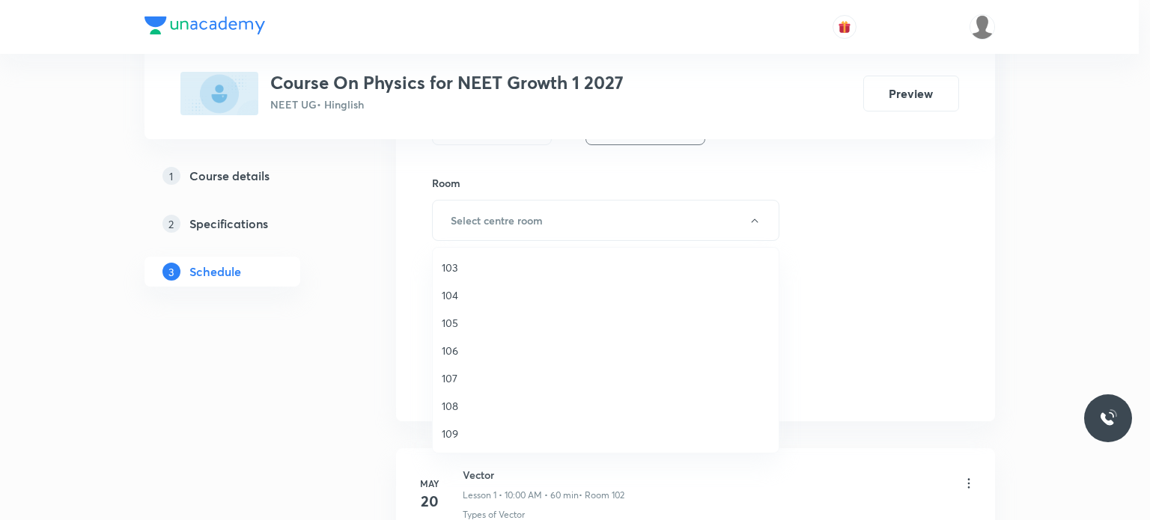
click at [455, 434] on span "109" at bounding box center [606, 434] width 328 height 16
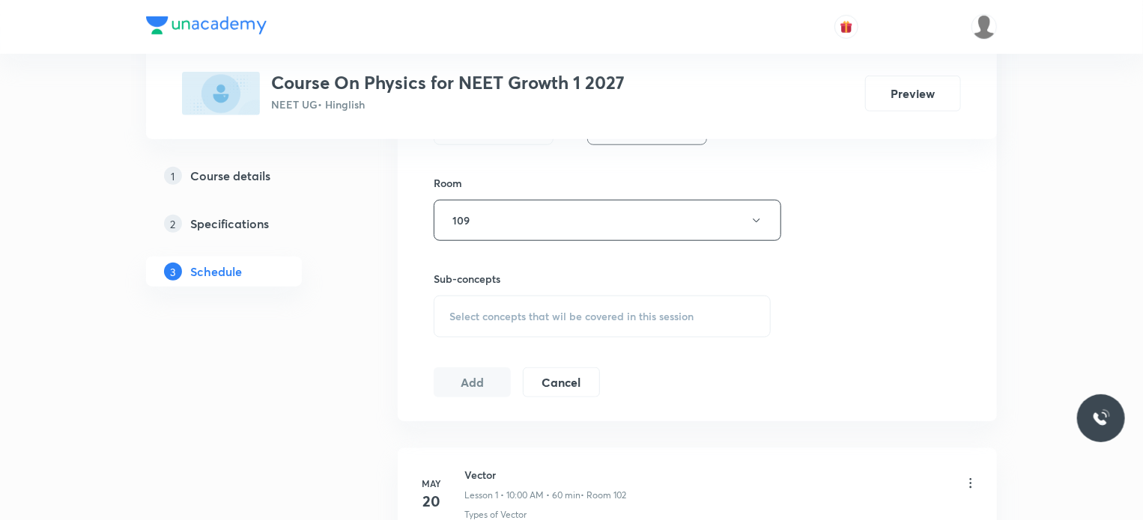
click at [497, 314] on span "Select concepts that wil be covered in this session" at bounding box center [571, 317] width 244 height 12
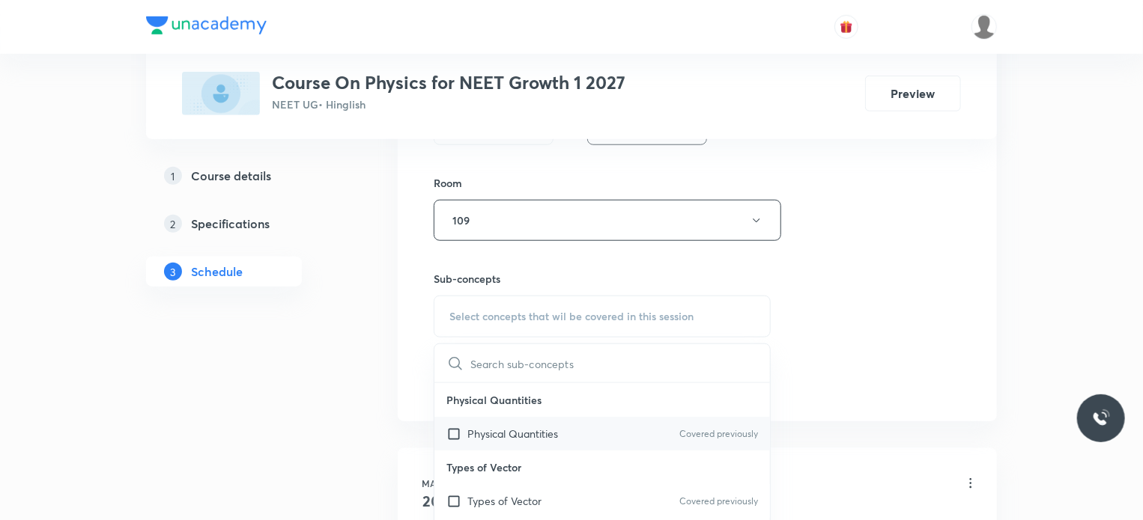
click at [453, 431] on input "checkbox" at bounding box center [456, 434] width 21 height 16
checkbox input "true"
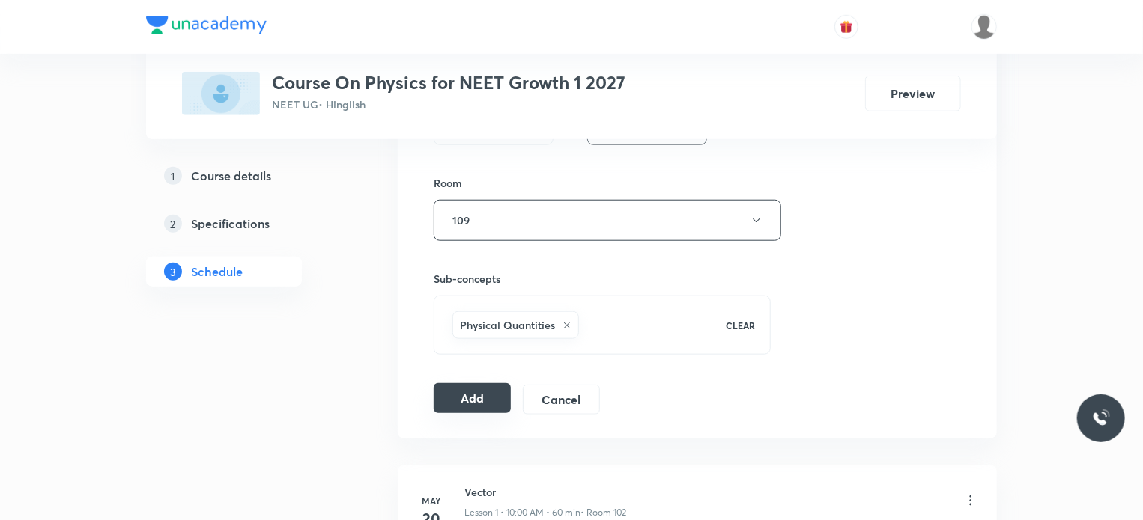
click at [453, 401] on button "Add" at bounding box center [472, 398] width 77 height 30
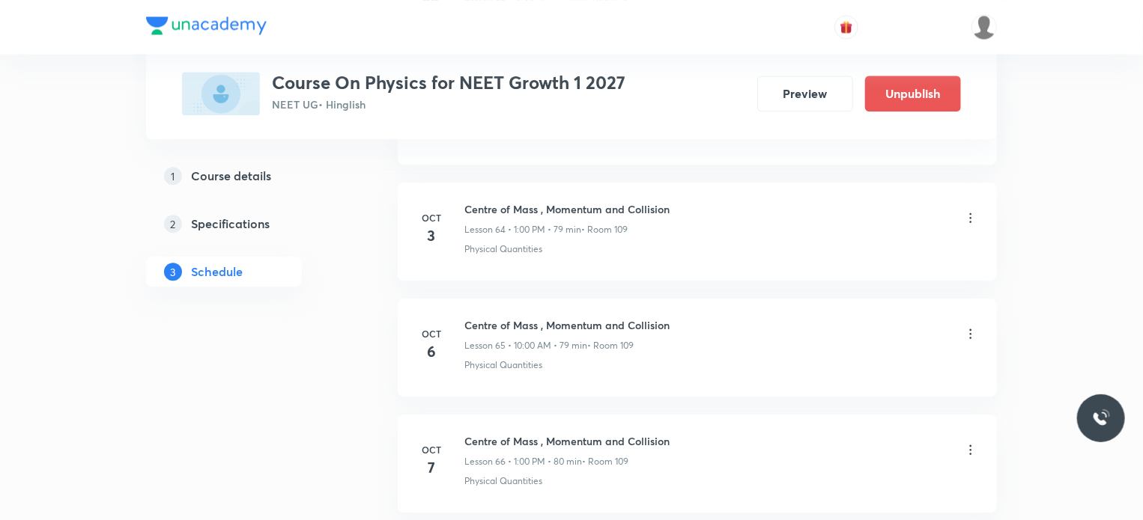
scroll to position [7633, 0]
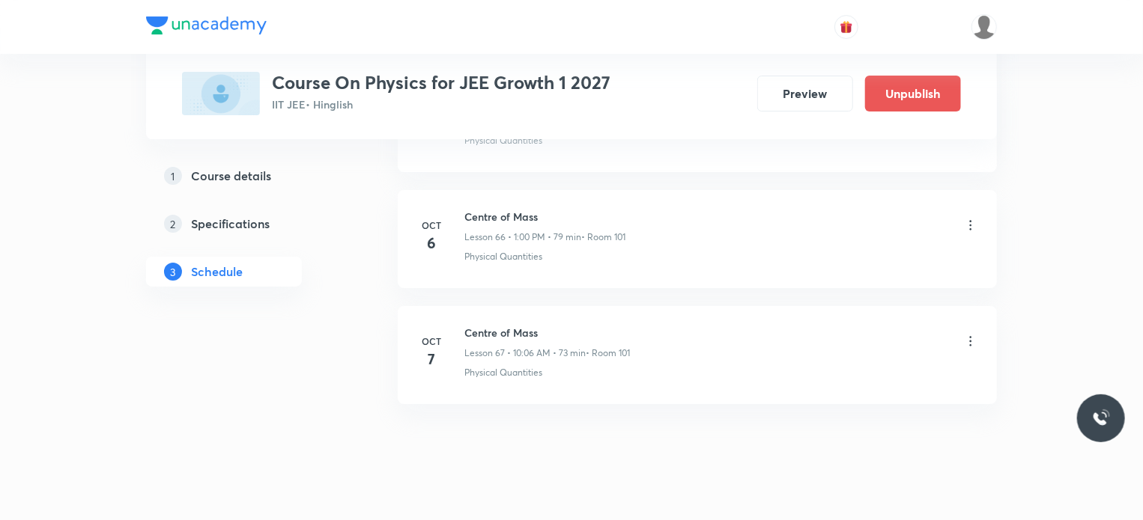
scroll to position [8435, 0]
drag, startPoint x: 466, startPoint y: 310, endPoint x: 563, endPoint y: 307, distance: 97.4
click at [563, 322] on h6 "Centre of Mass" at bounding box center [547, 330] width 166 height 16
copy h6 "Centre of Mass"
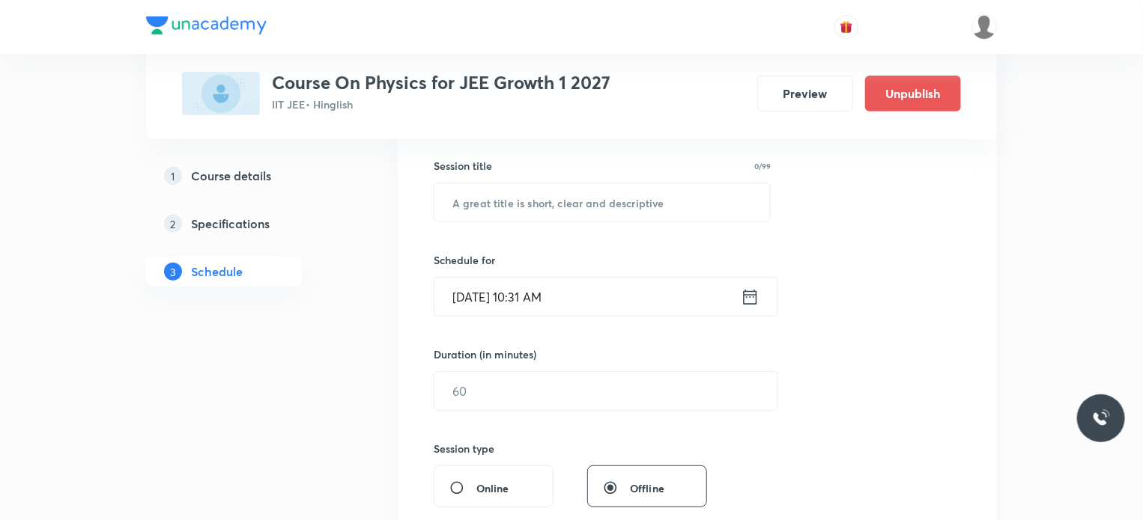
scroll to position [270, 0]
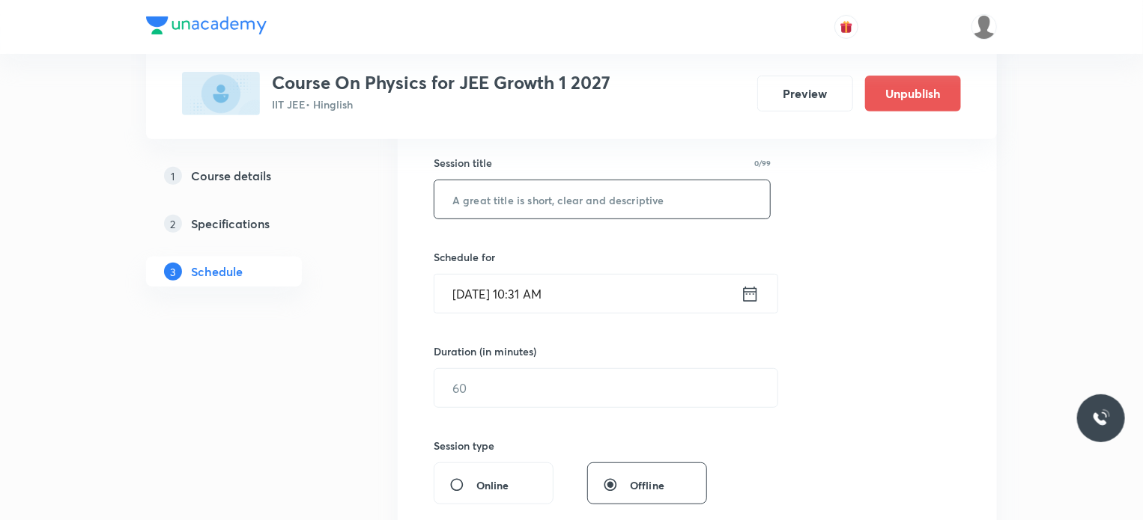
click at [514, 192] on input "text" at bounding box center [602, 199] width 336 height 38
paste input "Centre of Mass"
type input "Centre of Mass"
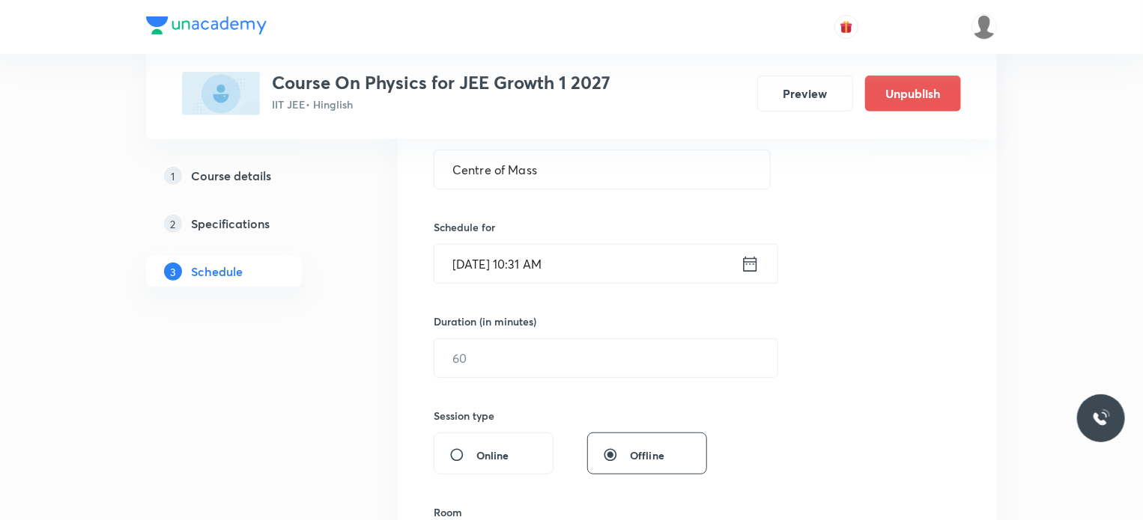
click at [484, 290] on div "Session 68 Live class Session title 14/99 Centre of Mass ​ Schedule for Oct 7, …" at bounding box center [697, 375] width 527 height 703
click at [535, 260] on input "Oct 7, 2025, 10:31 AM" at bounding box center [587, 264] width 306 height 38
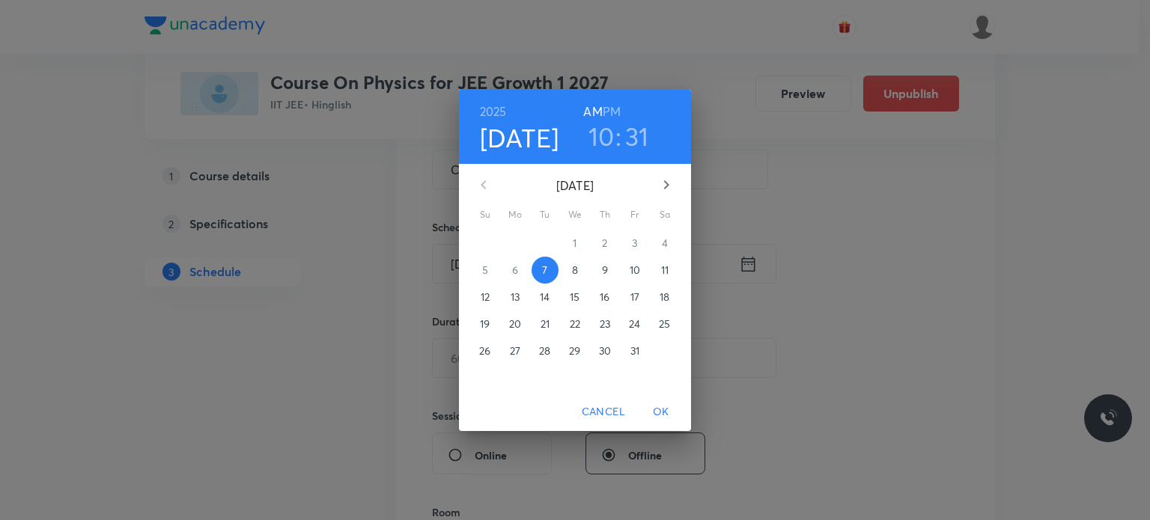
click at [617, 112] on h6 "PM" at bounding box center [612, 111] width 18 height 21
click at [600, 140] on h3 "10" at bounding box center [602, 136] width 26 height 31
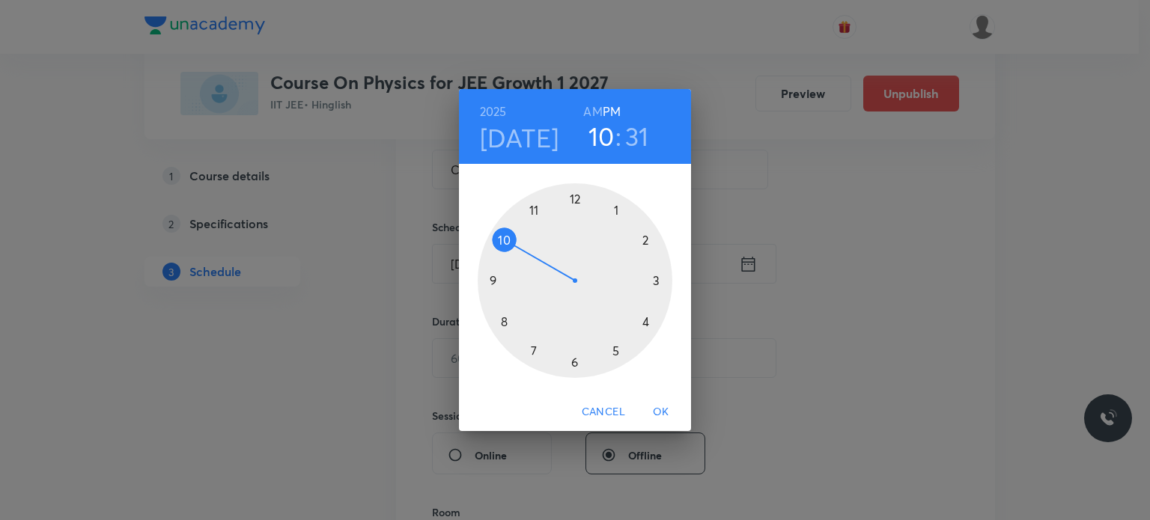
click at [616, 210] on div at bounding box center [575, 280] width 195 height 195
click at [574, 195] on div at bounding box center [575, 280] width 195 height 195
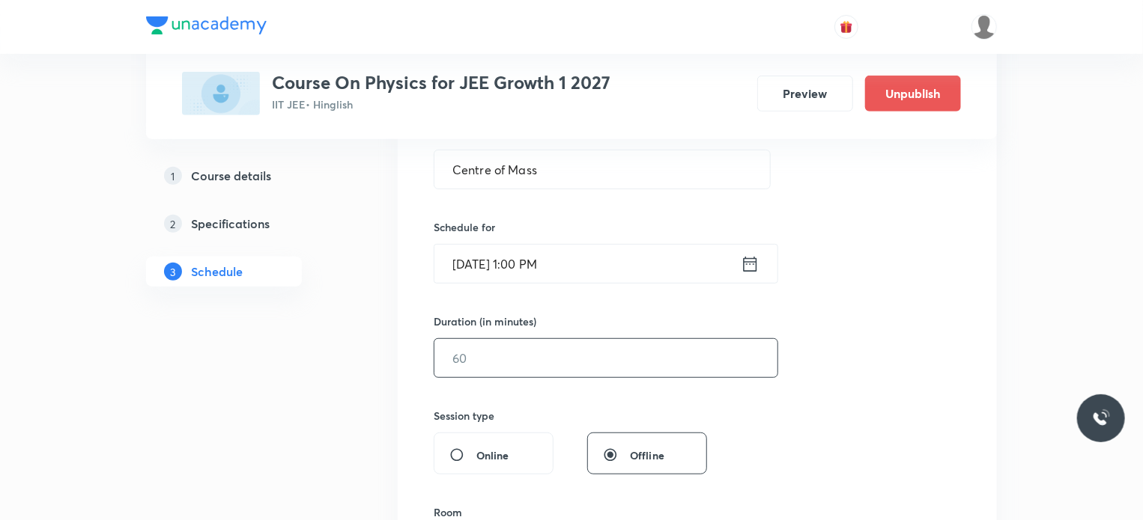
click at [483, 356] on input "text" at bounding box center [605, 358] width 343 height 38
type input "80"
click at [505, 388] on div "Session 68 Live class Session title 14/99 Centre of Mass ​ Schedule for Oct 7, …" at bounding box center [697, 375] width 527 height 703
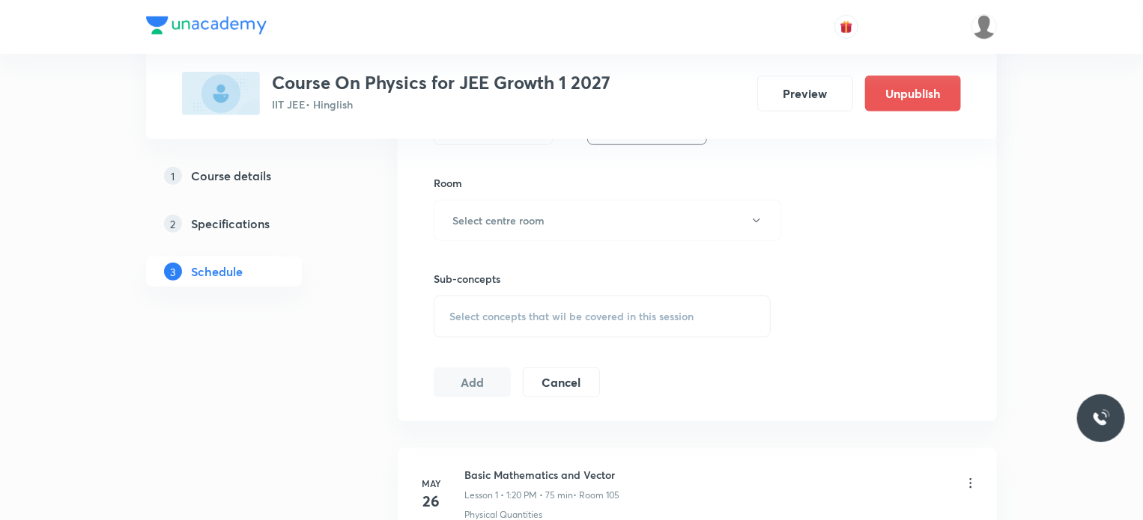
scroll to position [659, 0]
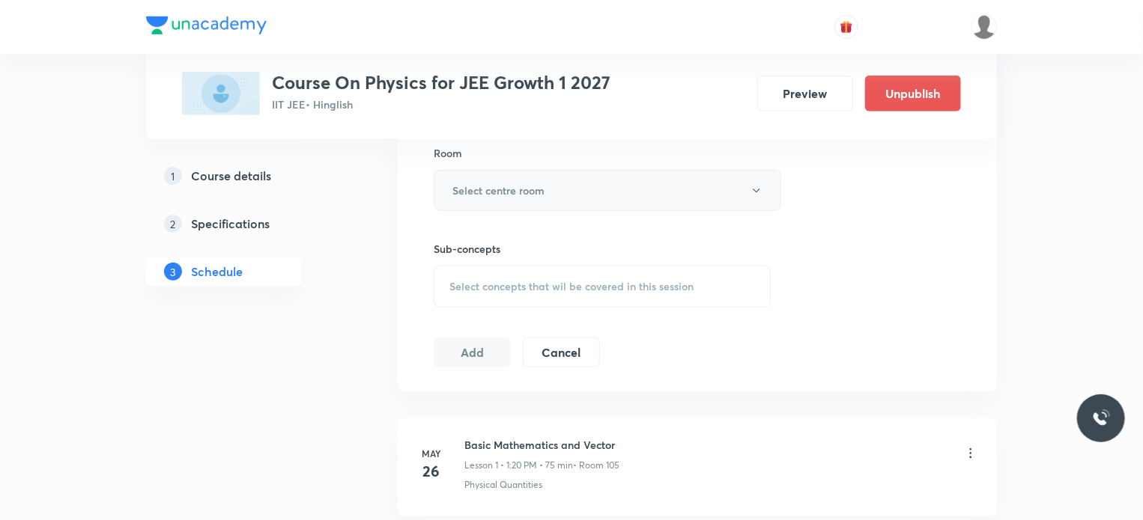
click at [527, 191] on h6 "Select centre room" at bounding box center [498, 191] width 92 height 16
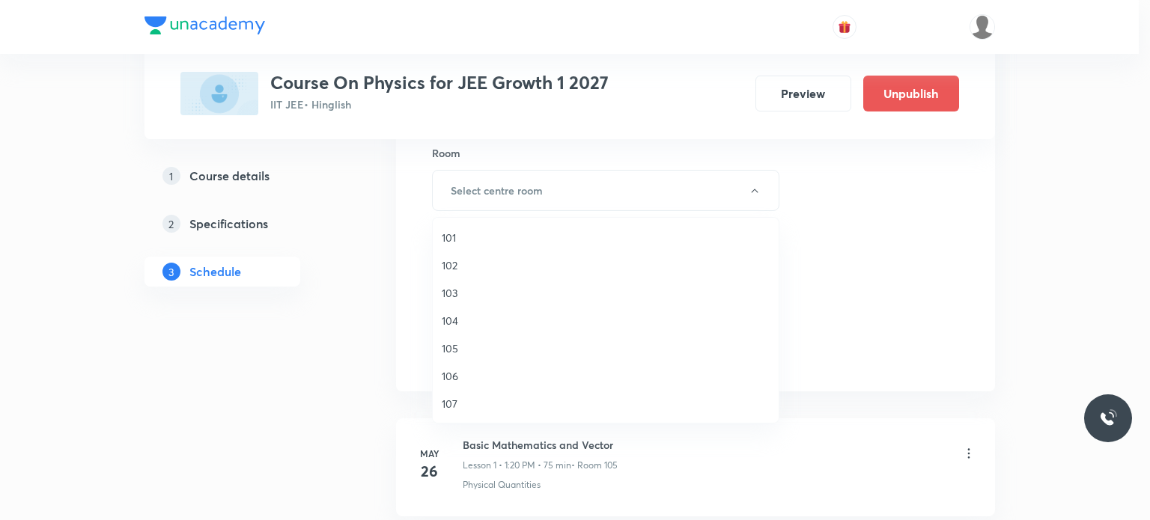
click at [451, 235] on span "101" at bounding box center [606, 238] width 328 height 16
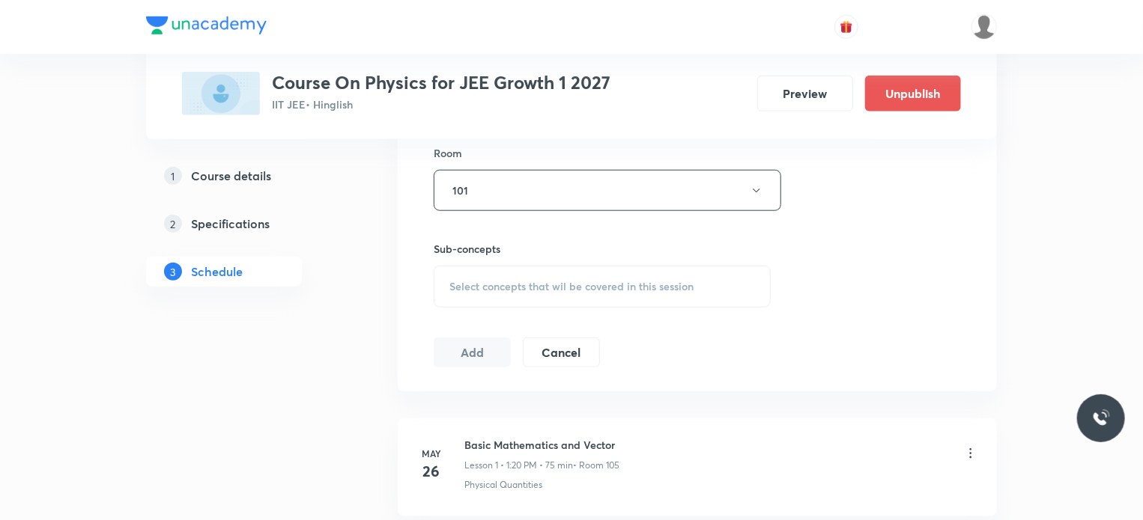
click at [463, 288] on span "Select concepts that wil be covered in this session" at bounding box center [571, 287] width 244 height 12
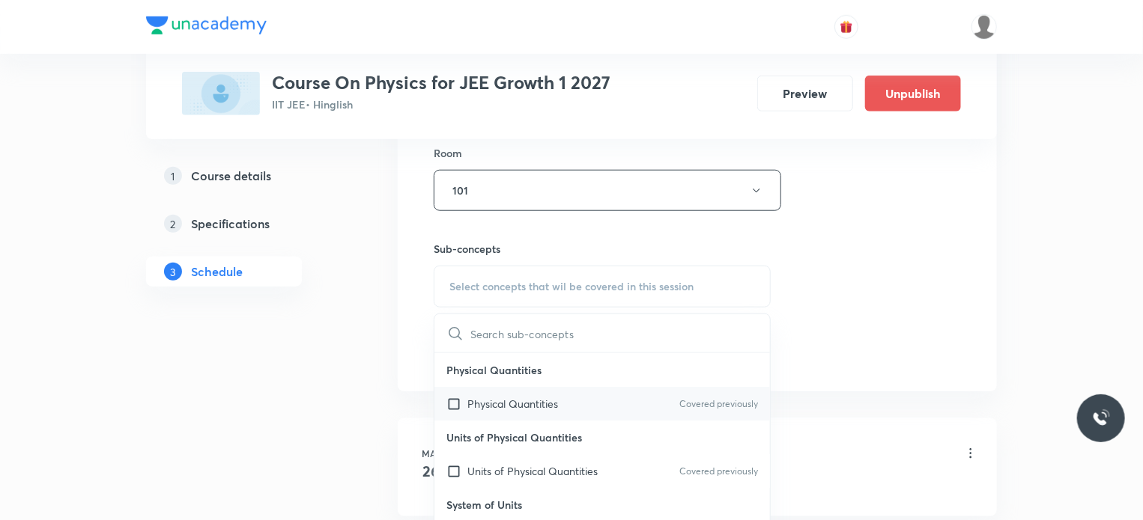
click at [456, 404] on input "checkbox" at bounding box center [456, 404] width 21 height 16
checkbox input "true"
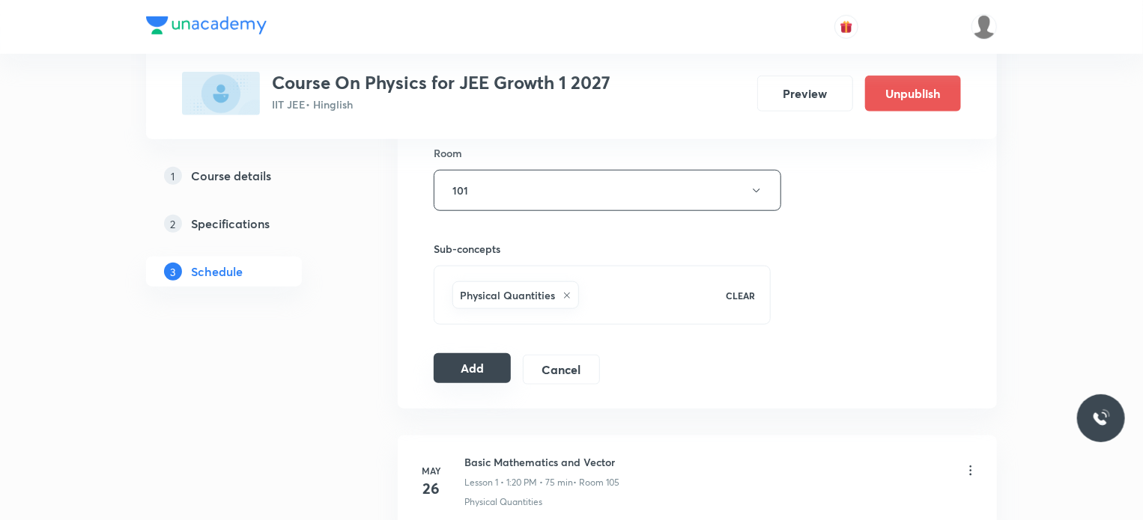
click at [469, 362] on button "Add" at bounding box center [472, 368] width 77 height 30
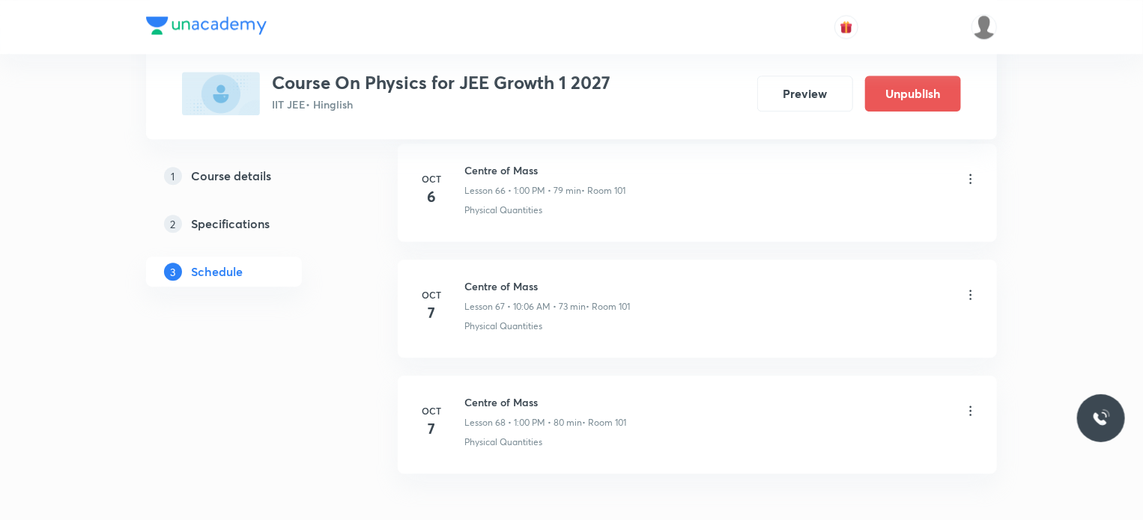
scroll to position [7864, 0]
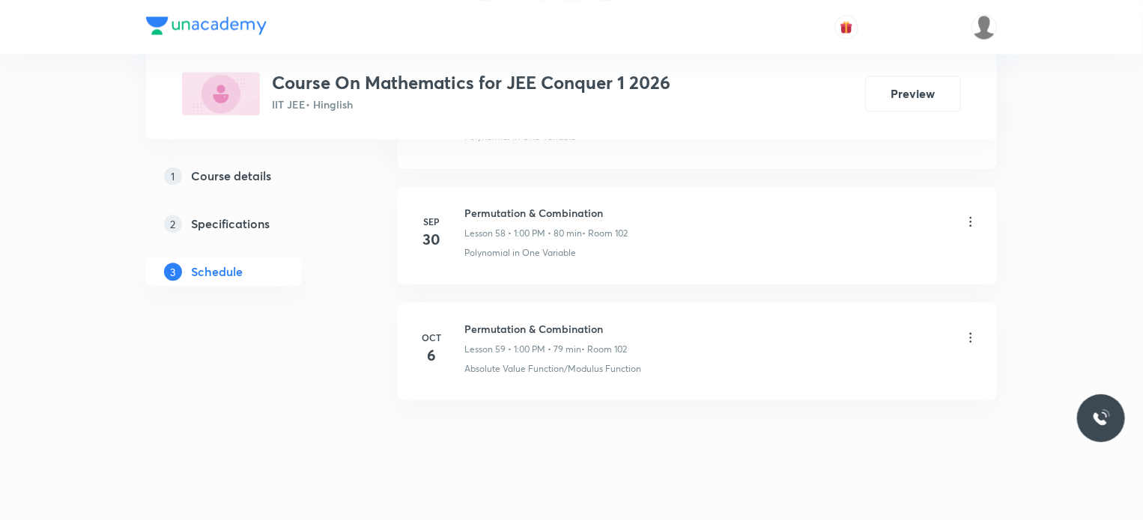
scroll to position [7509, 0]
drag, startPoint x: 465, startPoint y: 307, endPoint x: 658, endPoint y: 290, distance: 194.0
click at [658, 301] on li "[DATE] Permutation & Combination Lesson 59 • 1:00 PM • 79 min • Room 102 Absolu…" at bounding box center [697, 350] width 599 height 98
copy h6 "Permutation & Combination"
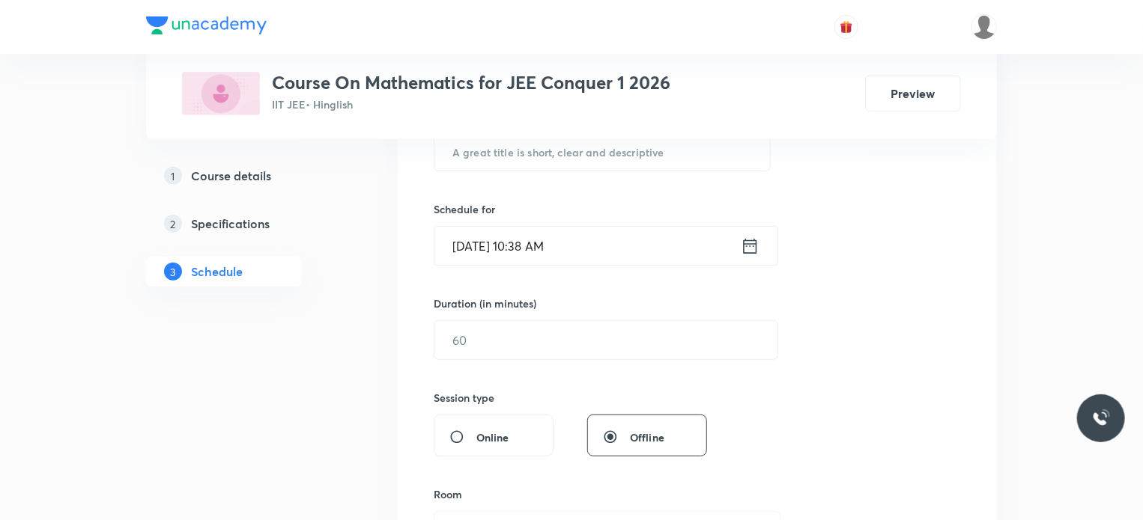
scroll to position [320, 0]
click at [520, 153] on input "text" at bounding box center [602, 149] width 336 height 38
paste input "Permutation & Combination"
type input "Permutation & Combination"
click at [581, 245] on input "[DATE] 10:38 AM" at bounding box center [587, 244] width 306 height 38
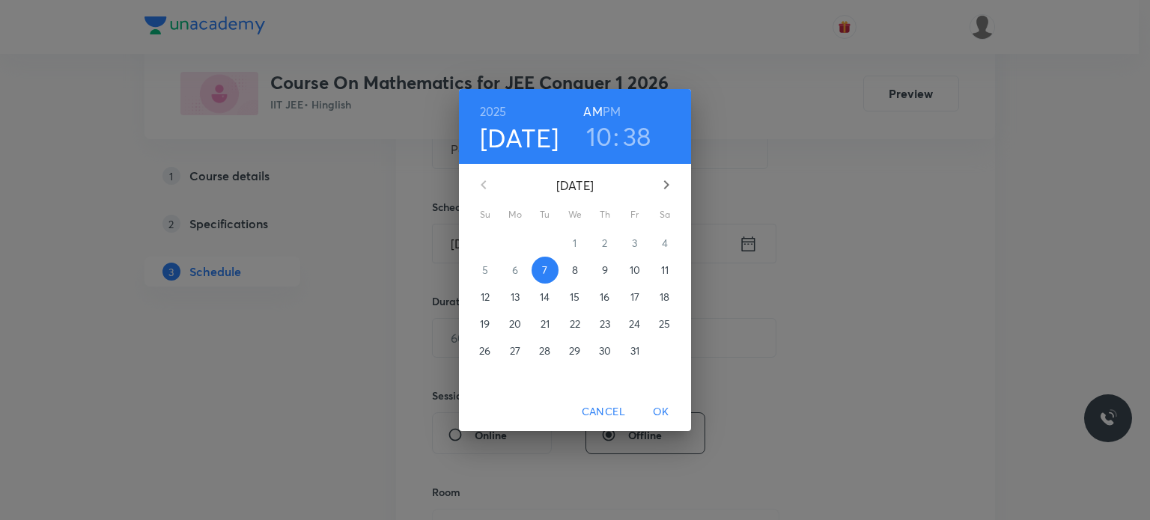
click at [615, 113] on h6 "PM" at bounding box center [612, 111] width 18 height 21
click at [601, 137] on h3 "10" at bounding box center [599, 136] width 26 height 31
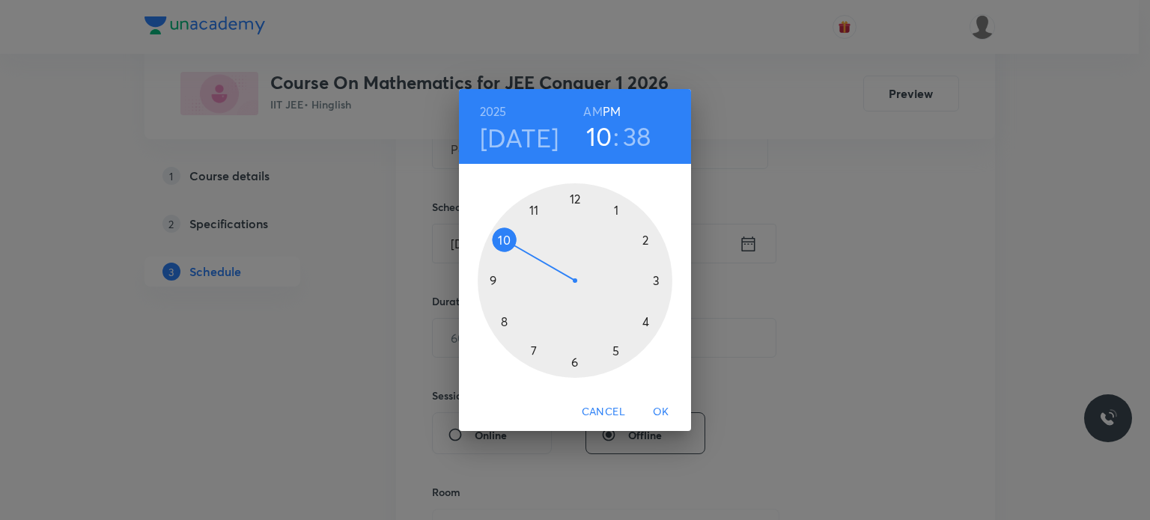
click at [615, 210] on div at bounding box center [575, 280] width 195 height 195
click at [576, 201] on div at bounding box center [575, 280] width 195 height 195
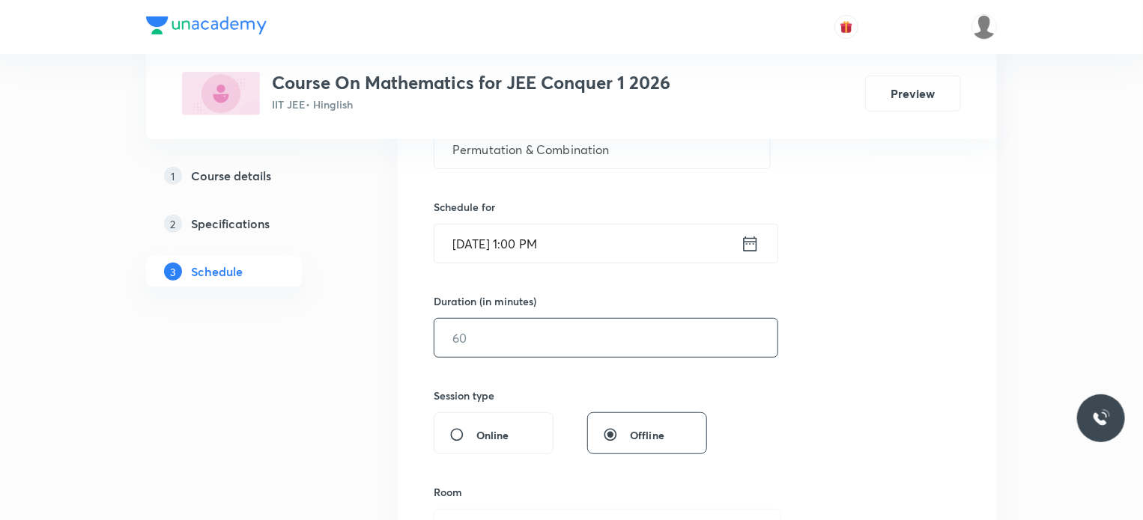
click at [508, 339] on input "text" at bounding box center [605, 338] width 343 height 38
type input "80"
click at [526, 374] on div "Session 60 Live class Session title 25/99 Permutation & Combination ​ Schedule …" at bounding box center [697, 355] width 527 height 703
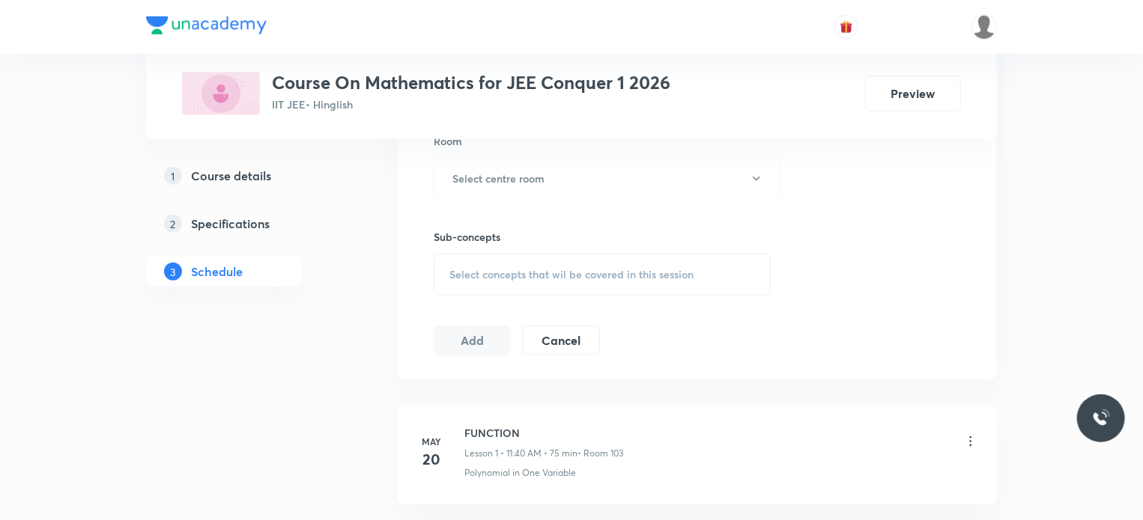
scroll to position [679, 0]
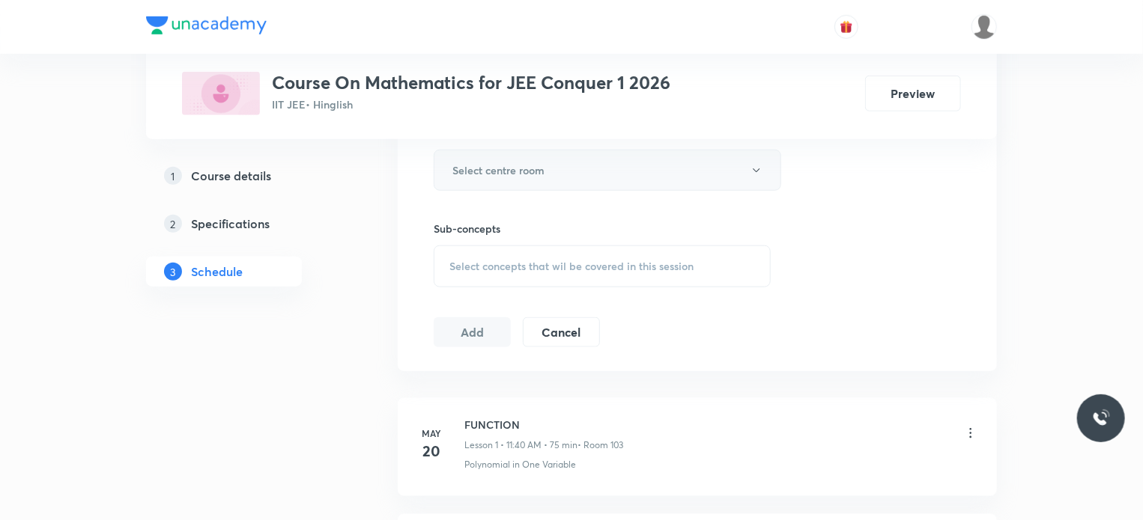
click at [553, 163] on button "Select centre room" at bounding box center [607, 170] width 347 height 41
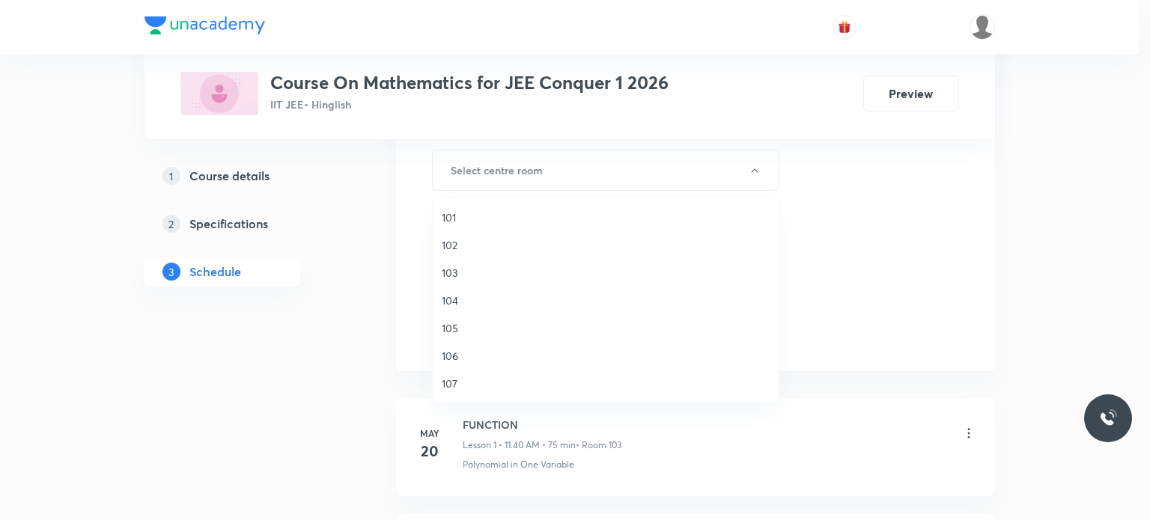
click at [446, 245] on span "102" at bounding box center [606, 245] width 328 height 16
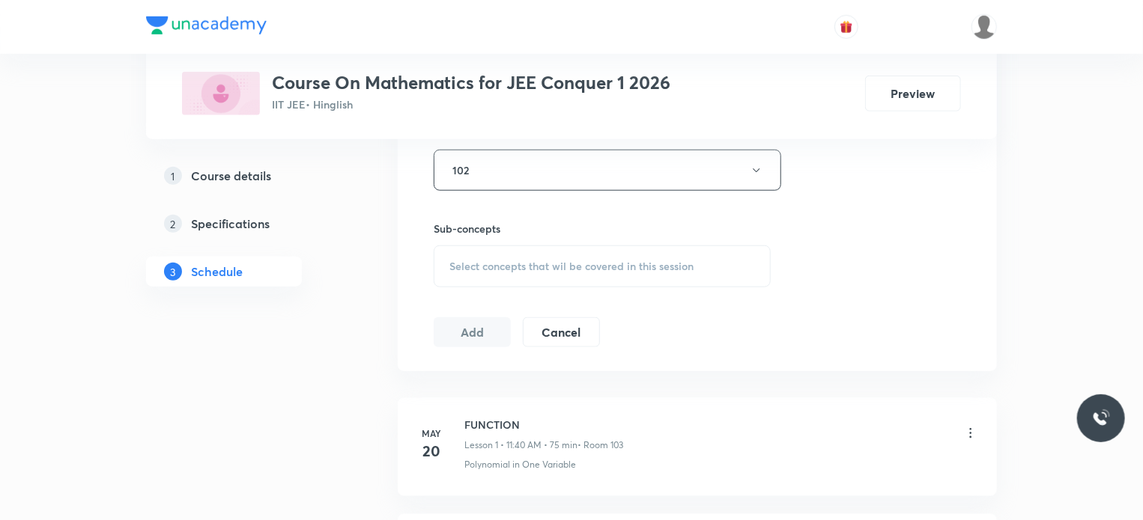
click at [497, 261] on span "Select concepts that wil be covered in this session" at bounding box center [571, 267] width 244 height 12
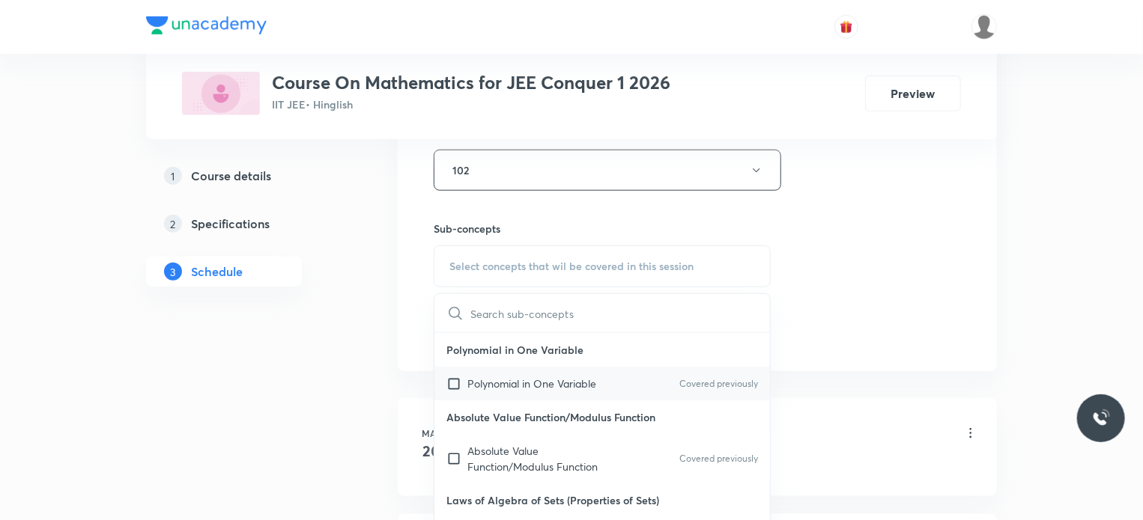
click at [452, 383] on input "checkbox" at bounding box center [456, 384] width 21 height 16
checkbox input "true"
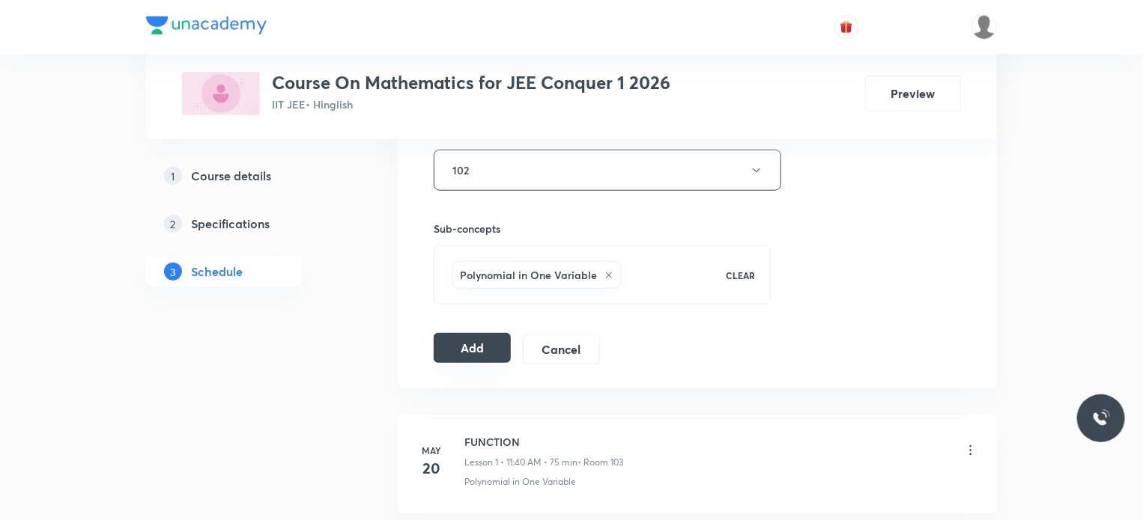
click at [468, 341] on button "Add" at bounding box center [472, 348] width 77 height 30
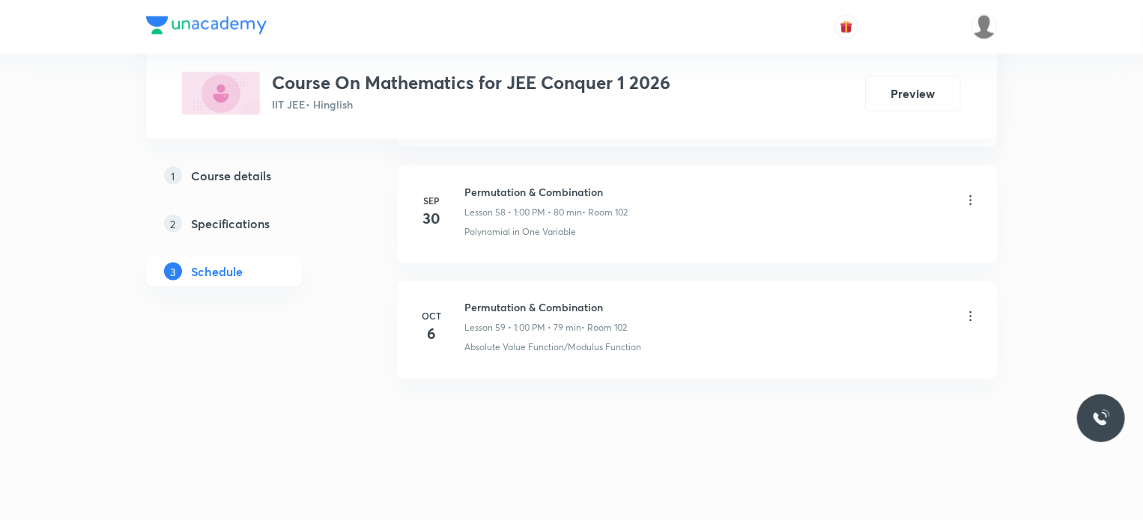
scroll to position [6822, 0]
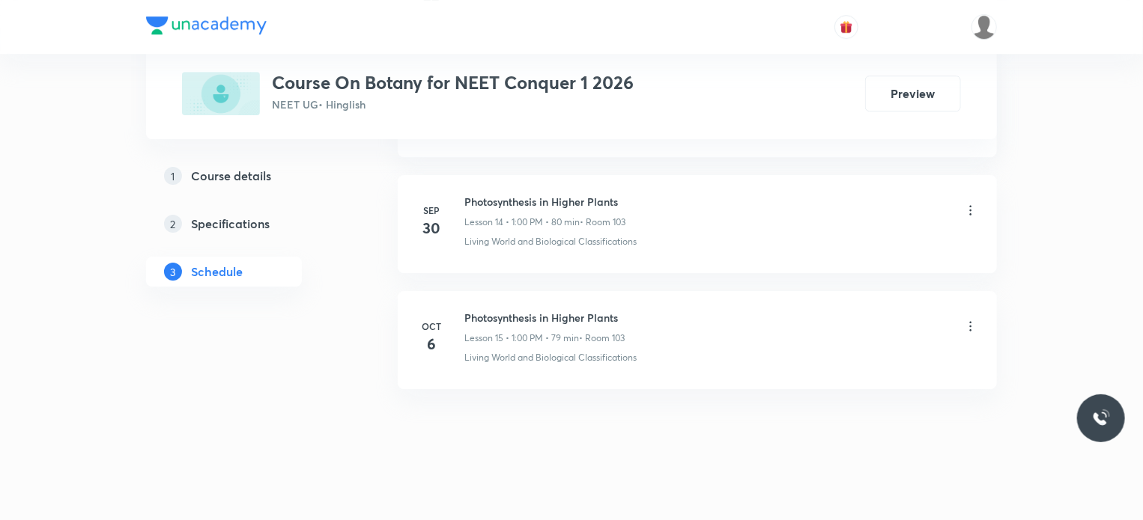
scroll to position [2414, 0]
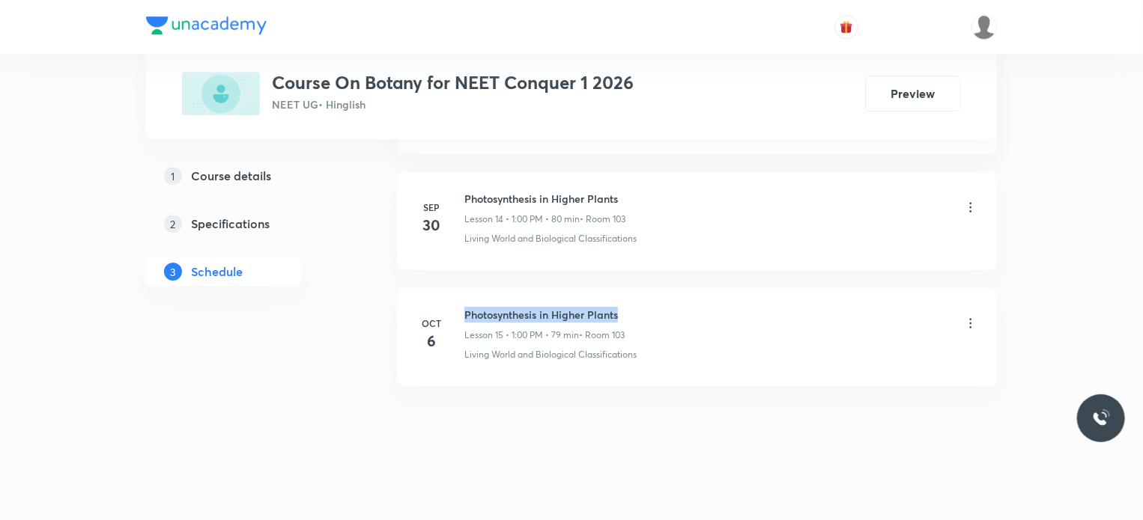
drag, startPoint x: 464, startPoint y: 306, endPoint x: 693, endPoint y: 304, distance: 229.2
click at [693, 307] on div "Photosynthesis in Higher Plants Lesson 15 • 1:00 PM • 79 min • Room 103" at bounding box center [721, 324] width 514 height 35
copy h6 "Photosynthesis in Higher Plants"
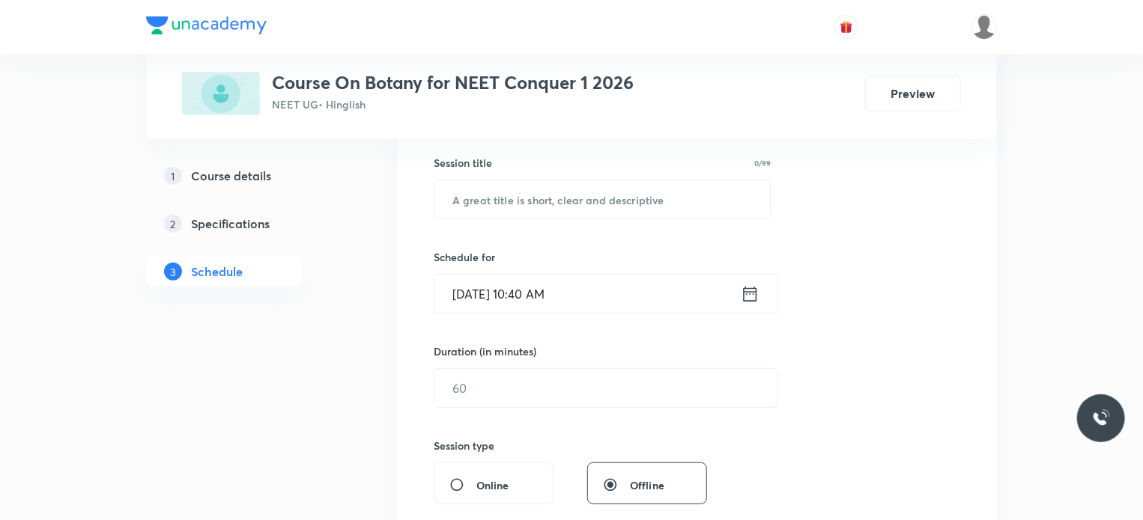
scroll to position [300, 0]
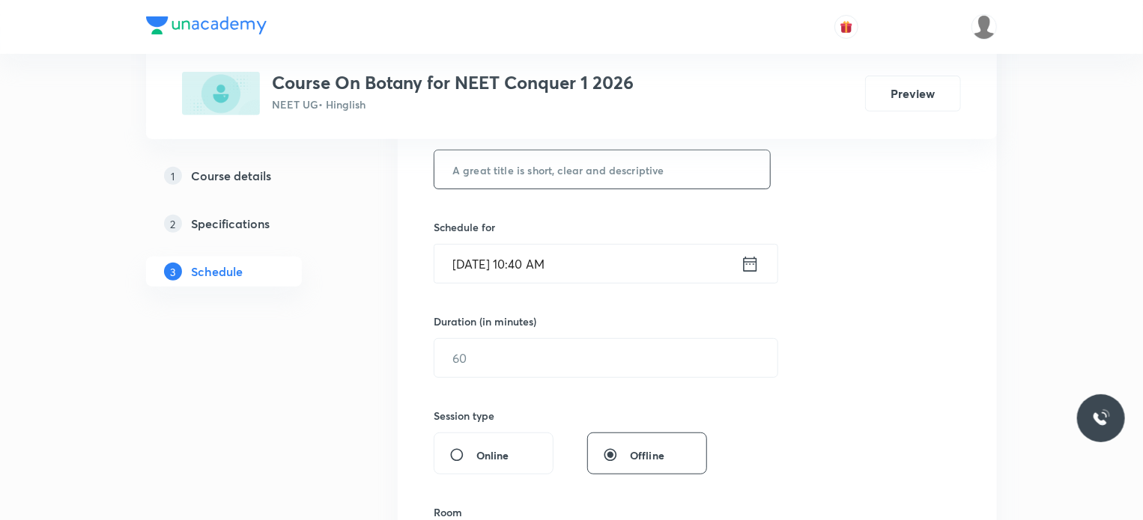
click at [502, 162] on input "text" at bounding box center [602, 170] width 336 height 38
paste input "Photosynthesis in Higher Plants"
type input "Photosynthesis in Higher Plants"
click at [465, 200] on div "Session 16 Live class Session title 31/99 Photosynthesis in Higher Plants ​ Sch…" at bounding box center [697, 375] width 527 height 703
click at [536, 264] on input "[DATE] 10:40 AM" at bounding box center [587, 264] width 306 height 38
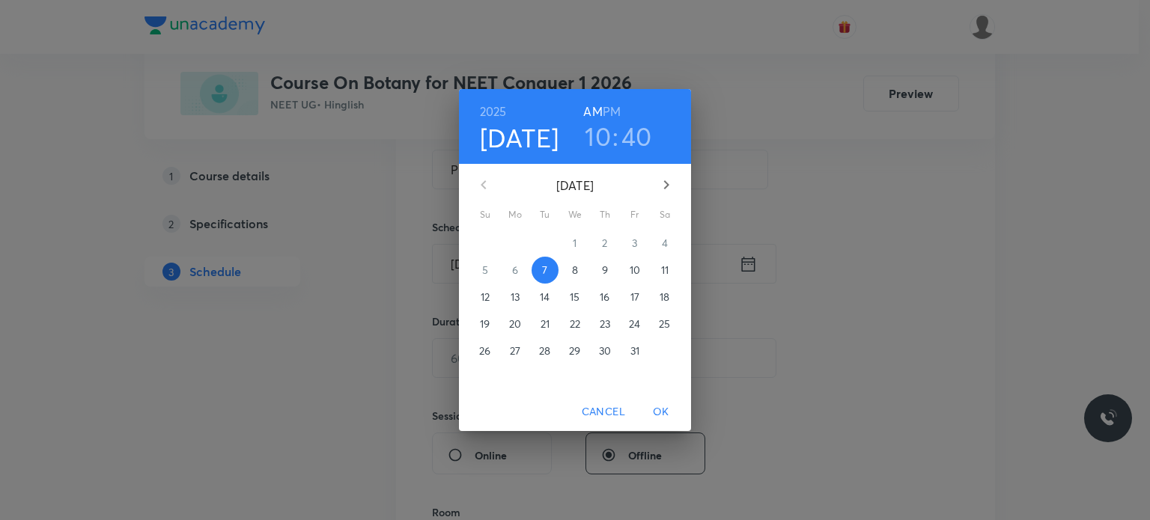
click at [619, 107] on h6 "PM" at bounding box center [612, 111] width 18 height 21
click at [593, 136] on h3 "10" at bounding box center [598, 136] width 26 height 31
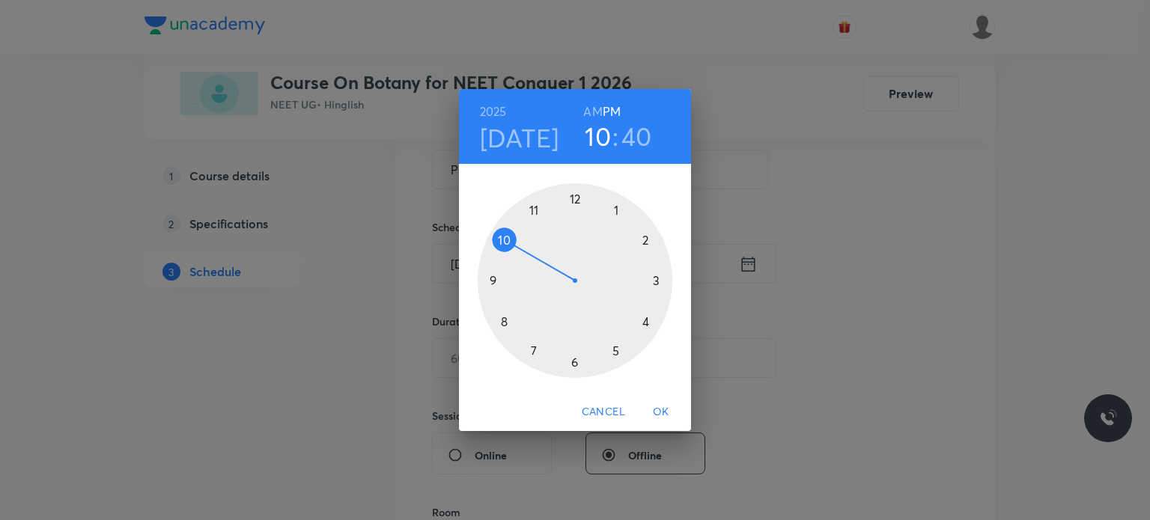
click at [617, 210] on div at bounding box center [575, 280] width 195 height 195
click at [577, 200] on div at bounding box center [575, 280] width 195 height 195
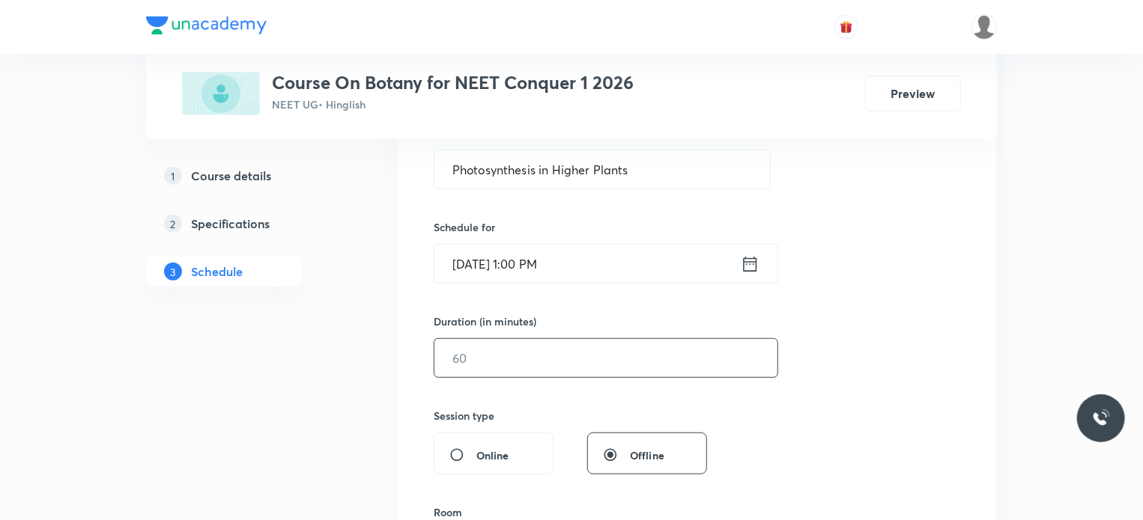
click at [518, 356] on input "text" at bounding box center [605, 358] width 343 height 38
type input "80"
click at [527, 392] on div "Session 16 Live class Session title 31/99 Photosynthesis in Higher Plants ​ Sch…" at bounding box center [697, 375] width 527 height 703
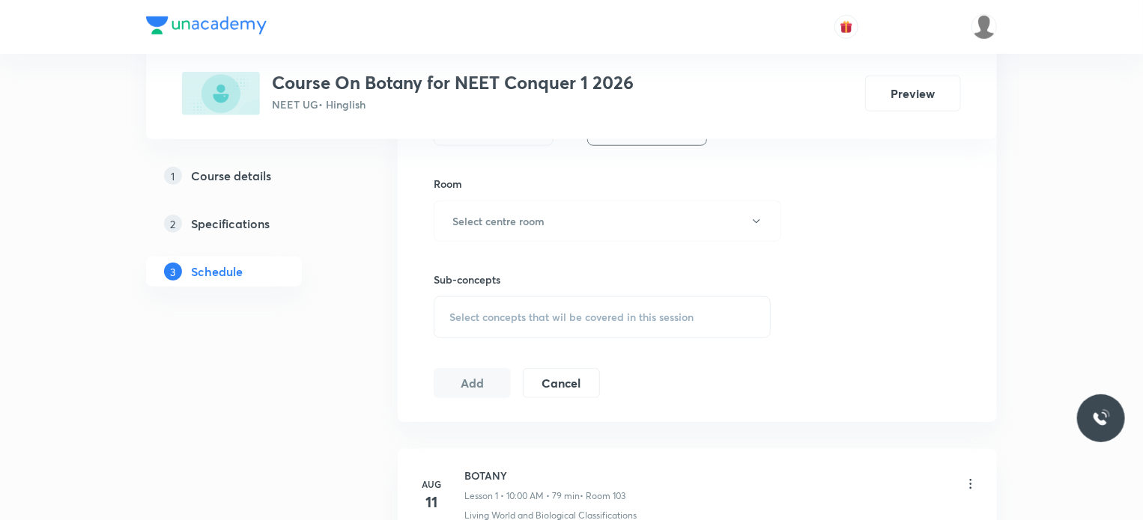
scroll to position [629, 0]
click at [545, 218] on button "Select centre room" at bounding box center [607, 220] width 347 height 41
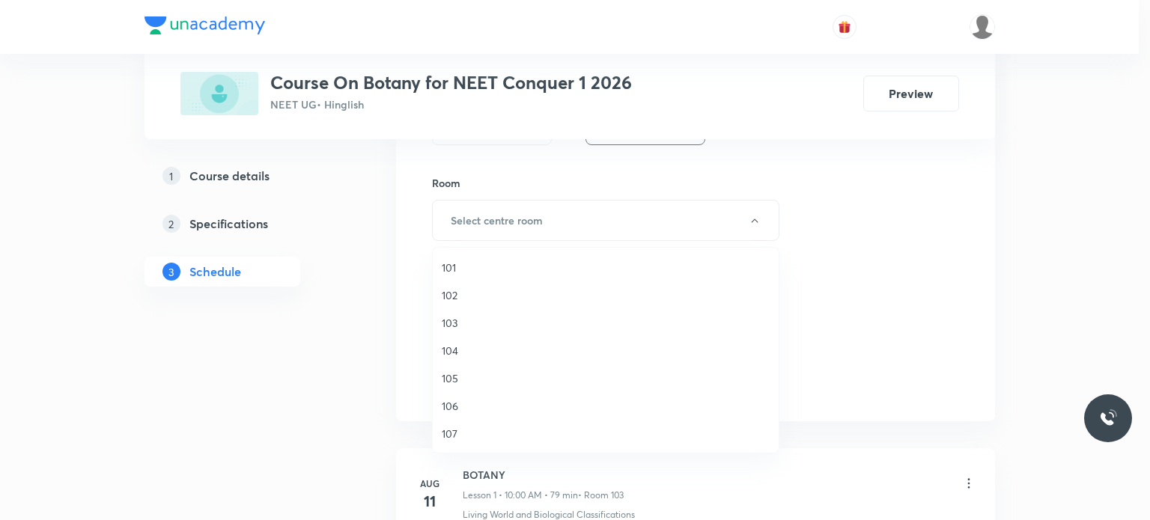
click at [448, 321] on span "103" at bounding box center [606, 323] width 328 height 16
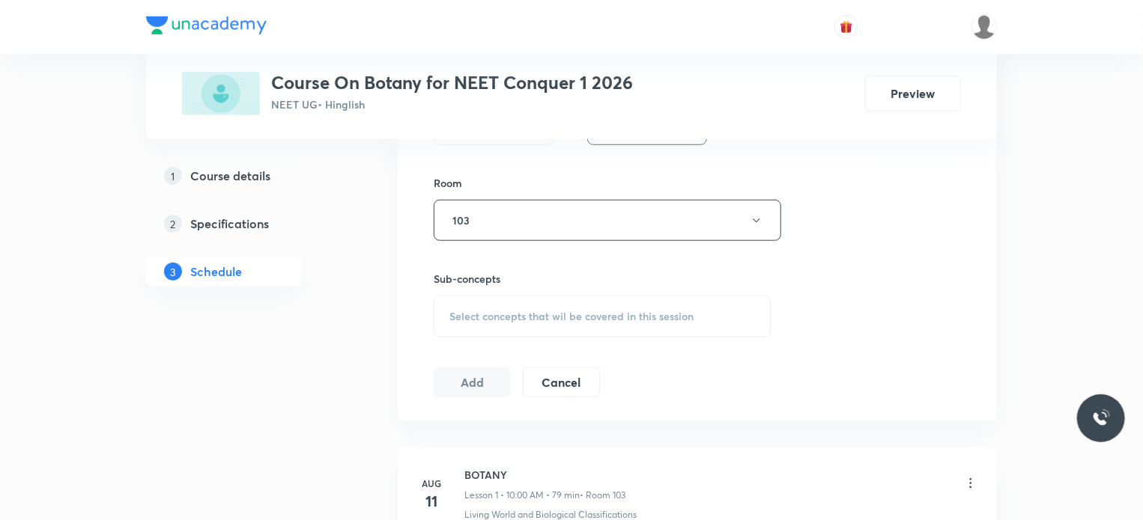
click at [446, 310] on div "Select concepts that wil be covered in this session" at bounding box center [602, 317] width 337 height 42
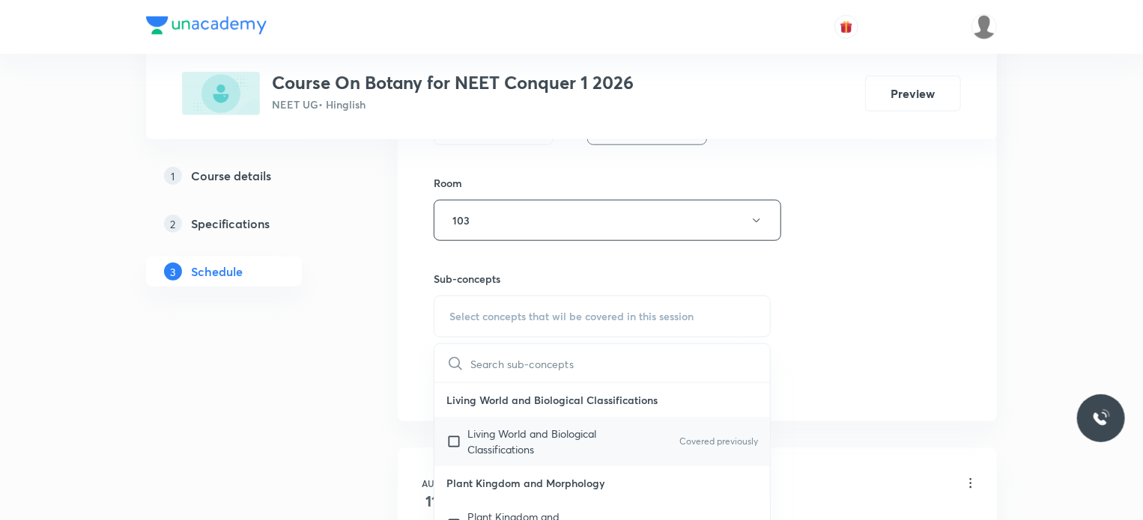
click at [482, 438] on p "Living World and Biological Classifications" at bounding box center [542, 441] width 151 height 31
checkbox input "true"
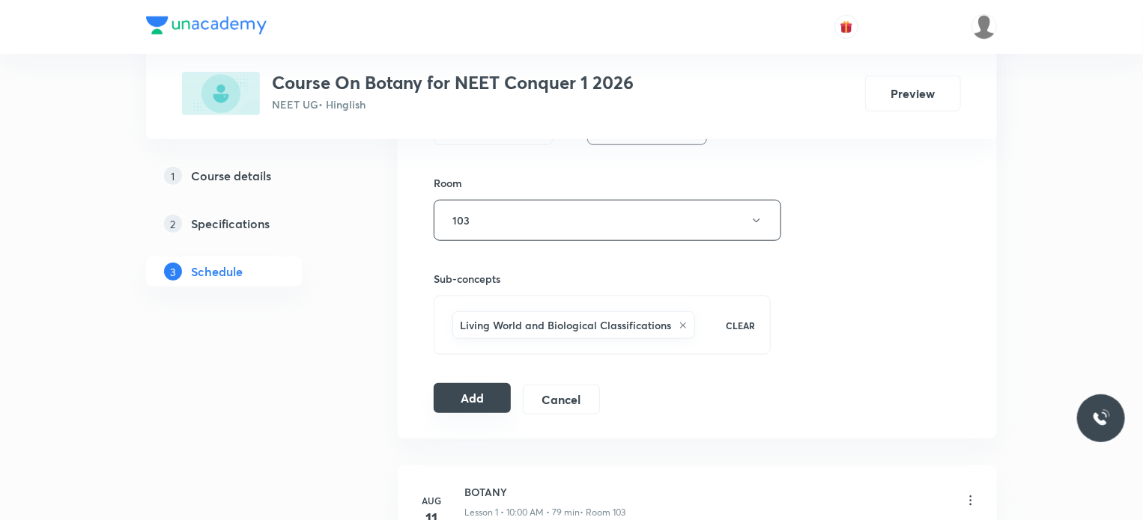
click at [463, 398] on button "Add" at bounding box center [472, 398] width 77 height 30
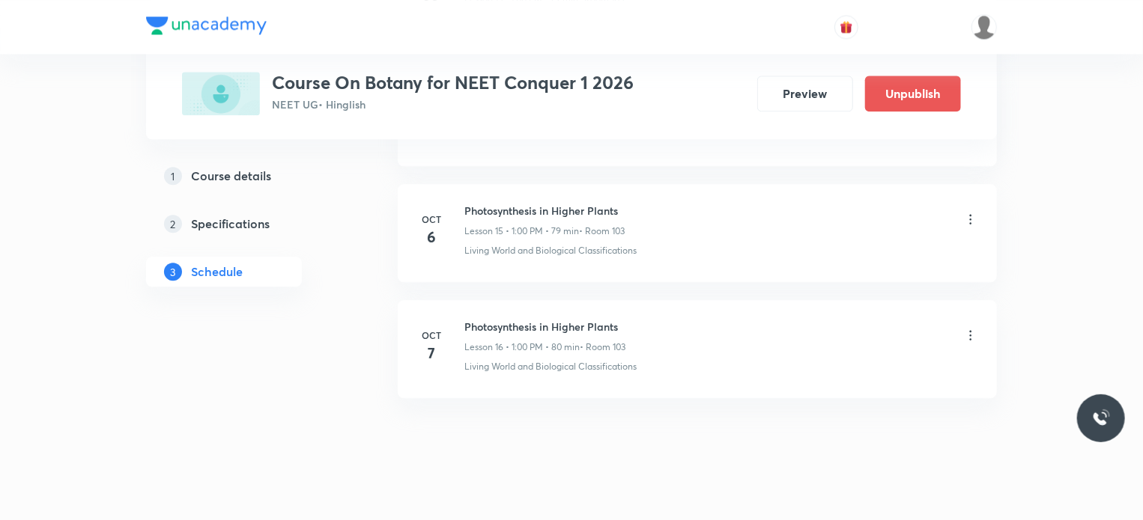
scroll to position [1844, 0]
